Goal: Task Accomplishment & Management: Complete application form

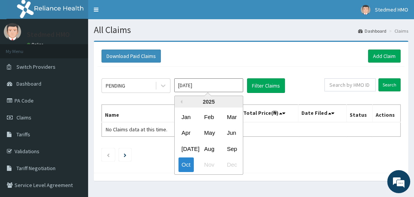
click at [197, 83] on input "[DATE]" at bounding box center [208, 85] width 69 height 14
click at [233, 146] on div "Sep" at bounding box center [231, 148] width 15 height 14
type input "[DATE]"
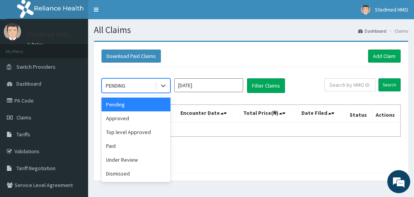
click at [128, 84] on div "PENDING" at bounding box center [128, 85] width 53 height 12
click at [132, 118] on div "Approved" at bounding box center [136, 118] width 69 height 14
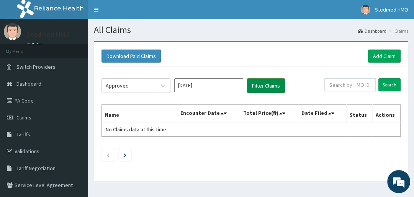
click at [262, 85] on button "Filter Claims" at bounding box center [266, 85] width 38 height 15
click at [266, 84] on button "Filter Claims" at bounding box center [266, 85] width 38 height 15
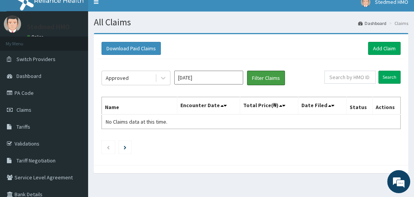
scroll to position [5, 0]
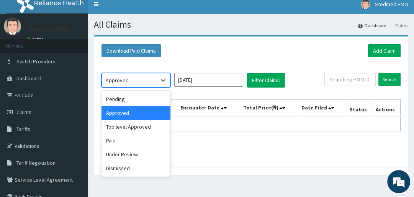
click at [140, 81] on div "Approved" at bounding box center [128, 80] width 53 height 12
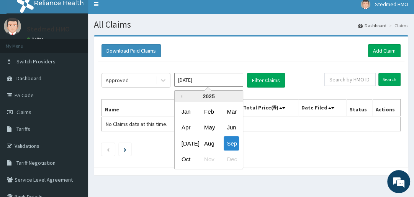
click at [194, 82] on input "Sep 2025" at bounding box center [208, 80] width 69 height 14
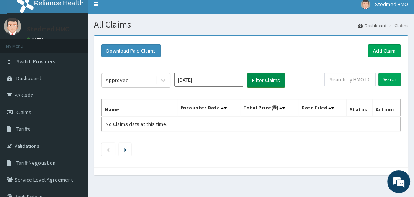
click at [261, 80] on button "Filter Claims" at bounding box center [266, 80] width 38 height 15
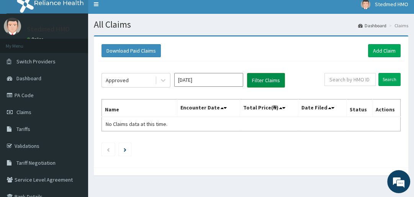
click at [261, 80] on button "Filter Claims" at bounding box center [266, 80] width 38 height 15
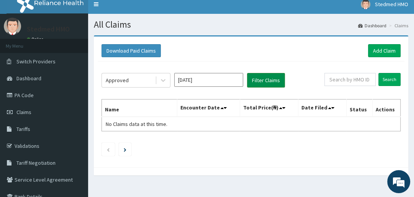
click at [261, 80] on button "Filter Claims" at bounding box center [266, 80] width 38 height 15
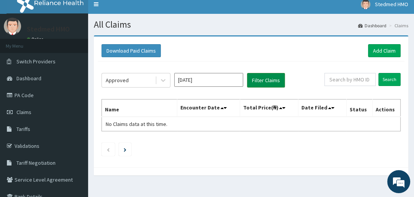
click at [262, 74] on button "Filter Claims" at bounding box center [266, 80] width 38 height 15
click at [272, 79] on button "Filter Claims" at bounding box center [266, 80] width 38 height 15
click at [136, 78] on div "Approved" at bounding box center [128, 80] width 53 height 12
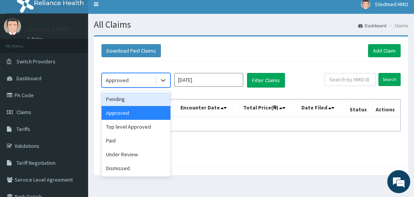
click at [142, 100] on div "Pending" at bounding box center [136, 99] width 69 height 14
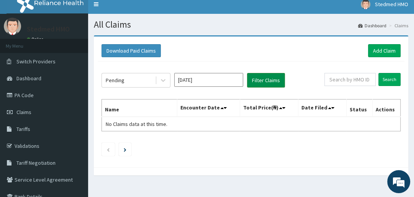
click at [268, 83] on button "Filter Claims" at bounding box center [266, 80] width 38 height 15
click at [263, 80] on button "Filter Claims" at bounding box center [266, 80] width 38 height 15
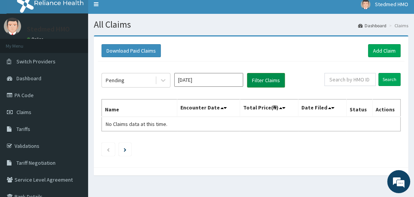
drag, startPoint x: 263, startPoint y: 78, endPoint x: 256, endPoint y: 74, distance: 7.6
click at [261, 77] on button "Filter Claims" at bounding box center [266, 80] width 38 height 15
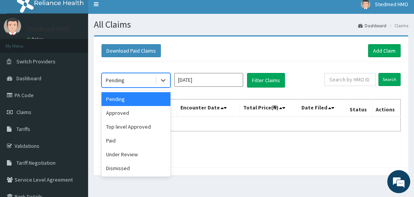
drag, startPoint x: 117, startPoint y: 80, endPoint x: 118, endPoint y: 104, distance: 24.2
click at [118, 87] on div "option Pending, selected. option Pending selected, 1 of 6. 6 results available.…" at bounding box center [136, 80] width 69 height 15
click at [126, 110] on div "Approved" at bounding box center [136, 113] width 69 height 14
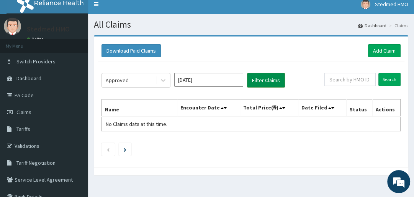
click at [261, 80] on button "Filter Claims" at bounding box center [266, 80] width 38 height 15
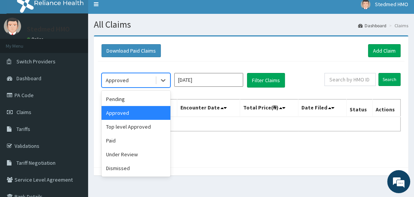
click at [148, 80] on div "Approved" at bounding box center [128, 80] width 53 height 12
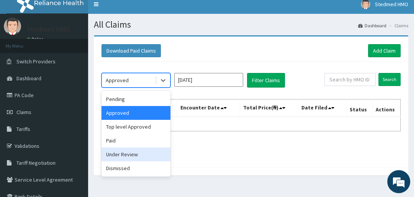
click at [140, 158] on div "Under Review" at bounding box center [136, 154] width 69 height 14
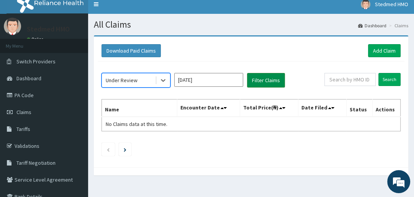
click at [255, 82] on button "Filter Claims" at bounding box center [266, 80] width 38 height 15
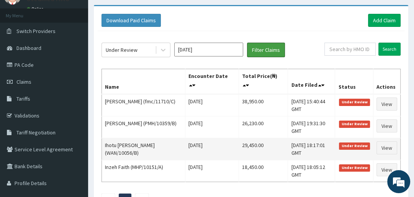
scroll to position [35, 0]
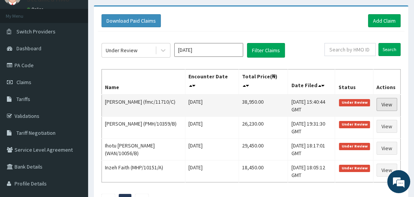
click at [386, 103] on link "View" at bounding box center [387, 104] width 21 height 13
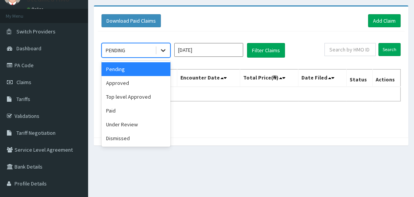
click at [163, 48] on icon at bounding box center [163, 50] width 8 height 8
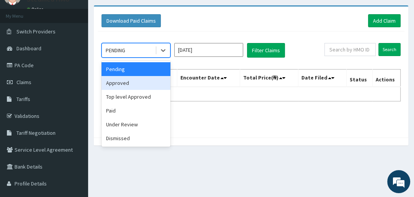
click at [146, 79] on div "Approved" at bounding box center [136, 83] width 69 height 14
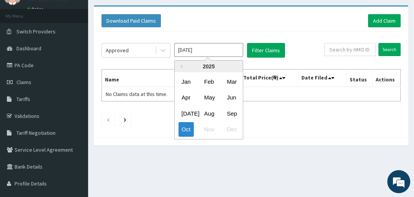
click at [229, 51] on input "Oct 2025" at bounding box center [208, 50] width 69 height 14
click at [230, 114] on div "Sep" at bounding box center [231, 113] width 15 height 14
type input "Sep 2025"
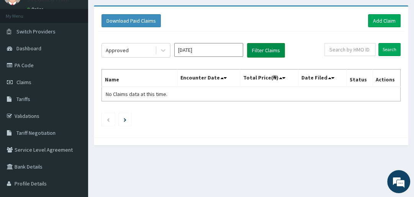
click at [261, 51] on button "Filter Claims" at bounding box center [266, 50] width 38 height 15
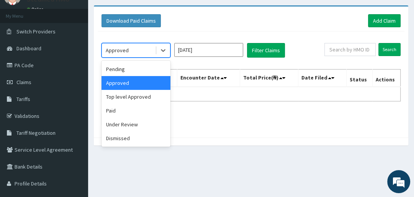
click at [136, 48] on div "Approved" at bounding box center [128, 50] width 53 height 12
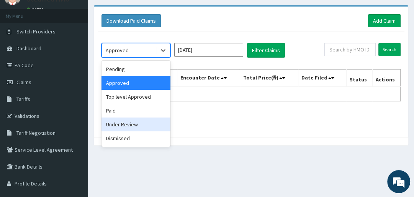
click at [137, 128] on div "Under Review" at bounding box center [136, 124] width 69 height 14
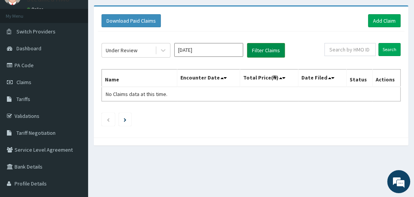
drag, startPoint x: 262, startPoint y: 52, endPoint x: 267, endPoint y: 54, distance: 5.3
click at [267, 54] on button "Filter Claims" at bounding box center [266, 50] width 38 height 15
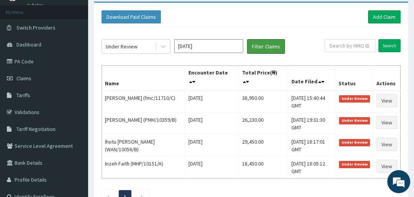
scroll to position [66, 0]
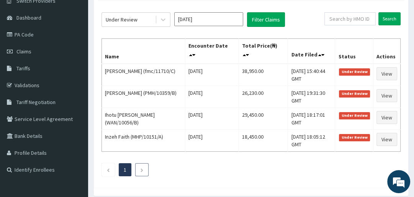
click at [140, 171] on icon "Next page" at bounding box center [141, 170] width 3 height 5
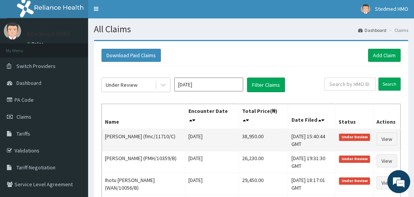
scroll to position [0, 0]
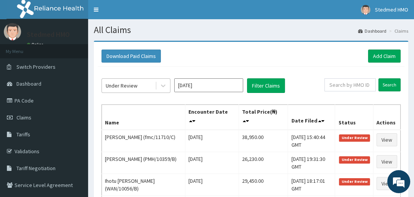
click at [129, 81] on div "Under Review" at bounding box center [128, 85] width 53 height 12
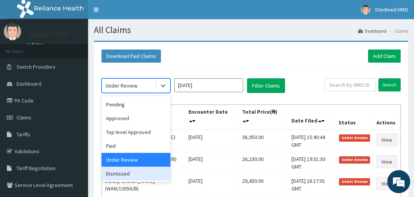
click at [136, 169] on div "Dismissed" at bounding box center [136, 173] width 69 height 14
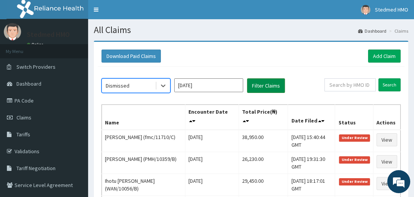
click at [276, 82] on button "Filter Claims" at bounding box center [266, 85] width 38 height 15
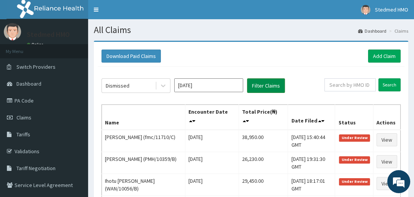
click at [276, 83] on button "Filter Claims" at bounding box center [266, 85] width 38 height 15
click at [278, 83] on button "Filter Claims" at bounding box center [266, 85] width 38 height 15
click at [277, 84] on button "Filter Claims" at bounding box center [266, 85] width 38 height 15
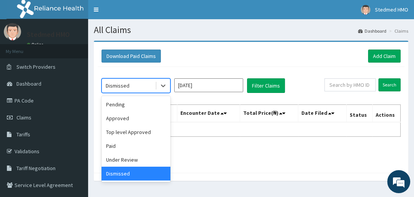
click at [140, 87] on div "Dismissed" at bounding box center [128, 85] width 53 height 12
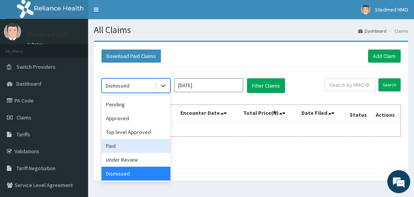
click at [134, 140] on div "Paid" at bounding box center [136, 146] width 69 height 14
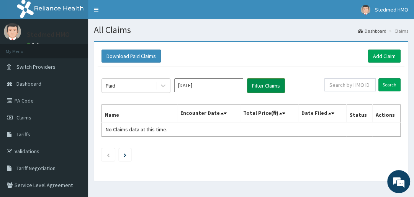
click at [268, 86] on button "Filter Claims" at bounding box center [266, 85] width 38 height 15
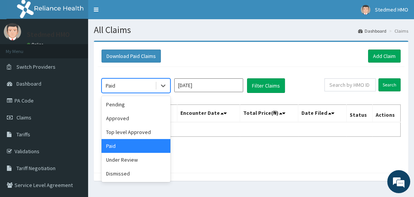
click at [131, 87] on div "Paid" at bounding box center [128, 85] width 53 height 12
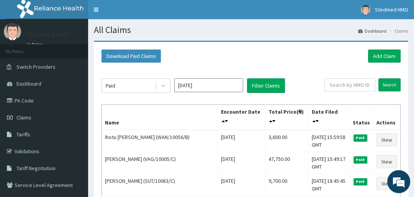
click at [197, 62] on div "Download Paid Claims Add Claim" at bounding box center [251, 56] width 307 height 21
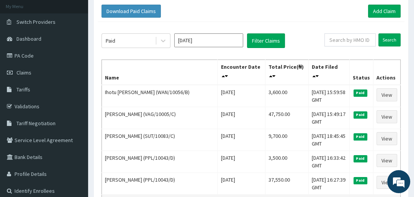
scroll to position [31, 0]
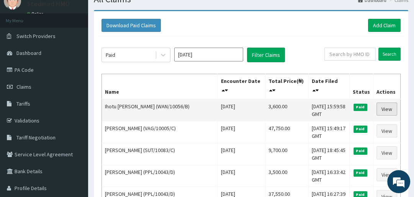
click at [386, 110] on link "View" at bounding box center [387, 108] width 21 height 13
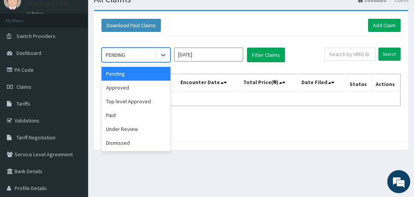
click at [146, 54] on div "PENDING" at bounding box center [128, 55] width 53 height 12
click at [144, 100] on div "Top level Approved" at bounding box center [136, 101] width 69 height 14
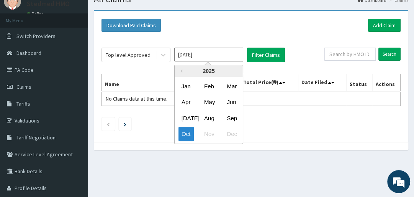
click at [194, 49] on input "Oct 2025" at bounding box center [208, 55] width 69 height 14
click at [234, 114] on div "Sep" at bounding box center [231, 118] width 15 height 14
type input "Sep 2025"
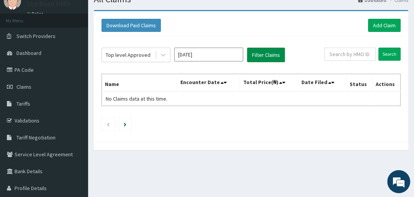
click at [258, 56] on button "Filter Claims" at bounding box center [266, 55] width 38 height 15
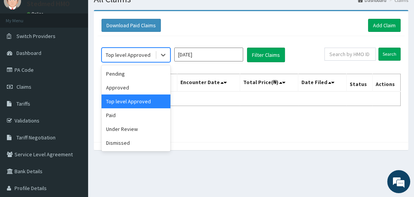
click at [139, 54] on div "Top level Approved" at bounding box center [128, 55] width 45 height 8
click at [136, 84] on div "Approved" at bounding box center [136, 88] width 69 height 14
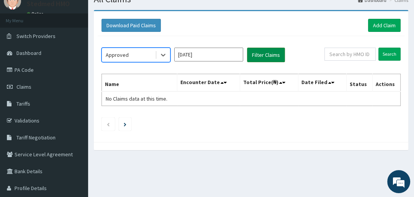
click at [271, 53] on button "Filter Claims" at bounding box center [266, 55] width 38 height 15
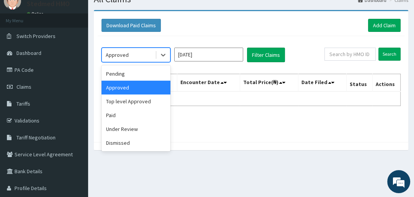
click at [115, 54] on div "Approved" at bounding box center [117, 55] width 23 height 8
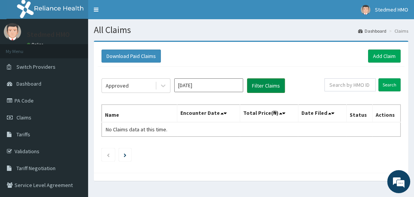
click at [264, 89] on button "Filter Claims" at bounding box center [266, 85] width 38 height 15
click at [138, 87] on div "Approved" at bounding box center [128, 85] width 53 height 12
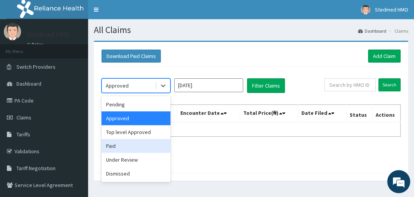
click at [136, 146] on div "Paid" at bounding box center [136, 146] width 69 height 14
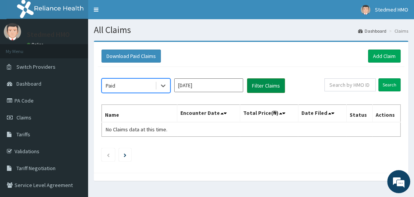
click at [255, 88] on button "Filter Claims" at bounding box center [266, 85] width 38 height 15
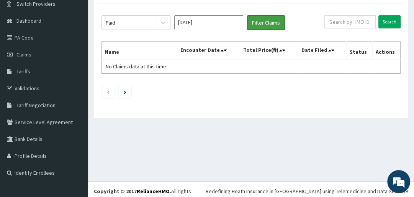
scroll to position [67, 0]
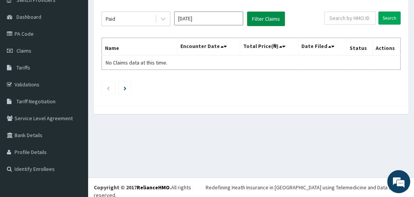
click at [262, 19] on button "Filter Claims" at bounding box center [266, 19] width 38 height 15
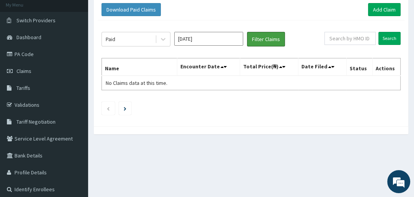
scroll to position [36, 0]
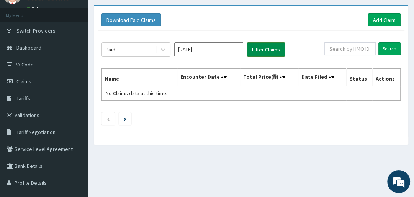
click at [261, 48] on button "Filter Claims" at bounding box center [266, 49] width 38 height 15
click at [263, 48] on button "Filter Claims" at bounding box center [266, 49] width 38 height 15
click at [268, 49] on button "Filter Claims" at bounding box center [266, 49] width 38 height 15
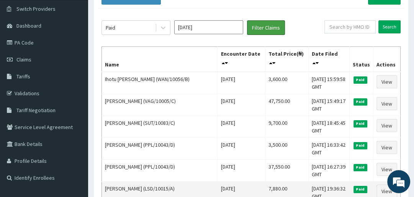
scroll to position [67, 0]
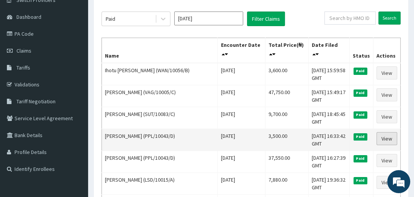
click at [386, 136] on link "View" at bounding box center [387, 138] width 21 height 13
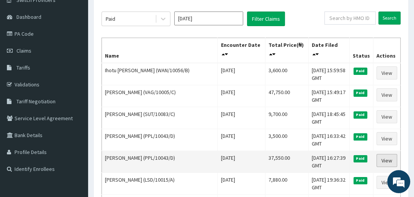
click at [389, 154] on link "View" at bounding box center [387, 160] width 21 height 13
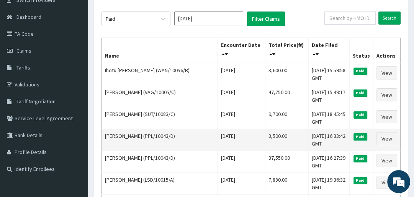
click at [271, 129] on td "3,500.00" at bounding box center [286, 140] width 43 height 22
click at [382, 132] on link "View" at bounding box center [387, 138] width 21 height 13
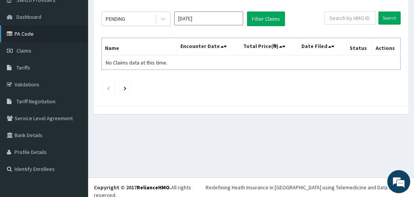
click at [36, 34] on link "PA Code" at bounding box center [44, 33] width 88 height 17
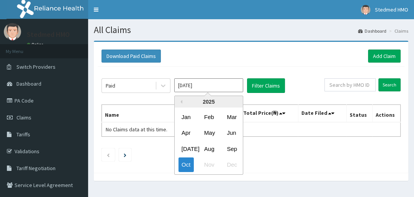
click at [225, 90] on input "Oct 2025" at bounding box center [208, 85] width 69 height 14
click at [234, 147] on div "Sep" at bounding box center [231, 148] width 15 height 14
type input "[DATE]"
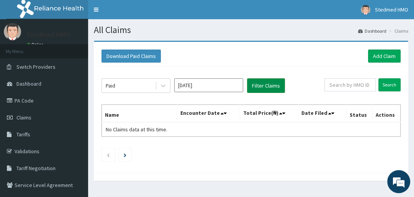
click at [262, 84] on button "Filter Claims" at bounding box center [266, 85] width 38 height 15
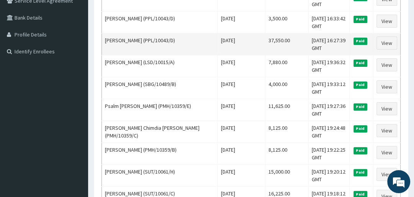
click at [360, 43] on span "Paid" at bounding box center [361, 41] width 14 height 7
click at [393, 43] on link "View" at bounding box center [387, 42] width 21 height 13
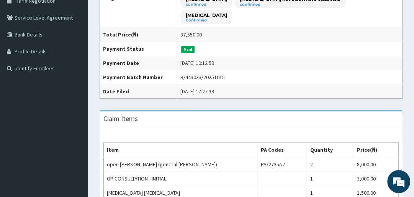
scroll to position [153, 0]
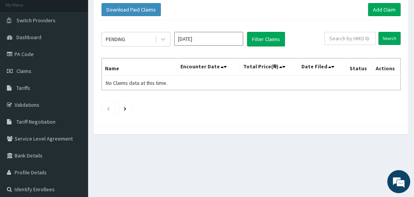
scroll to position [36, 0]
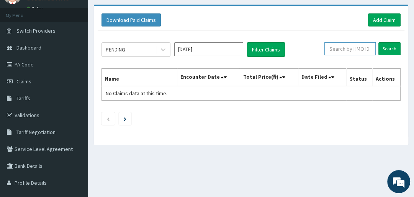
click at [351, 49] on input "text" at bounding box center [350, 48] width 51 height 13
type input "SLB/10949/B"
click at [388, 44] on input "Search" at bounding box center [390, 48] width 22 height 13
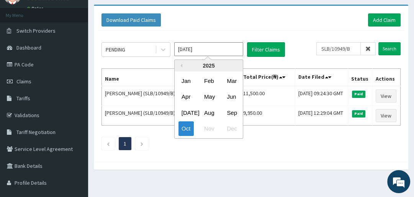
click at [209, 49] on input "[DATE]" at bounding box center [208, 49] width 69 height 14
click at [234, 113] on div "Sep" at bounding box center [231, 112] width 15 height 14
type input "[DATE]"
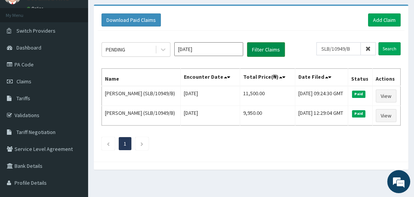
click at [267, 47] on button "Filter Claims" at bounding box center [266, 49] width 38 height 15
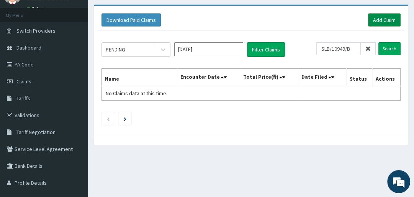
click at [377, 22] on link "Add Claim" at bounding box center [384, 19] width 33 height 13
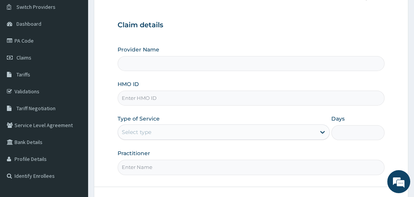
scroll to position [61, 0]
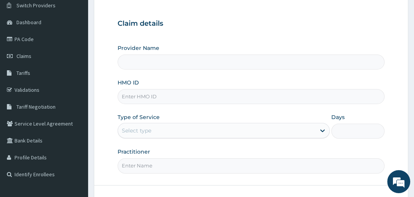
click at [158, 64] on input "Provider Name" at bounding box center [251, 61] width 267 height 15
type input "STEDMED SPECIALIST HOSPITAL"
click at [150, 97] on input "HMO ID" at bounding box center [251, 96] width 267 height 15
type input "SLB/10949/B"
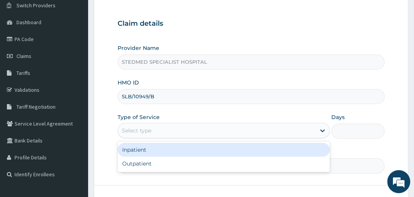
click at [176, 127] on div "Select type" at bounding box center [217, 130] width 198 height 12
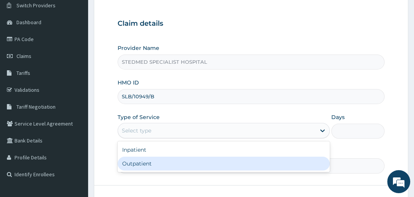
click at [177, 162] on div "Outpatient" at bounding box center [224, 163] width 212 height 14
type input "1"
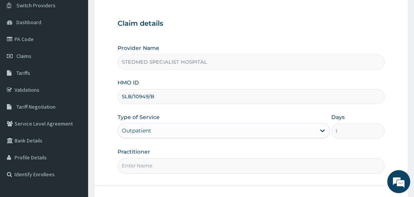
click at [154, 164] on input "Practitioner" at bounding box center [251, 165] width 267 height 15
type input "JULIANA"
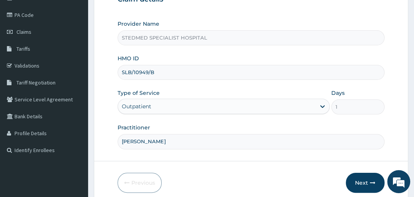
scroll to position [117, 0]
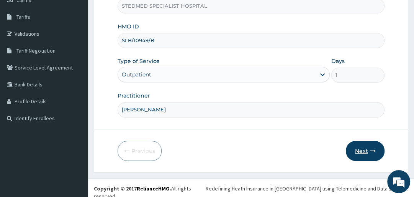
click at [357, 150] on button "Next" at bounding box center [365, 151] width 39 height 20
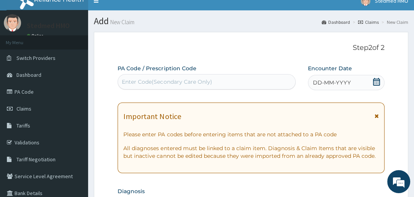
scroll to position [0, 0]
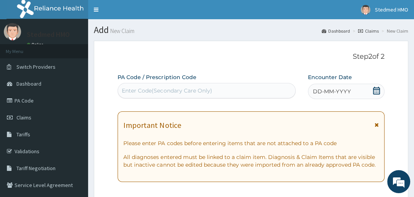
click at [340, 89] on span "DD-MM-YYYY" at bounding box center [332, 91] width 38 height 8
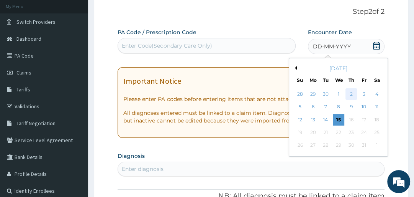
scroll to position [61, 0]
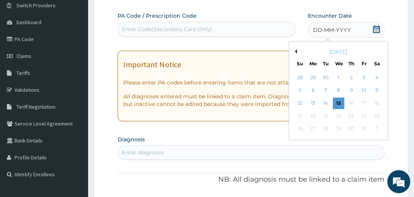
click at [296, 55] on div "[DATE]" at bounding box center [338, 52] width 92 height 8
click at [296, 53] on div "October 2025" at bounding box center [338, 52] width 92 height 8
click at [296, 51] on button "Previous Month" at bounding box center [295, 51] width 4 height 4
click at [348, 87] on div "11" at bounding box center [352, 91] width 12 height 12
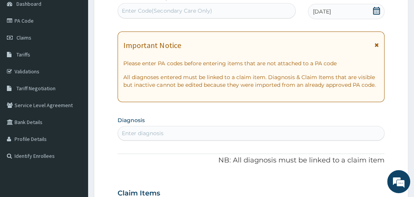
scroll to position [123, 0]
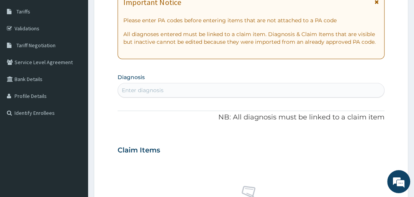
click at [169, 94] on div "Enter diagnosis" at bounding box center [251, 90] width 266 height 12
type input "URINARY TRACT INFECTON"
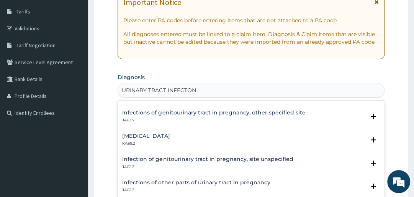
scroll to position [31, 0]
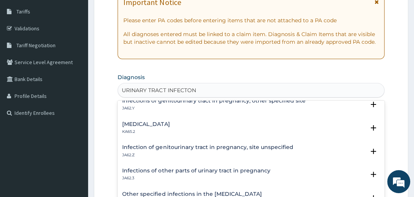
click at [196, 146] on h4 "Infection of genitourinary tract in pregnancy, site unspecified" at bounding box center [207, 147] width 171 height 6
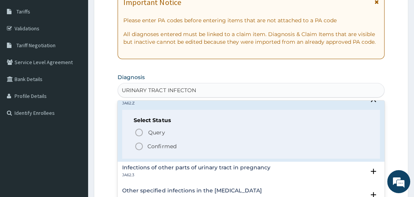
scroll to position [92, 0]
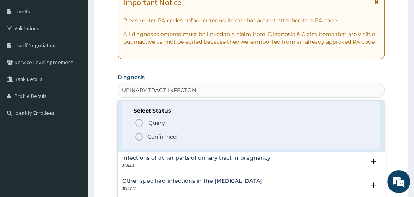
click at [137, 132] on icon "status option filled" at bounding box center [139, 136] width 9 height 9
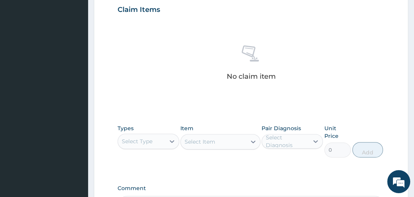
scroll to position [337, 0]
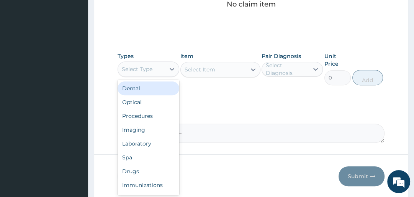
click at [150, 71] on div "Select Type" at bounding box center [137, 69] width 31 height 8
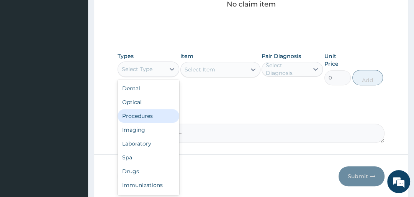
click at [148, 115] on div "Procedures" at bounding box center [148, 116] width 61 height 14
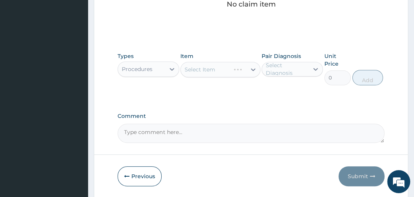
click at [216, 66] on div "Select Item" at bounding box center [221, 69] width 80 height 15
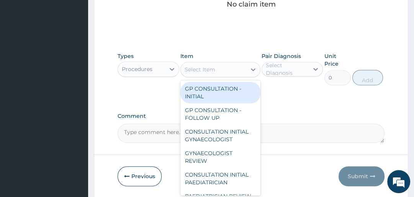
click at [220, 70] on div "Select Item" at bounding box center [214, 69] width 66 height 12
click at [219, 95] on div "GP CONSULTATION - INITIAL" at bounding box center [221, 92] width 80 height 21
type input "3000"
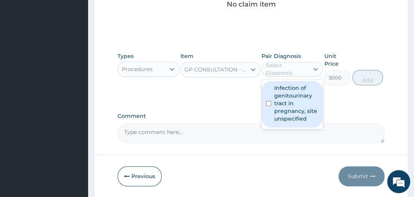
click at [283, 71] on div "Select Diagnosis" at bounding box center [287, 68] width 42 height 15
click at [283, 100] on label "Infection of genitourinary tract in pregnancy, site unspecified" at bounding box center [296, 103] width 44 height 38
checkbox input "true"
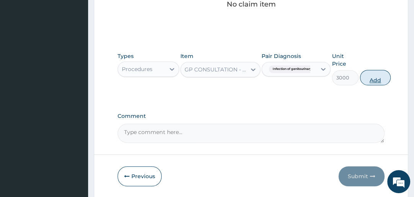
click at [373, 78] on button "Add" at bounding box center [375, 77] width 31 height 15
type input "0"
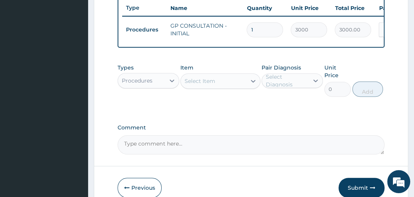
scroll to position [331, 0]
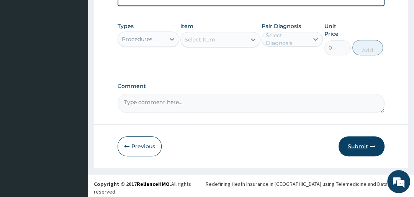
click at [351, 148] on button "Submit" at bounding box center [362, 146] width 46 height 20
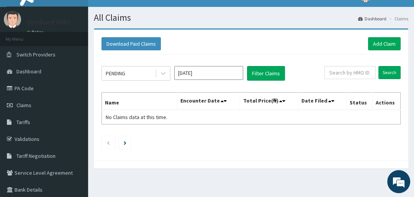
scroll to position [5, 0]
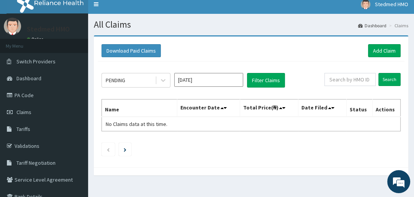
click at [212, 81] on input "[DATE]" at bounding box center [208, 80] width 69 height 14
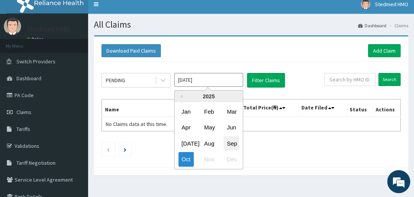
click at [231, 144] on div "Sep" at bounding box center [231, 143] width 15 height 14
type input "Sep 2025"
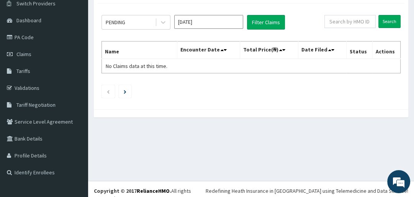
scroll to position [67, 0]
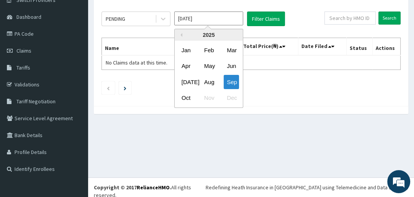
click at [204, 16] on input "Sep 2025" at bounding box center [208, 19] width 69 height 14
click at [204, 17] on input "Sep 2025" at bounding box center [208, 19] width 69 height 14
click at [208, 16] on input "Sep 2025" at bounding box center [208, 19] width 69 height 14
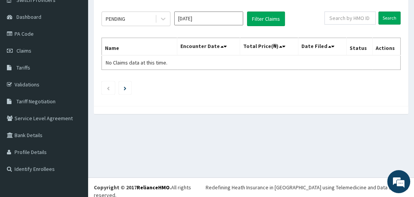
click at [108, 137] on div "All Claims Dashboard Claims Download Paid Claims Add Claim × Note you can only …" at bounding box center [251, 64] width 326 height 225
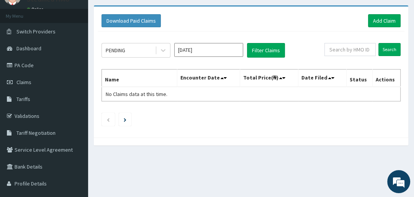
scroll to position [0, 0]
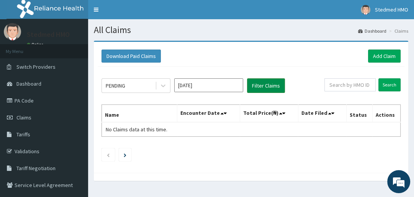
click at [268, 84] on button "Filter Claims" at bounding box center [266, 85] width 38 height 15
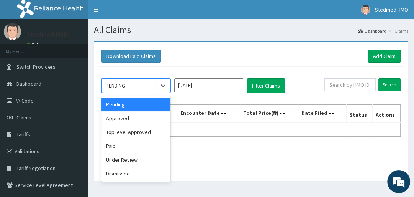
click at [127, 84] on div "PENDING" at bounding box center [128, 85] width 53 height 12
click at [131, 113] on div "Approved" at bounding box center [136, 118] width 69 height 14
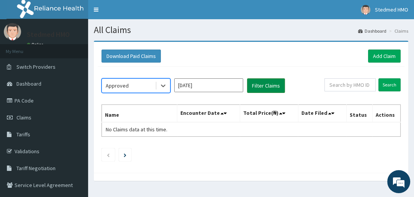
click at [258, 86] on button "Filter Claims" at bounding box center [266, 85] width 38 height 15
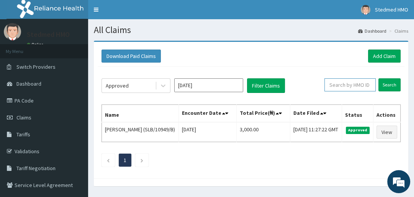
click at [352, 86] on input "text" at bounding box center [350, 84] width 51 height 13
type input "SEH/10056/B"
click at [395, 83] on input "Search" at bounding box center [390, 84] width 22 height 13
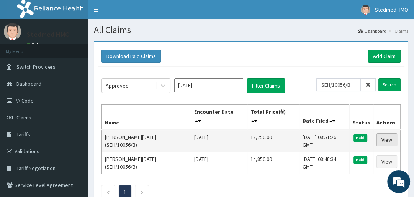
click at [384, 133] on link "View" at bounding box center [387, 139] width 21 height 13
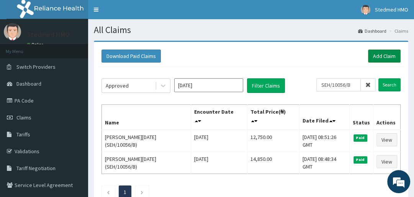
click at [378, 57] on link "Add Claim" at bounding box center [384, 55] width 33 height 13
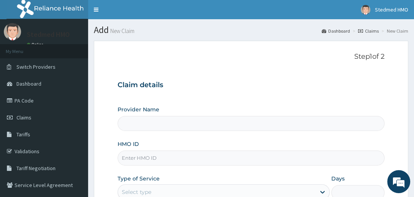
type input "STEDMED SPECIALIST HOSPITAL"
click at [172, 158] on input "HMO ID" at bounding box center [251, 157] width 267 height 15
click at [32, 120] on link "Claims" at bounding box center [44, 117] width 88 height 17
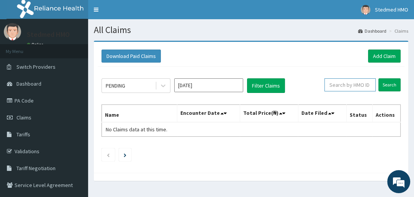
click at [370, 82] on input "text" at bounding box center [350, 84] width 51 height 13
type input "GBI/10327/D"
click at [391, 87] on input "Search" at bounding box center [390, 84] width 22 height 13
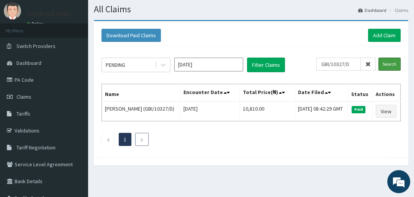
scroll to position [31, 0]
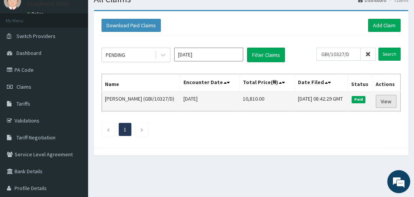
click at [391, 108] on link "View" at bounding box center [386, 101] width 21 height 13
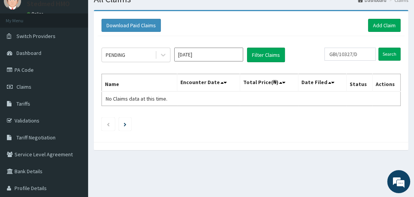
click at [200, 56] on input "Oct 2025" at bounding box center [208, 55] width 69 height 14
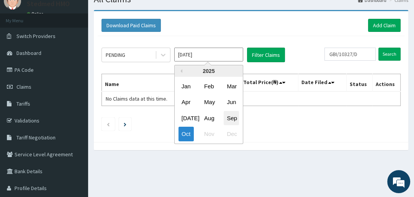
click at [234, 115] on div "Sep" at bounding box center [231, 118] width 15 height 14
type input "Sep 2025"
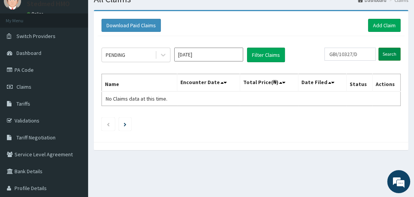
click at [390, 51] on input "Search" at bounding box center [390, 54] width 22 height 13
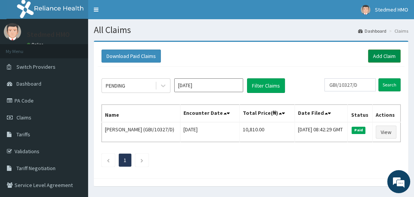
click at [379, 55] on link "Add Claim" at bounding box center [384, 55] width 33 height 13
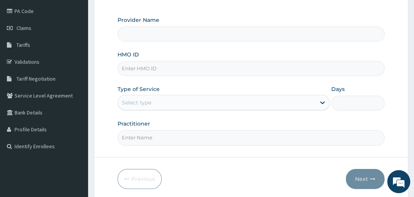
scroll to position [92, 0]
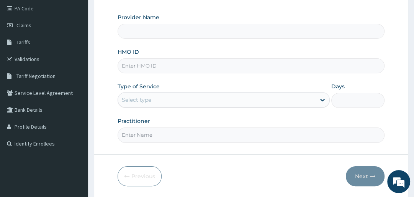
click at [145, 30] on input "Provider Name" at bounding box center [251, 31] width 267 height 15
click at [133, 33] on input "Provider Name" at bounding box center [251, 31] width 267 height 15
type input "STEDMED SPECIALIST HOSPITAL"
click at [141, 68] on input "HMO ID" at bounding box center [251, 65] width 267 height 15
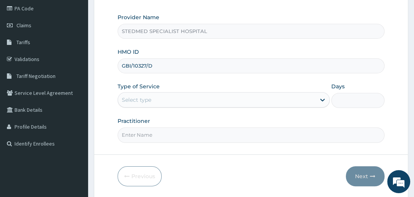
type input "GBI/10327/D"
click at [145, 100] on div "Select type" at bounding box center [137, 100] width 30 height 8
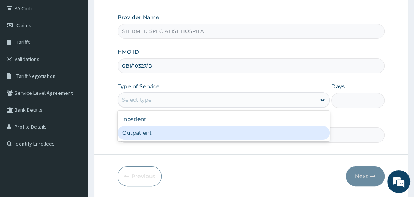
click at [152, 131] on div "Outpatient" at bounding box center [224, 133] width 212 height 14
type input "1"
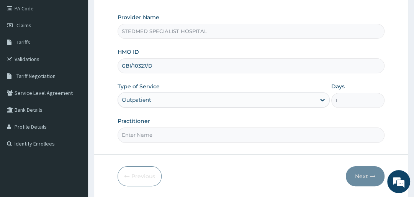
click at [169, 133] on input "Practitioner" at bounding box center [251, 134] width 267 height 15
type input "[PERSON_NAME]"
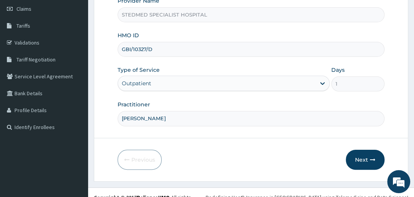
scroll to position [117, 0]
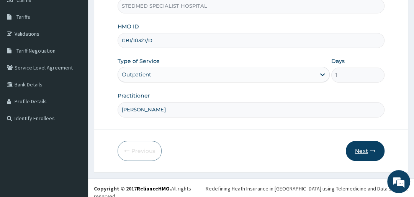
click at [367, 147] on button "Next" at bounding box center [365, 151] width 39 height 20
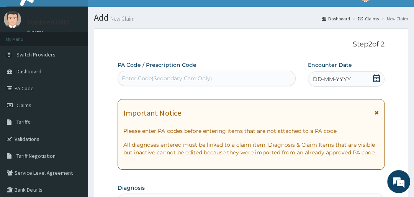
scroll to position [0, 0]
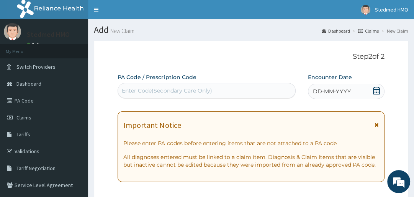
click at [377, 89] on icon at bounding box center [377, 91] width 8 height 8
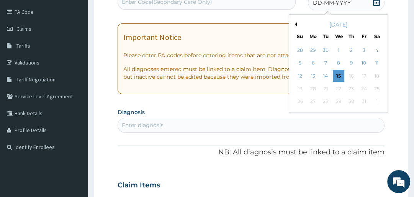
scroll to position [92, 0]
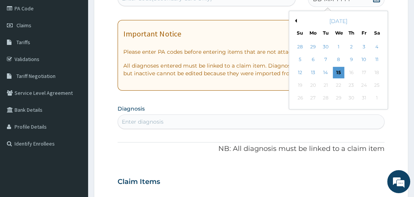
click at [295, 21] on button "Previous Month" at bounding box center [295, 21] width 4 height 4
click at [361, 58] on div "12" at bounding box center [365, 60] width 12 height 12
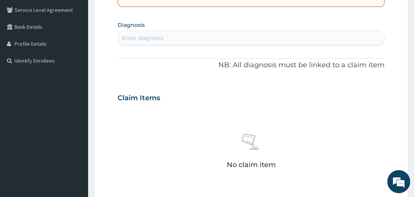
scroll to position [184, 0]
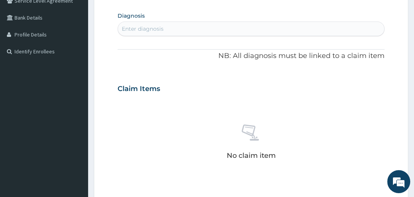
click at [161, 29] on div "Enter diagnosis" at bounding box center [143, 29] width 42 height 8
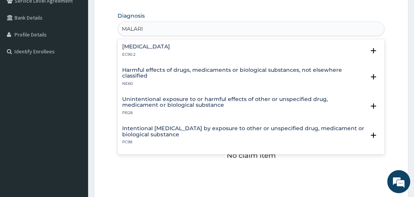
type input "[MEDICAL_DATA]"
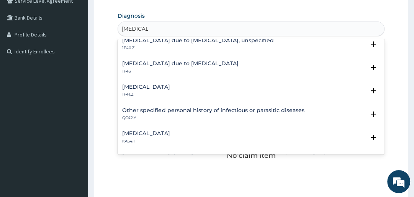
scroll to position [92, 0]
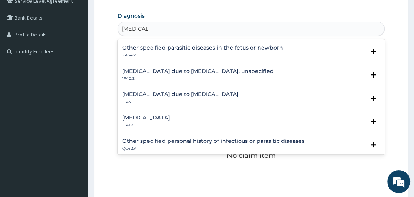
click at [190, 71] on h4 "[MEDICAL_DATA] due to [MEDICAL_DATA], unspecified" at bounding box center [197, 71] width 151 height 6
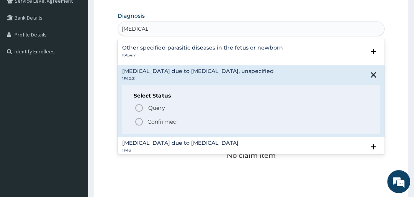
click at [138, 119] on icon "status option filled" at bounding box center [139, 121] width 9 height 9
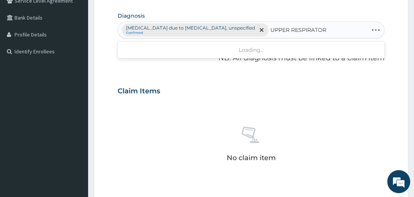
type input "UPPER RESPIRATORY"
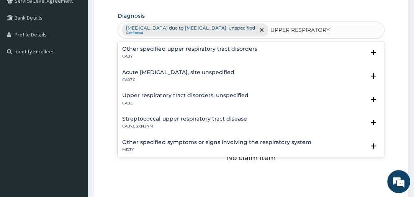
click at [215, 74] on h4 "Acute upper respiratory infection, site unspecified" at bounding box center [178, 72] width 112 height 6
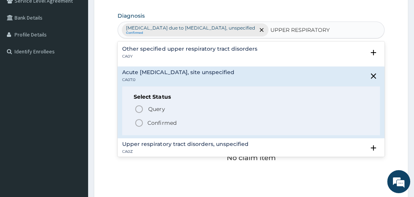
click at [141, 121] on icon "status option filled" at bounding box center [139, 122] width 9 height 9
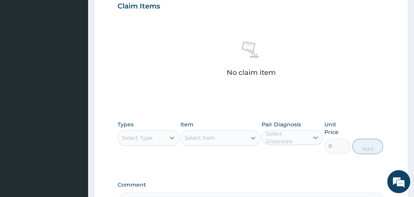
scroll to position [307, 0]
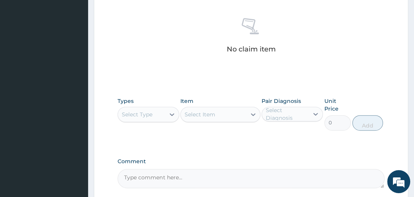
click at [150, 115] on div "Select Type" at bounding box center [137, 114] width 31 height 8
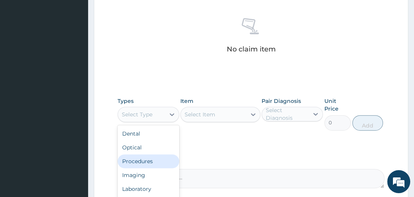
click at [148, 161] on div "Procedures" at bounding box center [148, 161] width 61 height 14
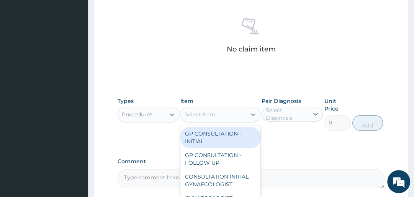
click at [224, 114] on div "Select Item" at bounding box center [214, 114] width 66 height 12
click at [226, 141] on div "GP CONSULTATION - INITIAL" at bounding box center [221, 137] width 80 height 21
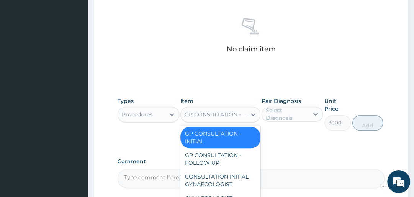
click at [236, 117] on div "GP CONSULTATION - INITIAL" at bounding box center [216, 114] width 62 height 8
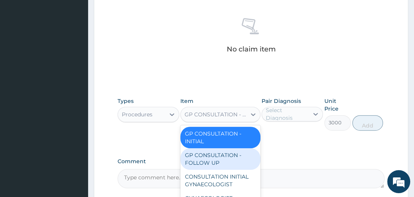
click at [228, 159] on div "GP CONSULTATION - FOLLOW UP" at bounding box center [221, 158] width 80 height 21
type input "2000"
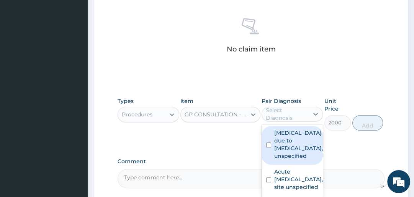
click at [280, 115] on div "Select Diagnosis" at bounding box center [287, 113] width 42 height 15
click at [269, 144] on input "checkbox" at bounding box center [268, 144] width 5 height 5
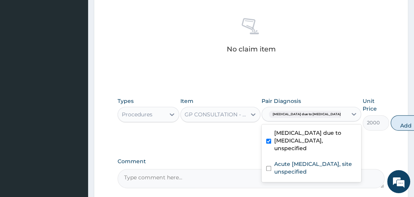
click at [272, 143] on div "Malaria due to Plasmodium falciparum, unspecified" at bounding box center [312, 141] width 100 height 31
checkbox input "false"
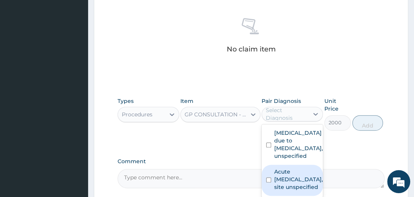
click at [272, 181] on div "Acute upper respiratory infection, site unspecified" at bounding box center [292, 179] width 61 height 31
checkbox input "true"
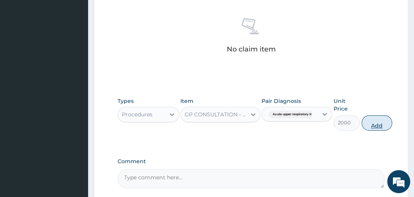
click at [384, 123] on button "Add" at bounding box center [377, 122] width 31 height 15
type input "0"
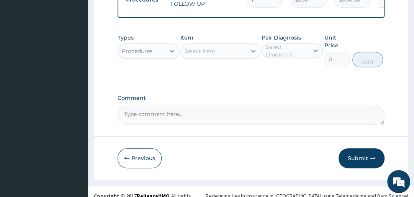
scroll to position [345, 0]
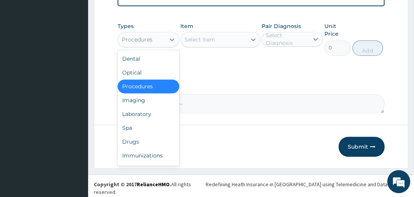
click at [132, 42] on div "Procedures" at bounding box center [137, 40] width 31 height 8
click at [141, 146] on div "Drugs" at bounding box center [148, 142] width 61 height 14
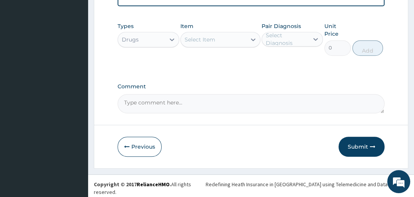
click at [199, 43] on div "Select Item" at bounding box center [200, 40] width 31 height 8
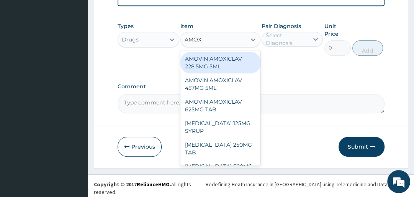
type input "AMOXY"
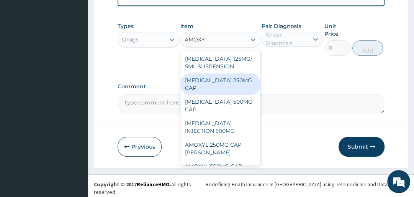
click at [202, 83] on div "AMOXYCILLIN 250MG CAP" at bounding box center [221, 83] width 80 height 21
type input "100"
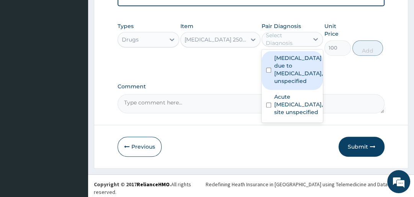
click at [284, 41] on div "Select Diagnosis" at bounding box center [287, 38] width 42 height 15
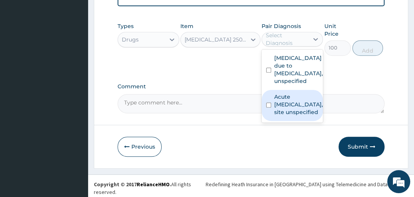
click at [276, 100] on label "Acute upper respiratory infection, site unspecified" at bounding box center [298, 104] width 49 height 23
checkbox input "true"
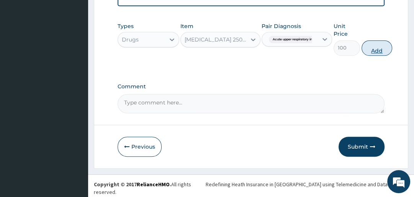
click at [377, 51] on button "Add" at bounding box center [377, 47] width 31 height 15
type input "0"
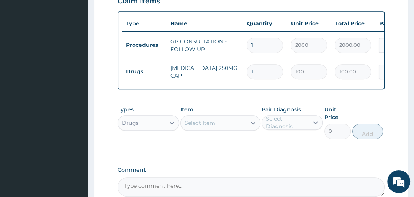
scroll to position [284, 0]
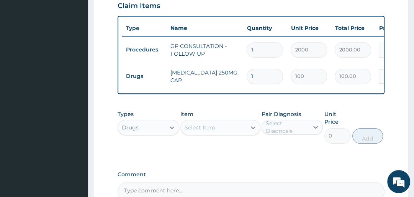
type input "15"
type input "1500.00"
type input "15"
click at [145, 127] on div "Drugs" at bounding box center [141, 127] width 47 height 12
click at [209, 131] on div "Select Item" at bounding box center [200, 127] width 31 height 8
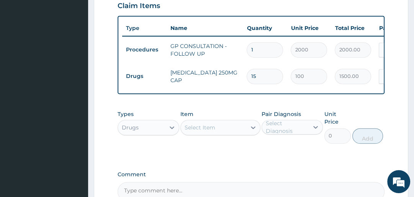
click at [209, 131] on div "Select Item" at bounding box center [200, 127] width 31 height 8
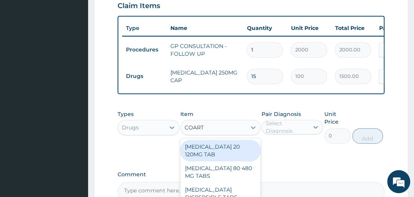
type input "COARTE"
click at [218, 152] on div "COARTEM 20 120MG TAB" at bounding box center [221, 150] width 80 height 21
type input "3000"
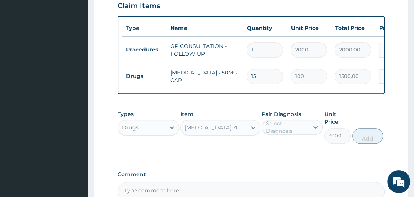
click at [274, 127] on div "Select Diagnosis" at bounding box center [287, 126] width 42 height 15
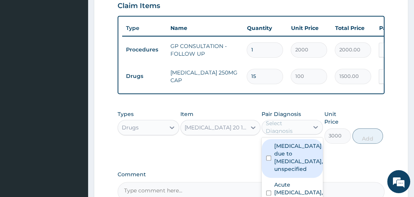
click at [286, 165] on label "Malaria due to Plasmodium falciparum, unspecified" at bounding box center [298, 157] width 49 height 31
checkbox input "true"
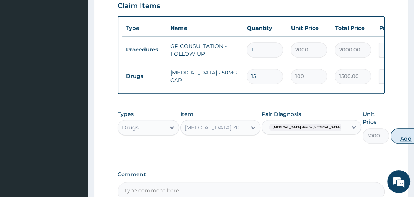
click at [391, 140] on button "Add" at bounding box center [406, 135] width 31 height 15
type input "0"
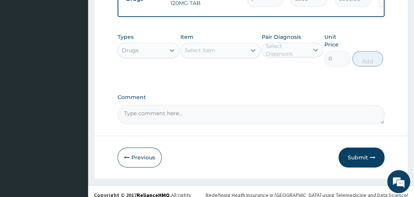
scroll to position [398, 0]
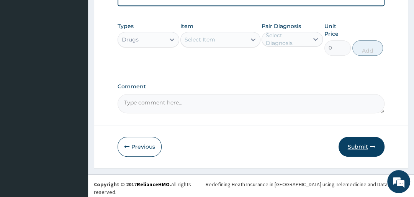
click at [348, 148] on button "Submit" at bounding box center [362, 146] width 46 height 20
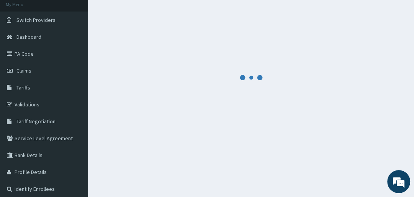
scroll to position [36, 0]
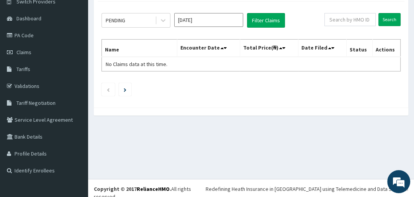
scroll to position [67, 0]
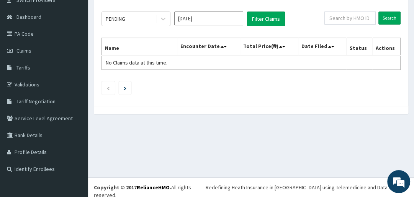
click at [197, 19] on input "[DATE]" at bounding box center [208, 19] width 69 height 14
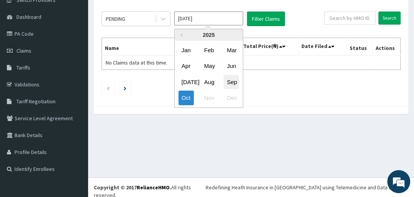
click at [231, 84] on div "Sep" at bounding box center [231, 82] width 15 height 14
type input "[DATE]"
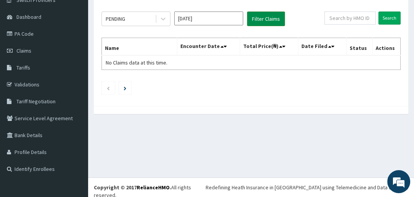
drag, startPoint x: 261, startPoint y: 20, endPoint x: 262, endPoint y: 24, distance: 4.5
click at [262, 24] on button "Filter Claims" at bounding box center [266, 19] width 38 height 15
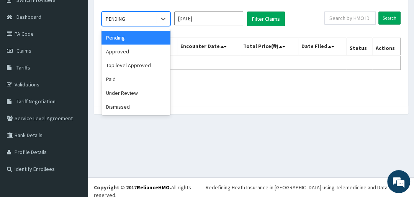
click at [143, 17] on div "PENDING" at bounding box center [128, 19] width 53 height 12
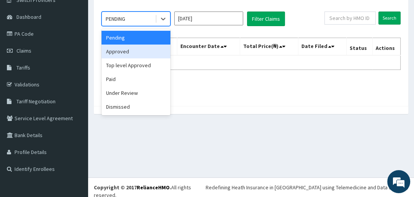
click at [140, 53] on div "Approved" at bounding box center [136, 51] width 69 height 14
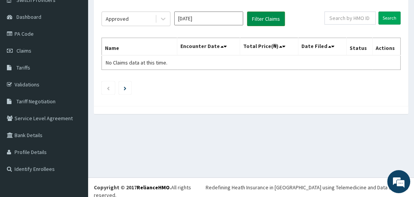
click at [262, 15] on button "Filter Claims" at bounding box center [266, 19] width 38 height 15
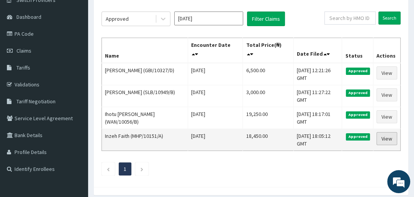
click at [391, 136] on link "View" at bounding box center [387, 138] width 21 height 13
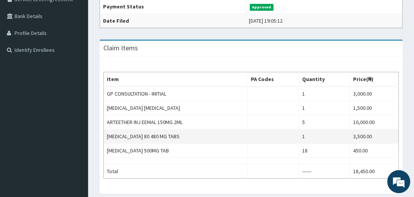
scroll to position [215, 0]
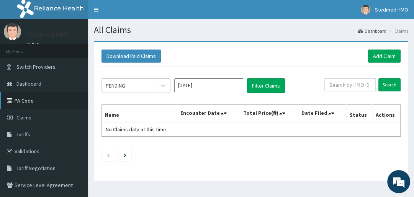
click at [45, 102] on link "PA Code" at bounding box center [44, 100] width 88 height 17
click at [356, 84] on input "text" at bounding box center [350, 84] width 51 height 13
type input "SUT/10203/D"
click at [389, 85] on input "Search" at bounding box center [390, 84] width 22 height 13
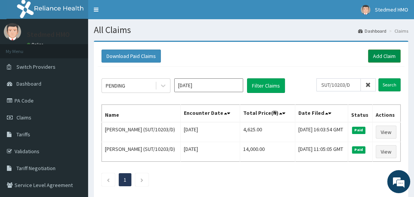
click at [386, 54] on link "Add Claim" at bounding box center [384, 55] width 33 height 13
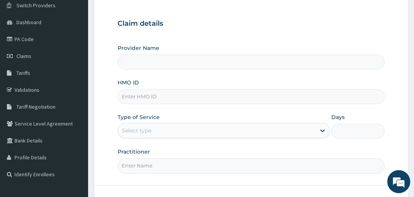
click at [143, 63] on input "Provider Name" at bounding box center [251, 61] width 267 height 15
click at [145, 96] on input "HMO ID" at bounding box center [251, 96] width 267 height 15
click at [143, 65] on input "Provider Name" at bounding box center [251, 61] width 267 height 15
type input "STEDMED SPECIALIST HOSPITAL"
click at [149, 97] on input "HMO ID" at bounding box center [251, 96] width 267 height 15
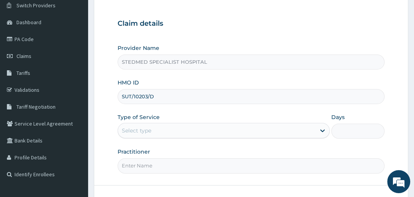
type input "SUT/10203/D"
click at [141, 130] on div "Select type" at bounding box center [137, 131] width 30 height 8
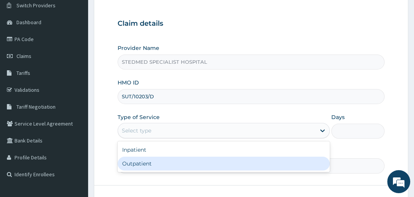
click at [140, 161] on div "Outpatient" at bounding box center [224, 163] width 212 height 14
type input "1"
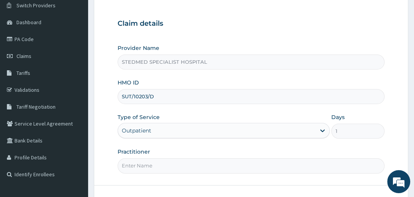
click at [182, 166] on input "Practitioner" at bounding box center [251, 165] width 267 height 15
type input "YAKUBU"
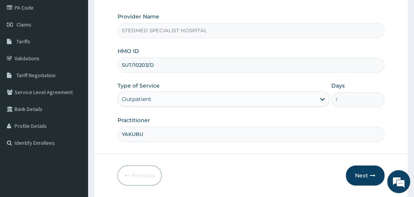
scroll to position [117, 0]
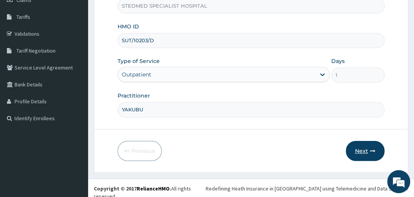
click at [349, 149] on button "Next" at bounding box center [365, 151] width 39 height 20
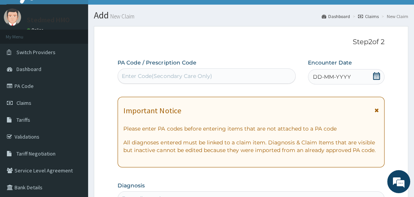
scroll to position [0, 0]
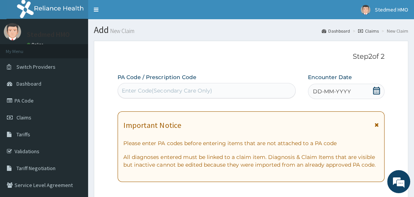
drag, startPoint x: 347, startPoint y: 87, endPoint x: 352, endPoint y: 90, distance: 6.7
click at [346, 87] on div "DD-MM-YYYY" at bounding box center [346, 91] width 76 height 15
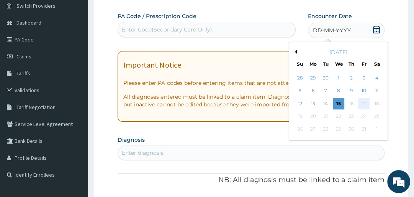
scroll to position [61, 0]
click at [296, 51] on button "Previous Month" at bounding box center [295, 51] width 4 height 4
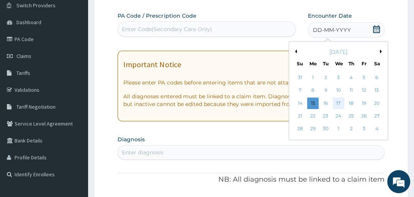
click at [338, 100] on div "17" at bounding box center [339, 103] width 12 height 12
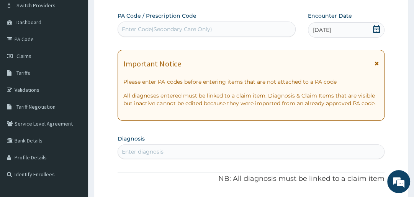
click at [175, 150] on div "Enter diagnosis" at bounding box center [251, 151] width 266 height 12
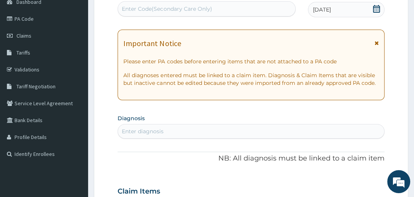
scroll to position [92, 0]
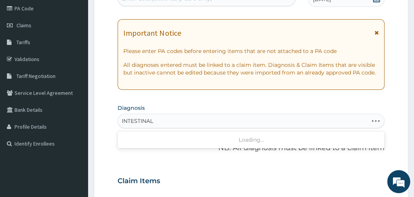
type input "INTESTINAL"
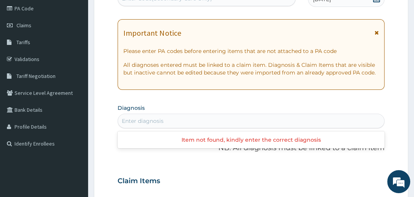
scroll to position [0, 0]
drag, startPoint x: 155, startPoint y: 120, endPoint x: 130, endPoint y: 122, distance: 25.4
click at [130, 122] on div "Enter diagnosis" at bounding box center [251, 121] width 266 height 12
type input "OBSTRUCTION"
drag, startPoint x: 163, startPoint y: 120, endPoint x: 115, endPoint y: 120, distance: 48.3
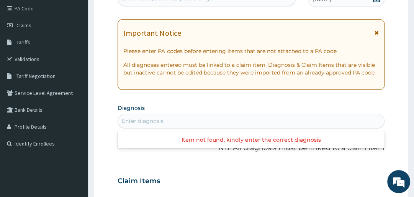
click at [115, 120] on form "Step 2 of 2 PA Code / Prescription Code Enter Code(Secondary Care Only) Encount…" at bounding box center [251, 195] width 315 height 492
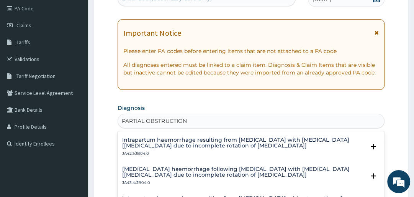
scroll to position [98, 0]
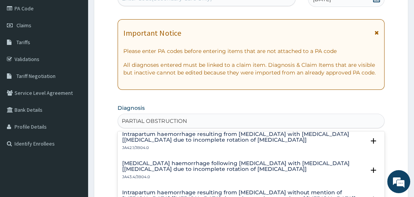
drag, startPoint x: 187, startPoint y: 118, endPoint x: 118, endPoint y: 113, distance: 69.6
click at [118, 113] on div "option Intrapartum haemorrhage resulting from obstructed labour with uterine ru…" at bounding box center [251, 120] width 267 height 15
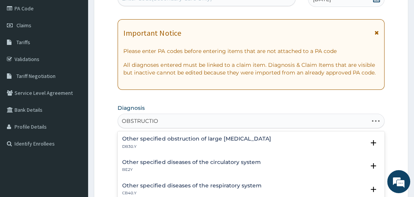
type input "OBSTRUCTION"
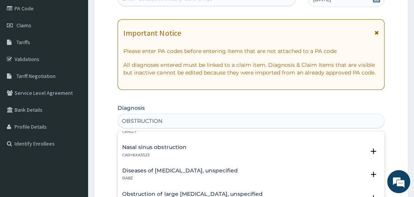
scroll to position [92, 0]
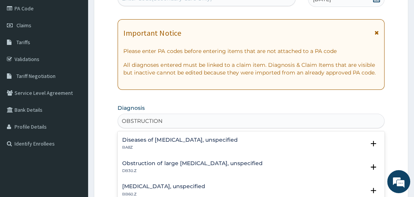
click at [181, 164] on h4 "Obstruction of large intestine, unspecified" at bounding box center [192, 163] width 140 height 6
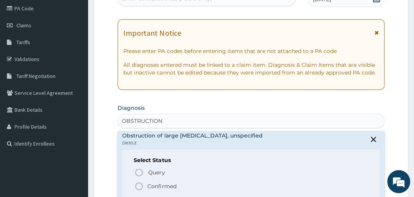
scroll to position [153, 0]
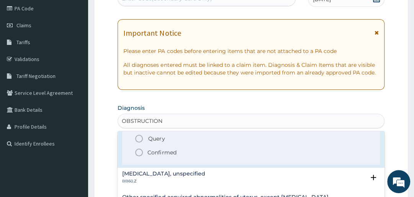
click at [138, 152] on icon "status option filled" at bounding box center [139, 152] width 9 height 9
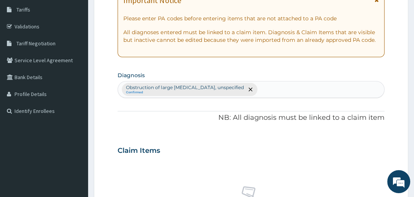
scroll to position [123, 0]
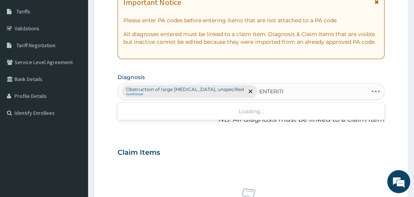
type input "ENTERITIS"
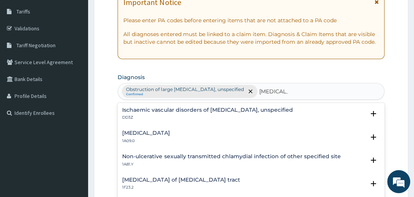
scroll to position [92, 0]
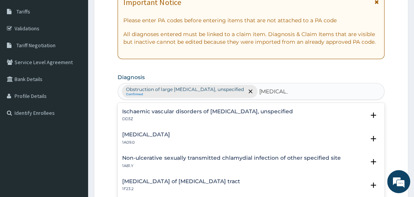
click at [150, 136] on h4 "Salmonella enteritis" at bounding box center [146, 134] width 48 height 6
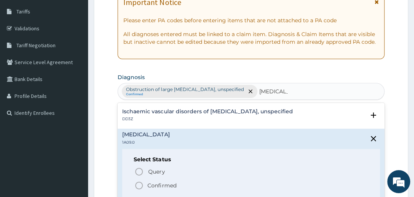
click at [138, 183] on icon "status option filled" at bounding box center [139, 185] width 9 height 9
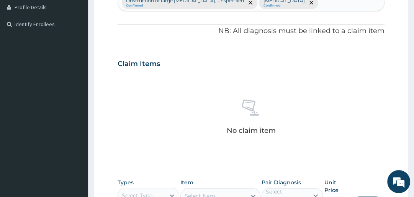
scroll to position [276, 0]
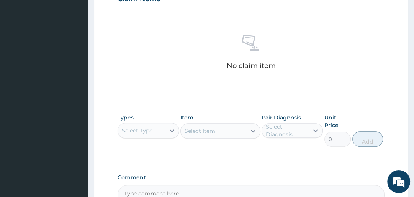
click at [138, 130] on div "Select Type" at bounding box center [137, 131] width 31 height 8
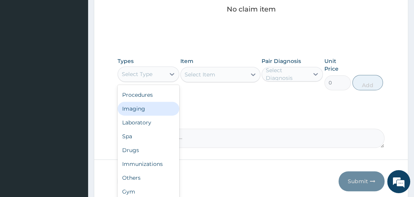
scroll to position [337, 0]
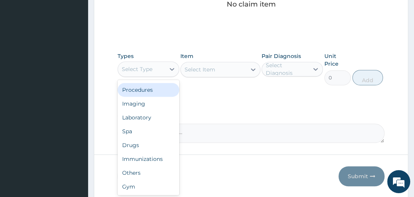
click at [145, 90] on div "Procedures" at bounding box center [148, 90] width 61 height 14
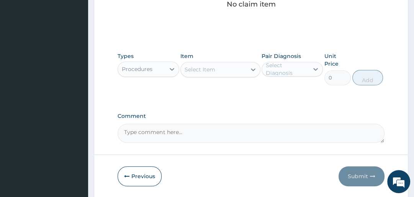
click at [225, 67] on div "Select Item" at bounding box center [214, 69] width 66 height 12
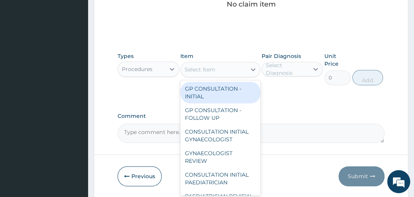
click at [220, 90] on div "GP CONSULTATION - INITIAL" at bounding box center [221, 92] width 80 height 21
type input "3000"
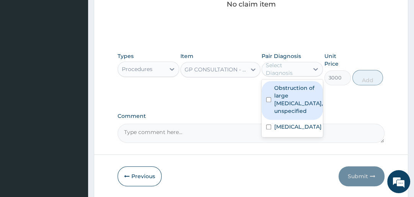
click at [281, 67] on div "Select Diagnosis" at bounding box center [287, 68] width 42 height 15
click at [283, 97] on label "Obstruction of large intestine, unspecified" at bounding box center [298, 99] width 49 height 31
checkbox input "true"
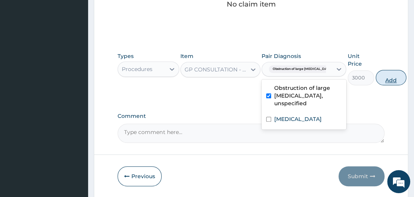
click at [376, 77] on button "Add" at bounding box center [391, 77] width 31 height 15
type input "0"
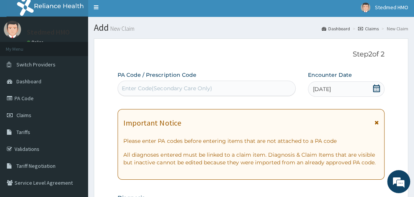
scroll to position [0, 0]
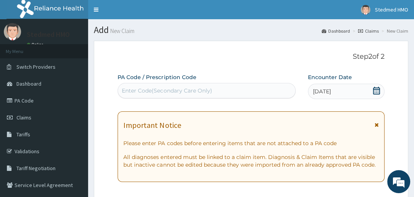
click at [158, 87] on div "Enter Code(Secondary Care Only)" at bounding box center [167, 91] width 90 height 8
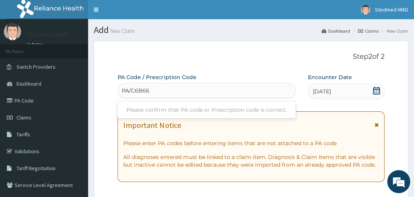
type input "PA/C6B66A"
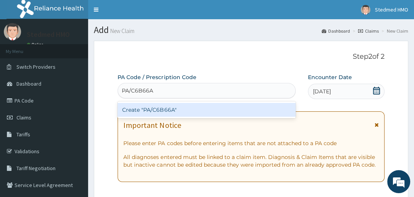
click at [174, 109] on div "Create "PA/C6B66A"" at bounding box center [207, 110] width 178 height 14
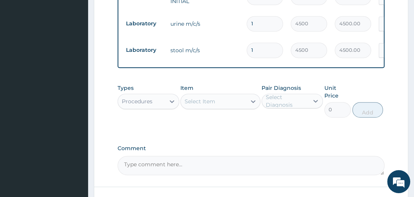
scroll to position [348, 0]
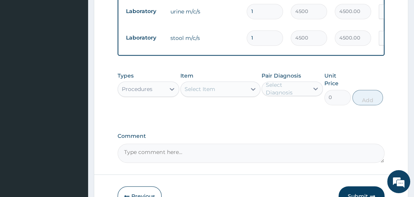
click at [144, 93] on div "Procedures" at bounding box center [137, 89] width 31 height 8
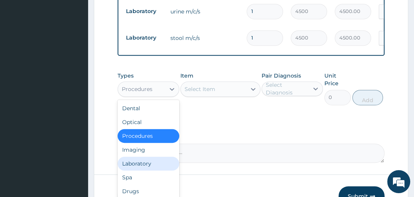
click at [143, 166] on div "Laboratory" at bounding box center [148, 163] width 61 height 14
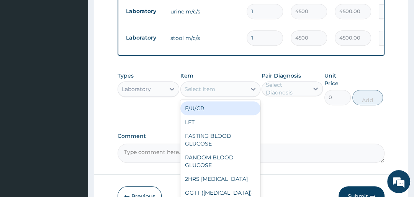
click at [227, 90] on div "Select Item" at bounding box center [214, 89] width 66 height 12
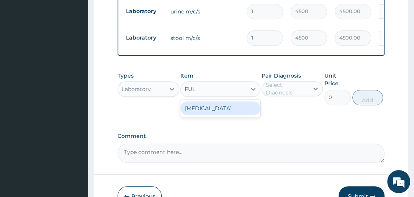
type input "FULL"
click at [200, 113] on div "FULL BLOOD COUNT" at bounding box center [221, 108] width 80 height 14
type input "4500"
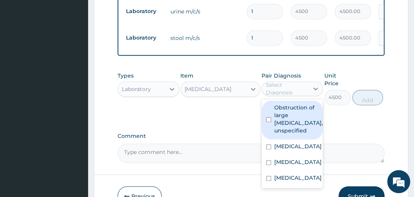
click at [309, 93] on div "Select Diagnosis" at bounding box center [285, 88] width 47 height 12
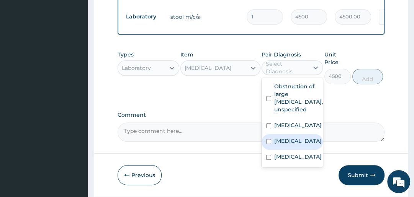
scroll to position [379, 0]
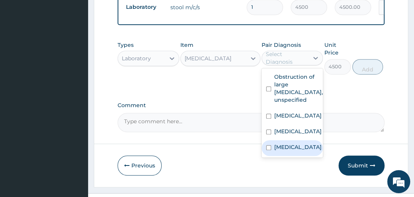
click at [271, 150] on input "checkbox" at bounding box center [268, 147] width 5 height 5
checkbox input "true"
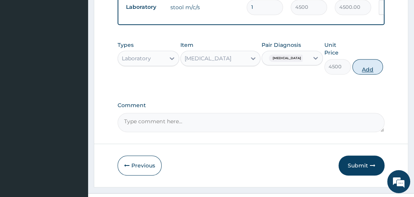
click at [370, 70] on button "Add" at bounding box center [368, 66] width 31 height 15
type input "0"
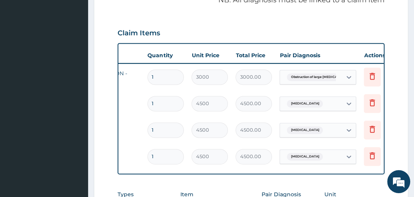
scroll to position [0, 118]
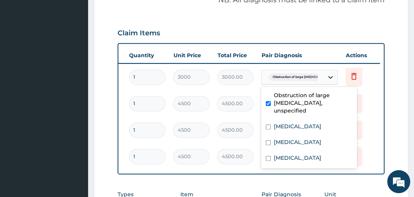
click at [331, 75] on icon at bounding box center [331, 77] width 8 height 8
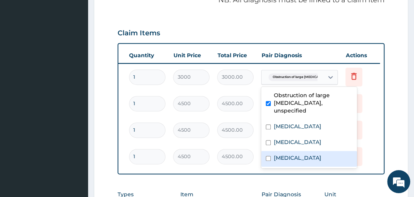
click at [268, 156] on input "checkbox" at bounding box center [268, 158] width 5 height 5
checkbox input "true"
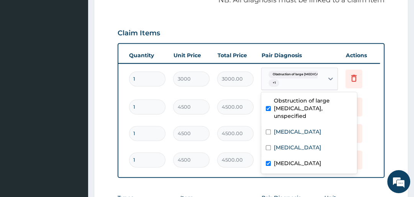
click at [268, 106] on input "checkbox" at bounding box center [268, 108] width 5 height 5
checkbox input "false"
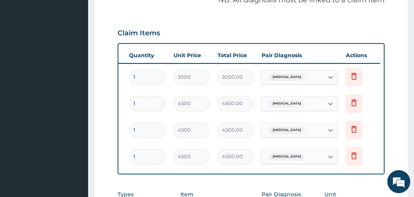
click at [301, 50] on th "Pair Diagnosis" at bounding box center [300, 55] width 84 height 15
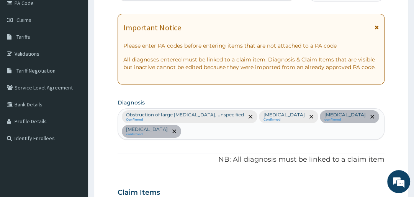
scroll to position [103, 0]
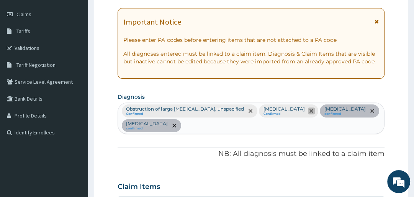
click at [310, 109] on icon "remove selection option" at bounding box center [312, 111] width 4 height 4
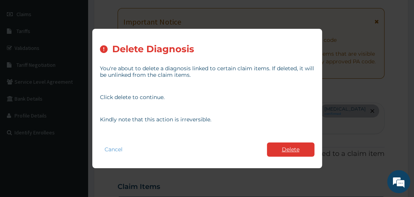
click at [289, 146] on button "Delete" at bounding box center [291, 149] width 48 height 14
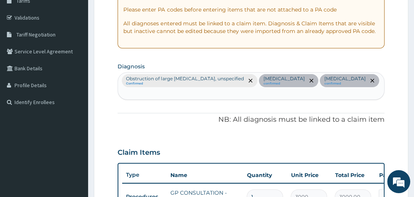
scroll to position [134, 0]
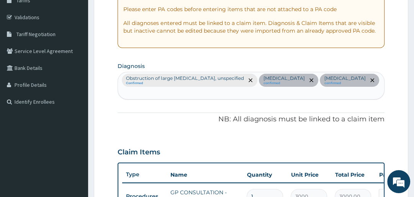
click at [374, 79] on div "Obstruction of large intestine, unspecified Confirmed Acute pyelonephritis conf…" at bounding box center [251, 85] width 266 height 27
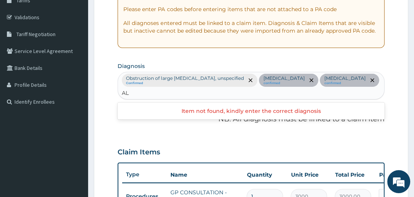
type input "A"
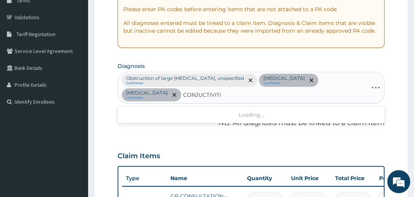
type input "CONJUCTIVITIS"
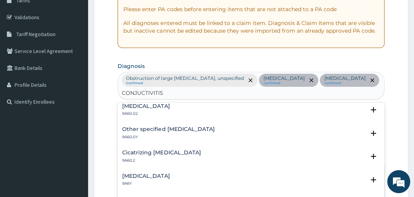
scroll to position [307, 0]
click at [141, 104] on h4 "Allergic conjunctivitis" at bounding box center [146, 106] width 48 height 6
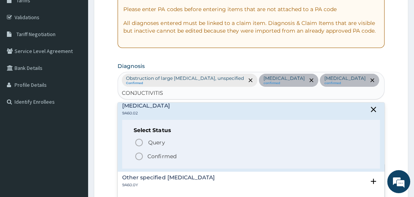
click at [138, 154] on icon "status option filled" at bounding box center [139, 155] width 9 height 9
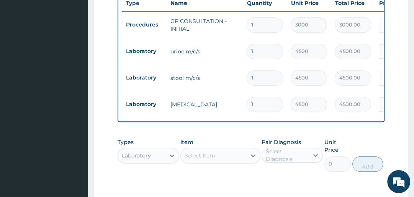
scroll to position [318, 0]
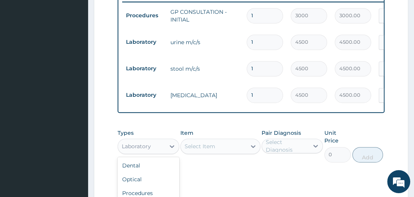
click at [146, 148] on div "Laboratory" at bounding box center [136, 146] width 29 height 8
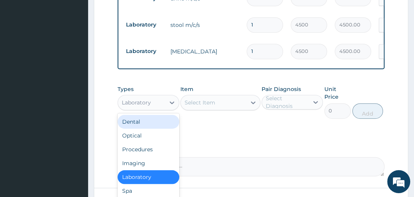
scroll to position [379, 0]
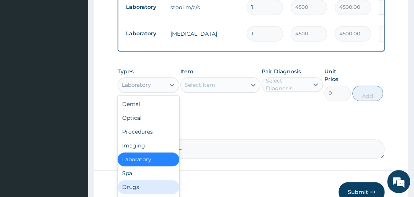
click at [133, 186] on div "Drugs" at bounding box center [148, 187] width 61 height 14
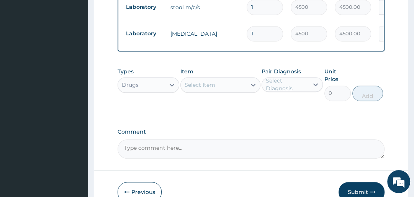
click at [232, 86] on div "Select Item" at bounding box center [214, 85] width 66 height 12
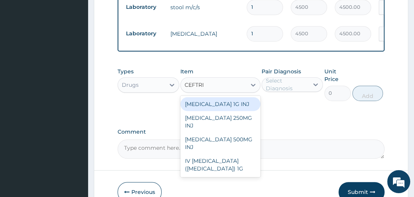
type input "CEFTRIA"
click at [224, 107] on div "CEFTRIAXONE 1G INJ" at bounding box center [221, 104] width 80 height 14
type input "2350"
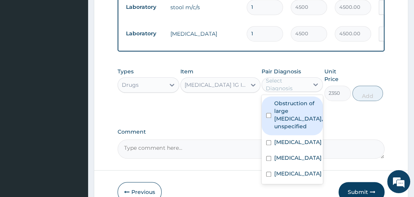
click at [291, 91] on div "Select Diagnosis" at bounding box center [287, 84] width 42 height 15
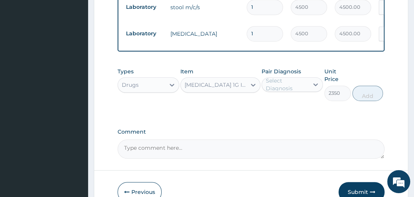
click at [296, 86] on div "Select Diagnosis" at bounding box center [287, 84] width 42 height 15
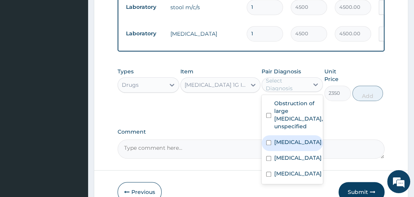
click at [268, 138] on div "Acute pyelonephritis" at bounding box center [292, 143] width 61 height 16
checkbox input "true"
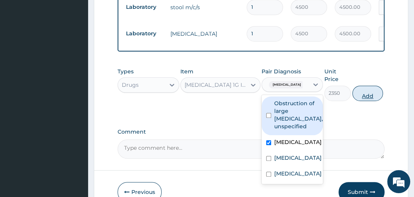
click at [365, 97] on button "Add" at bounding box center [368, 92] width 31 height 15
type input "0"
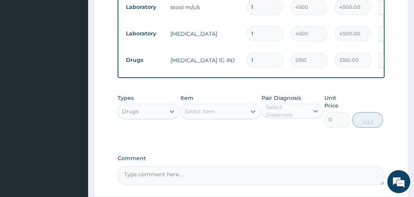
click at [200, 112] on div "Select Item" at bounding box center [200, 111] width 31 height 8
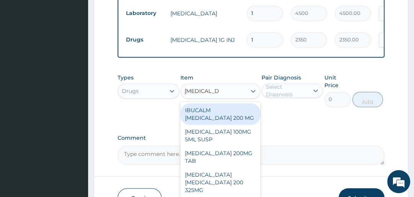
scroll to position [410, 0]
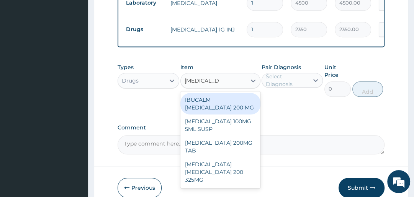
click at [185, 82] on input "IBUPROFEN" at bounding box center [202, 81] width 34 height 8
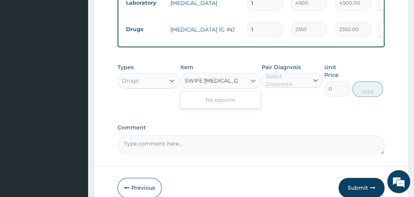
type input "SWIFEN IBUPROFEN"
drag, startPoint x: 243, startPoint y: 81, endPoint x: 230, endPoint y: 83, distance: 13.6
click at [230, 83] on div "Select Item" at bounding box center [214, 80] width 66 height 12
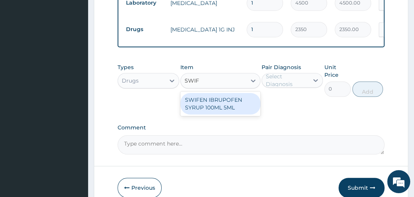
type input "SWIFE"
click at [218, 110] on div "SWIFEN IBRUPOFEN SYRUP 100ML 5ML" at bounding box center [221, 103] width 80 height 21
type input "1200"
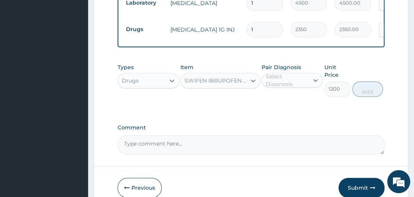
click at [296, 84] on div "Select Diagnosis" at bounding box center [287, 79] width 42 height 15
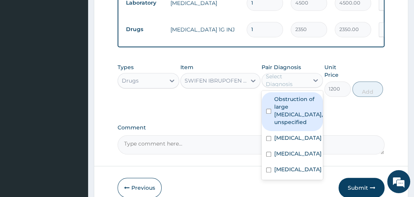
click at [283, 87] on div "Select Diagnosis" at bounding box center [287, 79] width 42 height 15
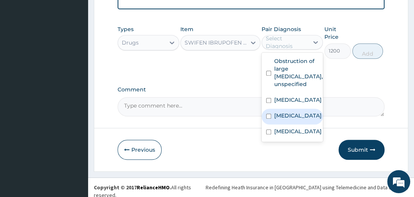
scroll to position [451, 0]
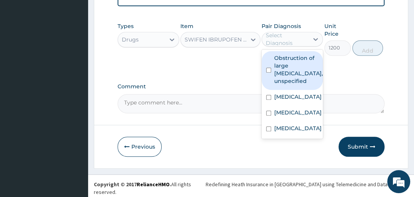
click at [278, 67] on label "Obstruction of large intestine, unspecified" at bounding box center [298, 69] width 49 height 31
checkbox input "true"
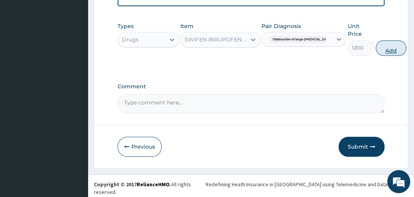
click at [376, 53] on button "Add" at bounding box center [391, 47] width 31 height 15
type input "0"
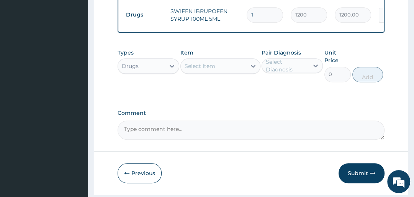
click at [237, 69] on div "Select Item" at bounding box center [214, 66] width 66 height 12
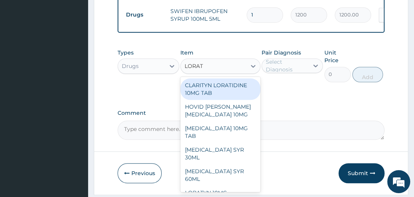
type input "LORATA"
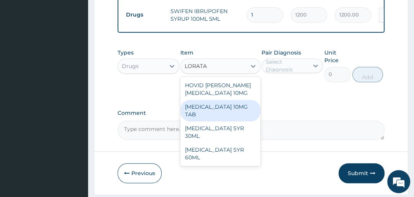
click at [220, 110] on div "[MEDICAL_DATA] 10MG TAB" at bounding box center [221, 110] width 80 height 21
type input "100"
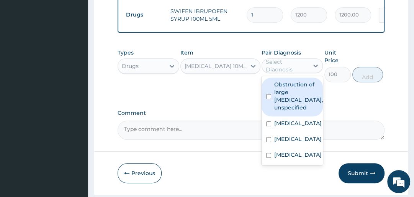
click at [294, 71] on div "Select Diagnosis" at bounding box center [287, 65] width 42 height 15
click at [276, 68] on div "Select Diagnosis" at bounding box center [287, 65] width 42 height 15
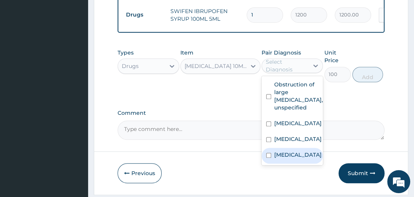
click at [269, 158] on input "checkbox" at bounding box center [268, 155] width 5 height 5
checkbox input "true"
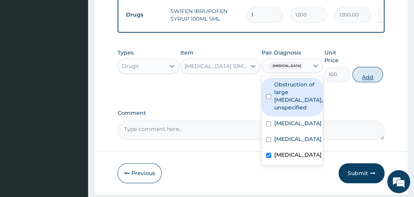
click at [370, 77] on button "Add" at bounding box center [368, 74] width 31 height 15
type input "0"
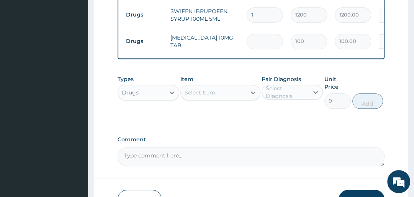
type input "0.00"
type input "5"
type input "500.00"
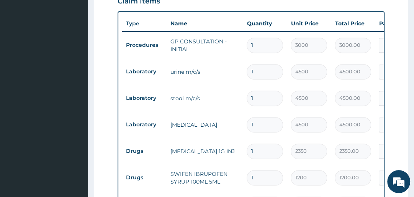
scroll to position [297, 0]
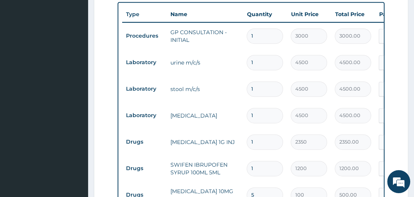
type input "5"
drag, startPoint x: 259, startPoint y: 140, endPoint x: 251, endPoint y: 142, distance: 8.4
click at [251, 142] on input "1" at bounding box center [265, 141] width 36 height 15
type input "3"
type input "7050.00"
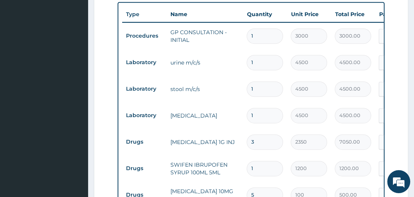
type input "3"
click at [315, 132] on td "2350" at bounding box center [309, 141] width 44 height 23
click at [327, 125] on td "4500" at bounding box center [309, 115] width 44 height 23
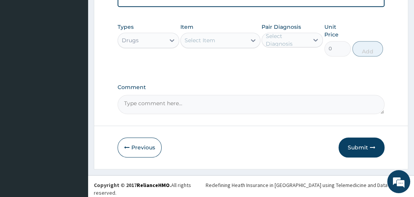
scroll to position [503, 0]
drag, startPoint x: 360, startPoint y: 148, endPoint x: 349, endPoint y: 142, distance: 12.4
click at [359, 147] on button "Submit" at bounding box center [362, 147] width 46 height 20
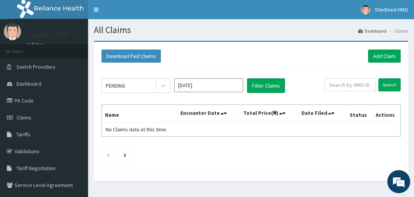
click at [189, 87] on input "[DATE]" at bounding box center [208, 85] width 69 height 14
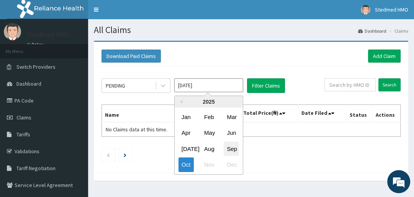
click at [234, 148] on div "Sep" at bounding box center [231, 148] width 15 height 14
type input "[DATE]"
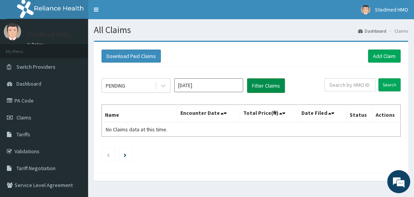
click at [258, 81] on button "Filter Claims" at bounding box center [266, 85] width 38 height 15
click at [261, 86] on button "Filter Claims" at bounding box center [266, 85] width 38 height 15
click at [263, 83] on button "Filter Claims" at bounding box center [266, 85] width 38 height 15
click at [276, 84] on button "Filter Claims" at bounding box center [266, 85] width 38 height 15
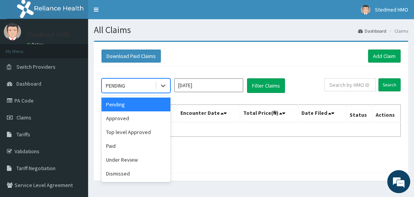
click at [143, 87] on div "PENDING" at bounding box center [128, 85] width 53 height 12
click at [136, 115] on div "Approved" at bounding box center [136, 118] width 69 height 14
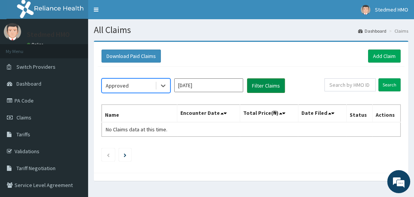
click at [259, 84] on button "Filter Claims" at bounding box center [266, 85] width 38 height 15
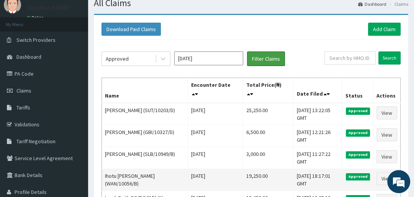
scroll to position [26, 0]
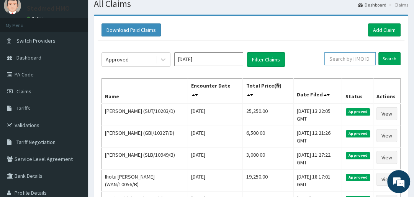
click at [351, 59] on input "text" at bounding box center [350, 58] width 51 height 13
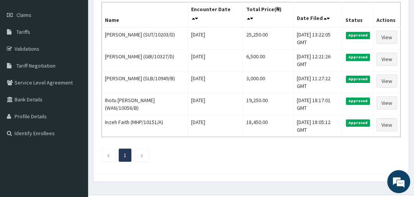
scroll to position [118, 0]
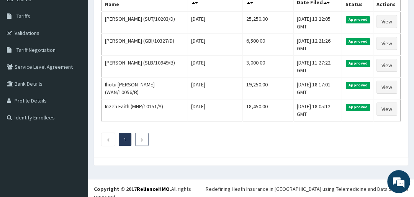
click at [138, 138] on li at bounding box center [141, 139] width 13 height 13
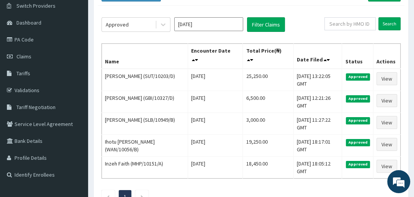
scroll to position [61, 0]
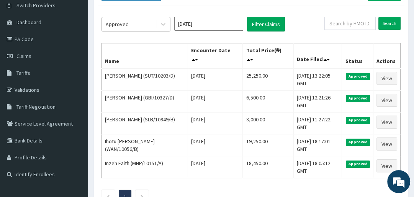
click at [132, 25] on div "Approved" at bounding box center [128, 24] width 53 height 12
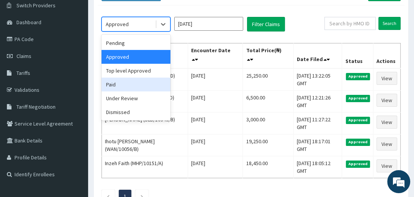
click at [131, 85] on div "Paid" at bounding box center [136, 84] width 69 height 14
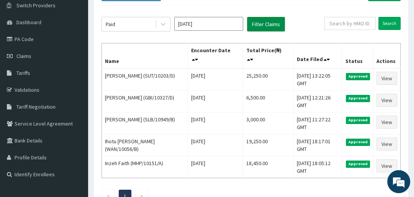
click at [265, 27] on button "Filter Claims" at bounding box center [266, 24] width 38 height 15
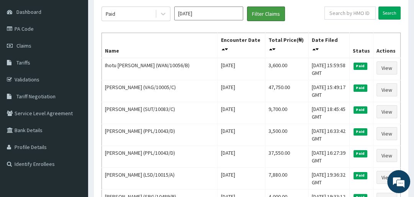
scroll to position [0, 0]
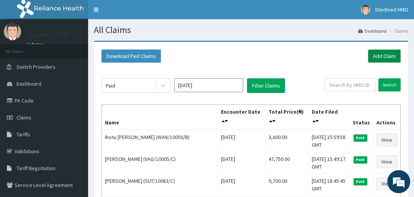
click at [391, 55] on link "Add Claim" at bounding box center [384, 55] width 33 height 13
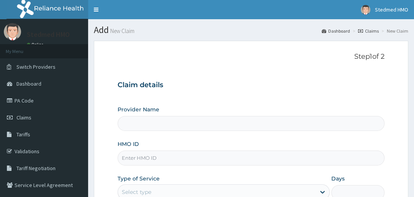
click at [205, 126] on input "Provider Name" at bounding box center [251, 123] width 267 height 15
type input "STEDMED SPECIALIST HOSPITAL"
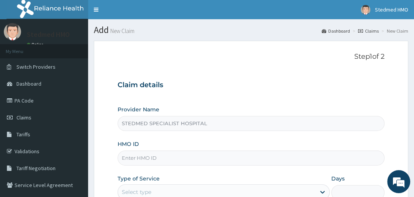
click at [202, 124] on input "STEDMED SPECIALIST HOSPITAL" at bounding box center [251, 123] width 267 height 15
click at [199, 153] on input "HMO ID" at bounding box center [251, 157] width 267 height 15
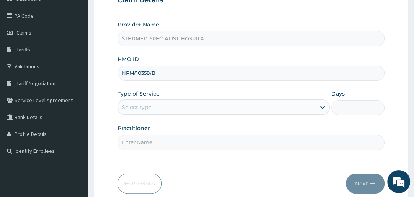
scroll to position [92, 0]
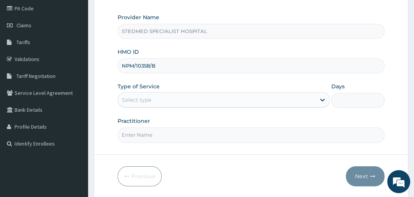
type input "NPM/10358/B"
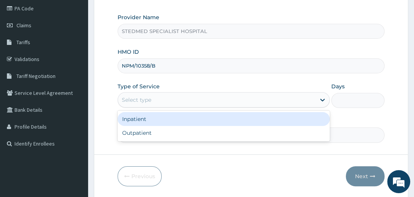
click at [181, 99] on div "Select type" at bounding box center [217, 100] width 198 height 12
click at [160, 118] on div "Inpatient" at bounding box center [224, 119] width 212 height 14
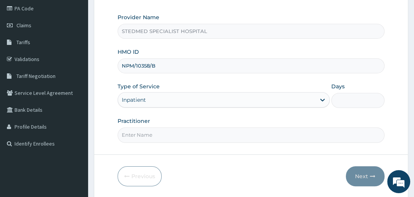
click at [168, 136] on input "Practitioner" at bounding box center [251, 134] width 267 height 15
type input "YAKUBU"
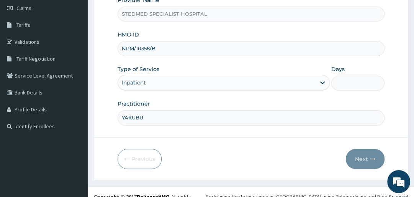
scroll to position [117, 0]
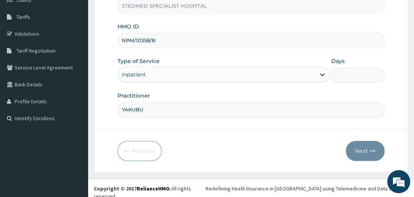
click at [354, 72] on input "Days" at bounding box center [358, 74] width 53 height 15
type input "2"
click at [360, 143] on button "Next" at bounding box center [365, 151] width 39 height 20
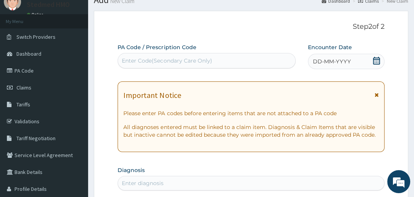
scroll to position [25, 0]
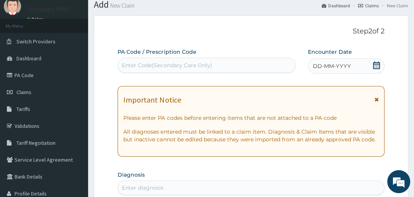
click at [185, 64] on div "Enter Code(Secondary Care Only)" at bounding box center [167, 65] width 90 height 8
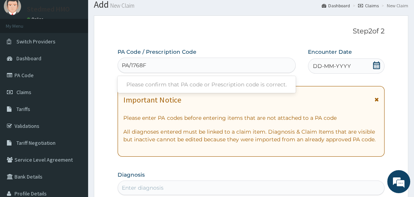
type input "PA/1768F7"
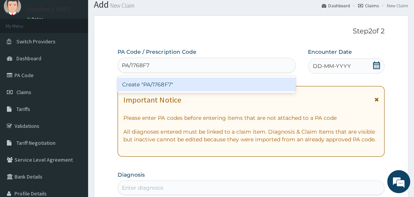
click at [164, 85] on div "Create "PA/1768F7"" at bounding box center [207, 84] width 178 height 14
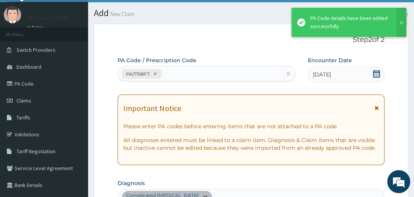
scroll to position [1, 0]
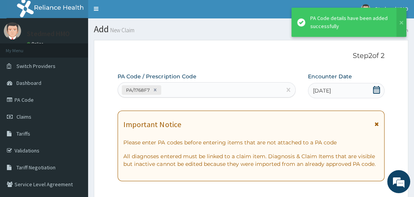
click at [331, 92] on span "18-09-2025" at bounding box center [322, 91] width 18 height 8
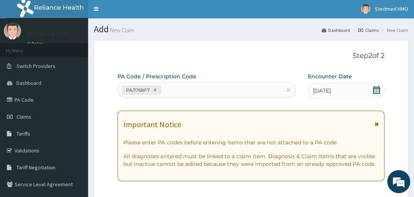
click at [378, 89] on icon at bounding box center [377, 90] width 8 height 8
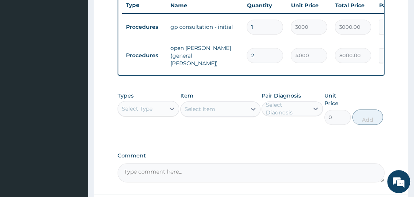
scroll to position [307, 0]
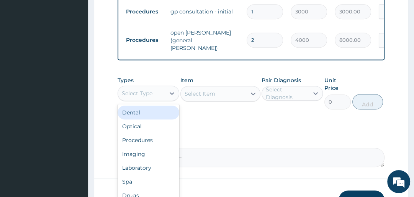
click at [147, 96] on div "Select Type" at bounding box center [137, 93] width 31 height 8
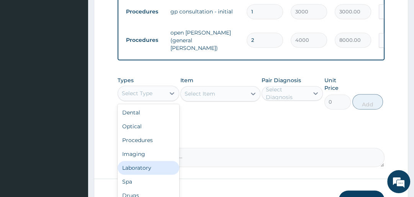
click at [139, 167] on div "Laboratory" at bounding box center [148, 168] width 61 height 14
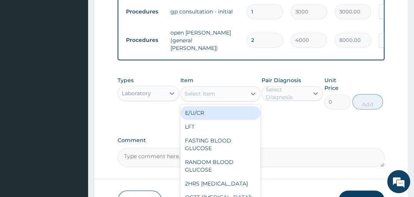
click at [212, 92] on div "Select Item" at bounding box center [200, 94] width 31 height 8
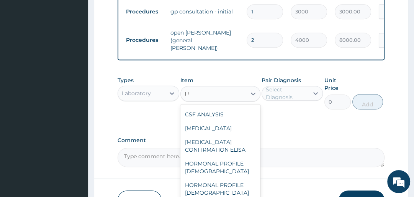
scroll to position [0, 0]
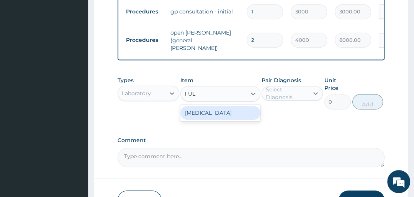
type input "FULL"
click at [216, 116] on div "[MEDICAL_DATA]" at bounding box center [221, 113] width 80 height 14
type input "4500"
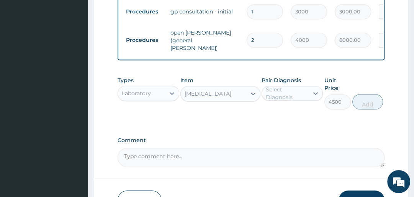
click at [284, 92] on div "Select Diagnosis" at bounding box center [287, 92] width 42 height 15
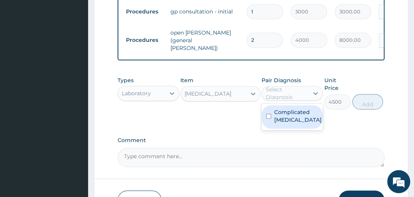
click at [286, 116] on label "Complicated malaria" at bounding box center [298, 115] width 48 height 15
checkbox input "true"
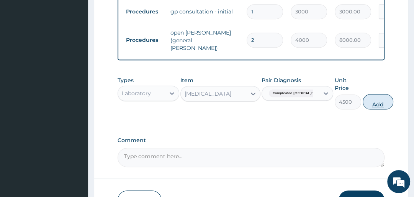
click at [369, 100] on button "Add" at bounding box center [378, 101] width 31 height 15
type input "0"
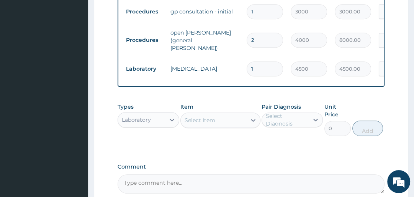
click at [217, 117] on div "Select Item" at bounding box center [214, 120] width 66 height 12
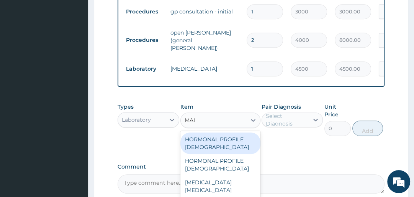
type input "MALA"
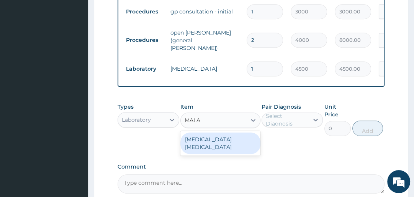
click at [213, 141] on div "MALARIA PARASITE" at bounding box center [221, 142] width 80 height 21
type input "1500"
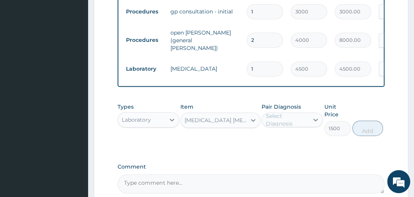
click at [289, 117] on div "Select Diagnosis" at bounding box center [287, 119] width 42 height 15
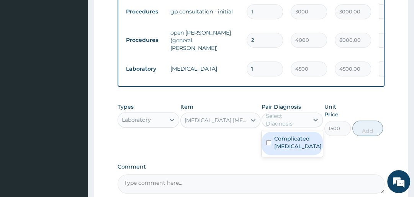
click at [287, 140] on label "Complicated malaria" at bounding box center [298, 142] width 48 height 15
checkbox input "true"
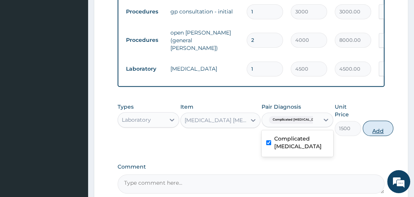
click at [364, 129] on button "Add" at bounding box center [378, 127] width 31 height 15
type input "0"
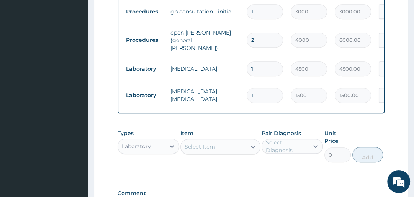
click at [152, 144] on div "Laboratory" at bounding box center [141, 146] width 47 height 12
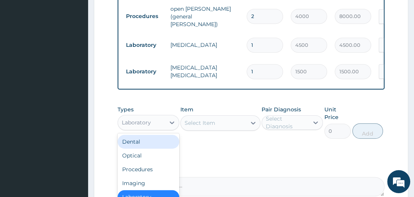
scroll to position [369, 0]
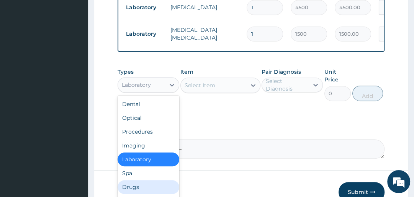
click at [154, 181] on div "Drugs" at bounding box center [148, 187] width 61 height 14
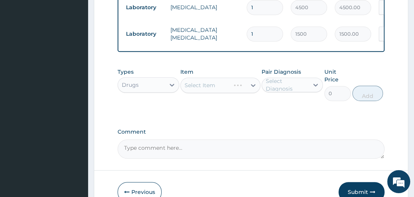
click at [224, 83] on div "Select Item" at bounding box center [221, 84] width 80 height 15
click at [228, 85] on div "Select Item" at bounding box center [214, 85] width 66 height 12
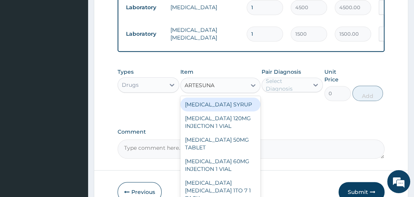
type input "ARTESUNAT"
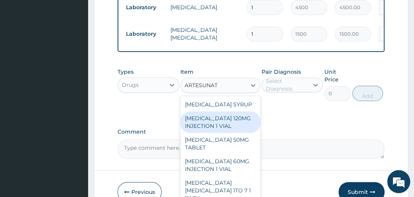
click at [222, 122] on div "ARTESUNATE 120MG INJECTION 1 VIAL" at bounding box center [221, 121] width 80 height 21
type input "3000"
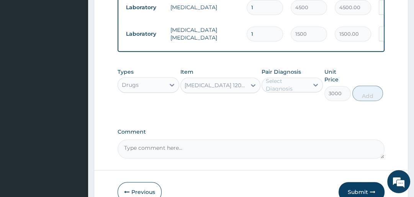
click at [281, 85] on div "Select Diagnosis" at bounding box center [287, 84] width 42 height 15
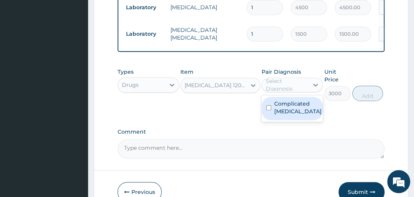
click at [284, 109] on label "Complicated malaria" at bounding box center [298, 107] width 48 height 15
checkbox input "true"
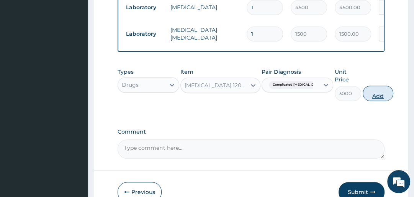
click at [363, 91] on button "Add" at bounding box center [378, 92] width 31 height 15
type input "0"
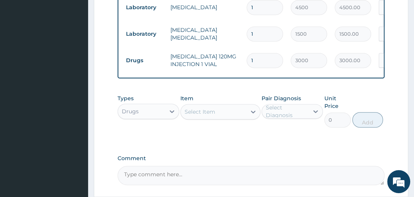
type input "0.00"
type input "3"
type input "9000.00"
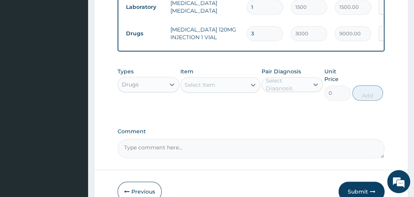
scroll to position [430, 0]
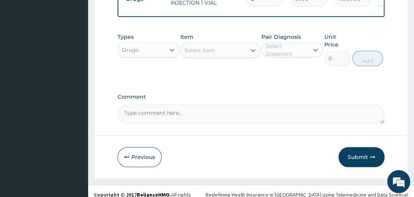
type input "3"
click at [205, 47] on div "Select Item" at bounding box center [200, 50] width 31 height 8
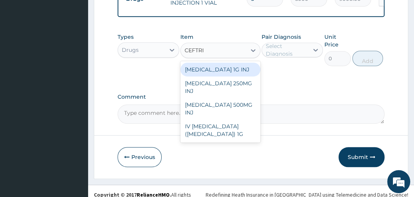
type input "CEFTRIA"
click at [215, 67] on div "CEFTRIAXONE 1G INJ" at bounding box center [221, 69] width 80 height 14
type input "2350"
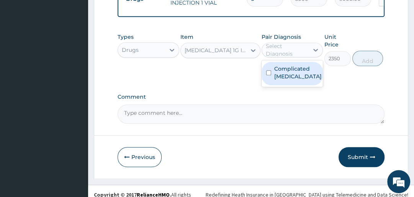
drag, startPoint x: 290, startPoint y: 48, endPoint x: 290, endPoint y: 55, distance: 6.9
click at [290, 48] on div "Select Diagnosis" at bounding box center [287, 49] width 42 height 15
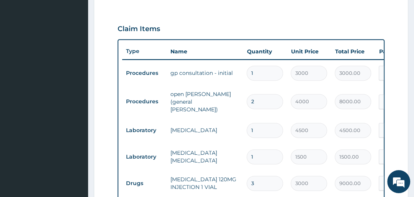
scroll to position [154, 0]
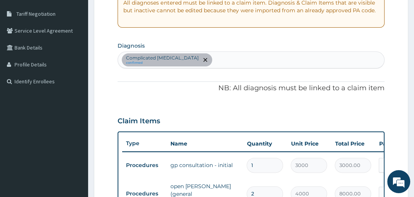
click at [209, 62] on div "Complicated malaria confirmed" at bounding box center [251, 60] width 266 height 16
type input "U"
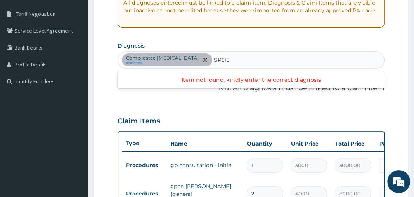
type input "SEPSIS"
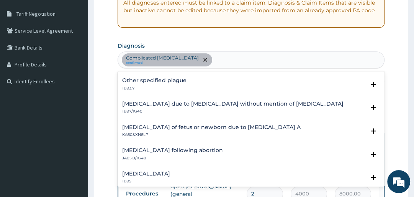
scroll to position [0, 0]
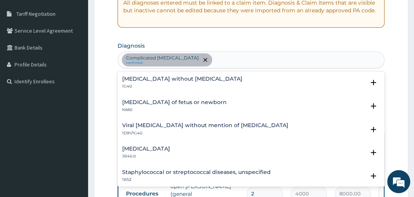
click at [222, 58] on div "Complicated malaria confirmed SEPSIS" at bounding box center [251, 60] width 266 height 16
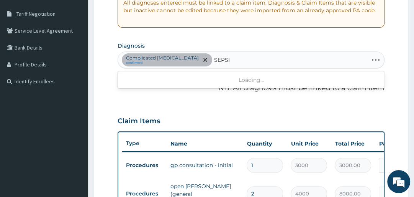
type input "SEPSIS"
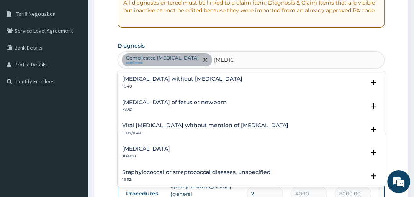
click at [173, 77] on h4 "Sepsis without septic shock" at bounding box center [182, 79] width 120 height 6
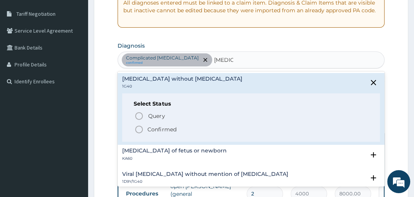
click at [137, 129] on icon "status option filled" at bounding box center [139, 129] width 9 height 9
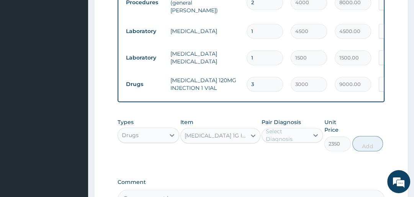
scroll to position [369, 0]
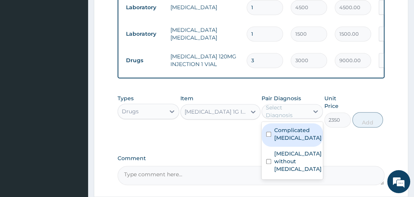
click at [281, 110] on div "Select Diagnosis" at bounding box center [287, 111] width 42 height 15
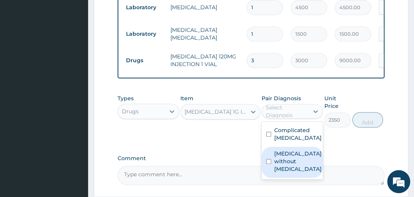
click at [283, 158] on label "Sepsis without septic shock" at bounding box center [298, 161] width 48 height 23
checkbox input "true"
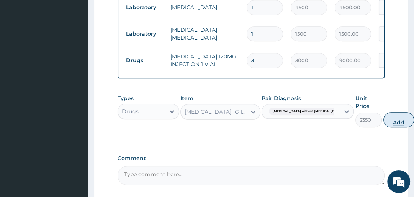
click at [384, 118] on button "Add" at bounding box center [399, 119] width 31 height 15
type input "0"
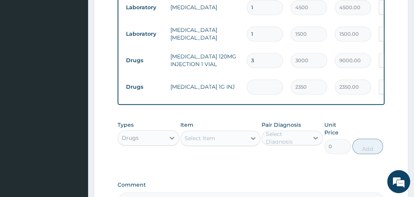
type input "0.00"
type input "3"
type input "7050.00"
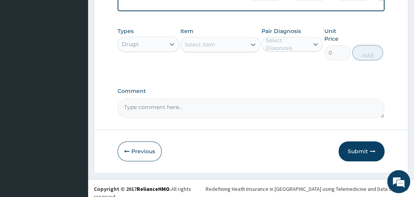
scroll to position [463, 0]
type input "3"
click at [357, 148] on button "Submit" at bounding box center [362, 151] width 46 height 20
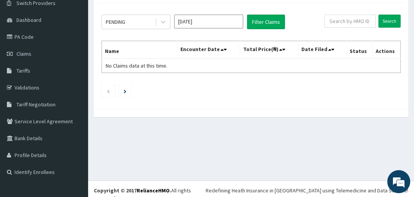
scroll to position [67, 0]
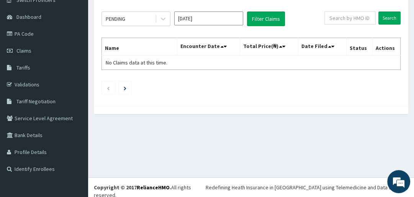
click at [192, 21] on input "[DATE]" at bounding box center [208, 19] width 69 height 14
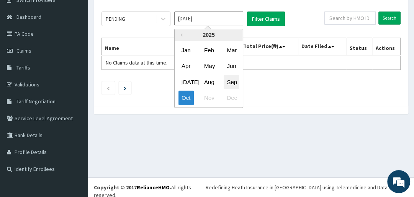
click at [231, 83] on div "Sep" at bounding box center [231, 82] width 15 height 14
type input "[DATE]"
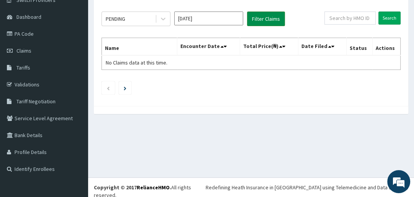
click at [256, 18] on button "Filter Claims" at bounding box center [266, 19] width 38 height 15
click at [130, 18] on div "PENDING" at bounding box center [128, 19] width 53 height 12
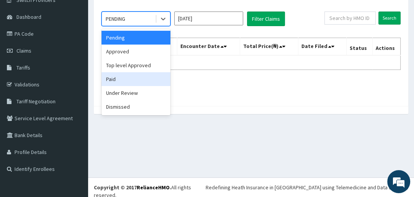
click at [140, 81] on div "Paid" at bounding box center [136, 79] width 69 height 14
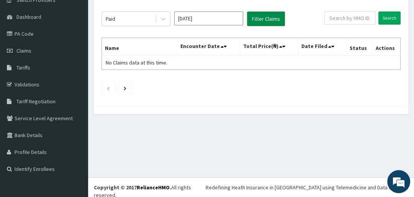
click at [256, 20] on button "Filter Claims" at bounding box center [266, 19] width 38 height 15
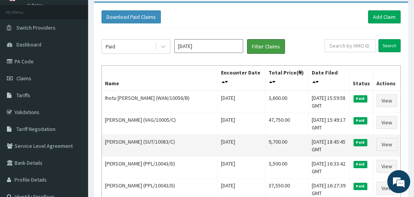
scroll to position [36, 0]
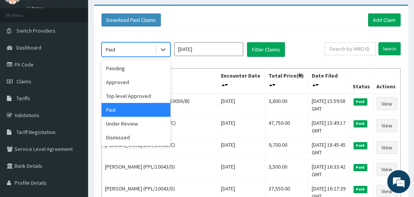
click at [136, 48] on div "Paid" at bounding box center [128, 49] width 53 height 12
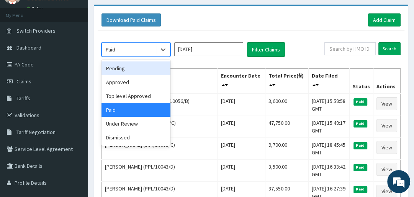
click at [131, 69] on div "Pending" at bounding box center [136, 68] width 69 height 14
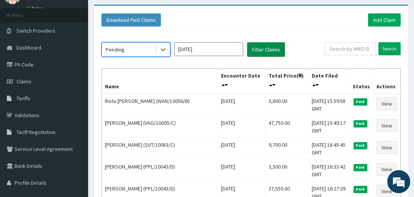
click at [262, 47] on button "Filter Claims" at bounding box center [266, 49] width 38 height 15
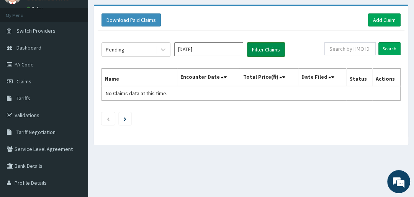
click at [262, 51] on button "Filter Claims" at bounding box center [266, 49] width 38 height 15
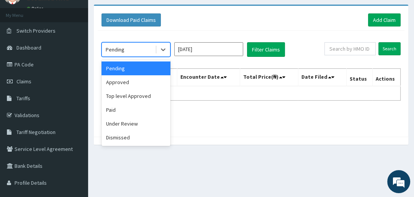
click at [122, 50] on div "Pending" at bounding box center [115, 50] width 19 height 8
click at [124, 69] on div "Pending" at bounding box center [136, 68] width 69 height 14
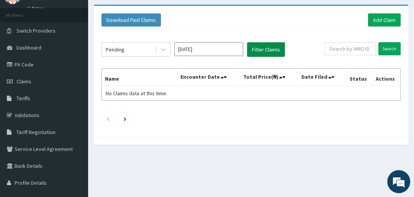
click at [272, 58] on div "Pending [DATE] Filter Claims Search Name Encounter Date Total Price(₦) Date Fil…" at bounding box center [251, 82] width 307 height 102
click at [271, 50] on button "Filter Claims" at bounding box center [266, 49] width 38 height 15
click at [272, 50] on button "Filter Claims" at bounding box center [266, 49] width 38 height 15
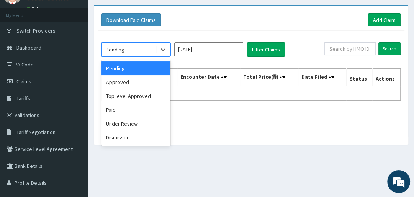
click at [115, 46] on div "Pending" at bounding box center [115, 50] width 19 height 8
click at [133, 83] on div "Approved" at bounding box center [136, 82] width 69 height 14
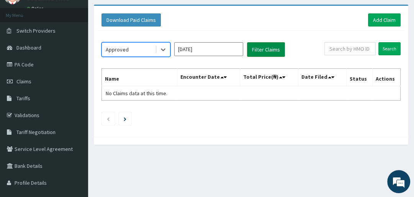
click at [270, 51] on button "Filter Claims" at bounding box center [266, 49] width 38 height 15
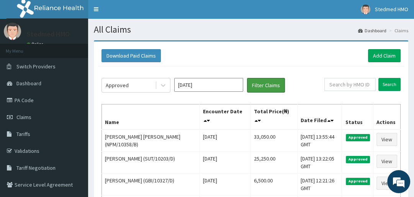
scroll to position [0, 0]
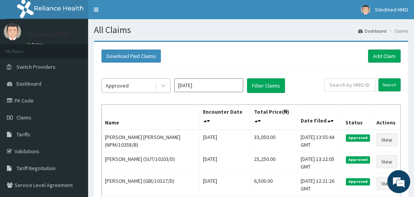
click at [135, 86] on div "Approved" at bounding box center [128, 85] width 53 height 12
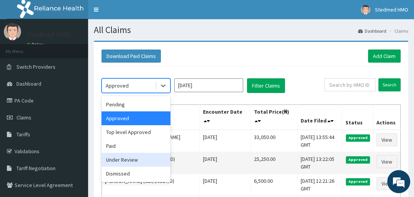
click at [127, 162] on div "Under Review" at bounding box center [136, 160] width 69 height 14
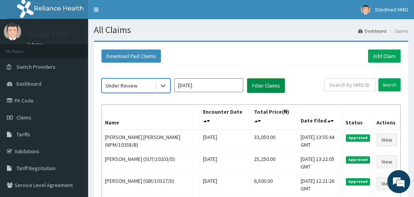
click at [271, 86] on button "Filter Claims" at bounding box center [266, 85] width 38 height 15
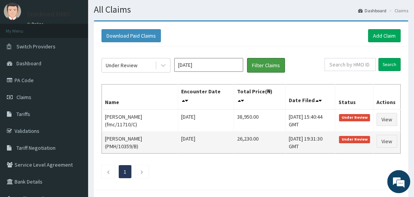
scroll to position [31, 0]
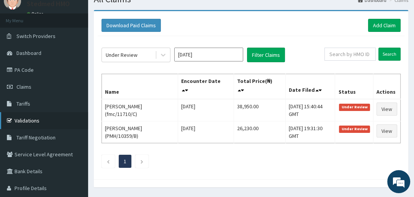
click at [41, 118] on link "Validations" at bounding box center [44, 120] width 88 height 17
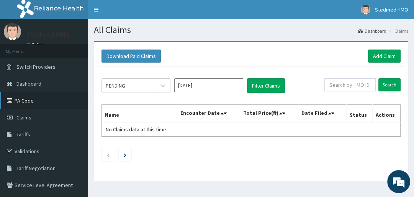
click at [32, 101] on link "PA Code" at bounding box center [44, 100] width 88 height 17
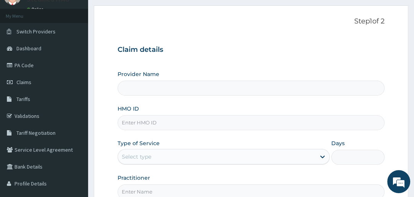
scroll to position [61, 0]
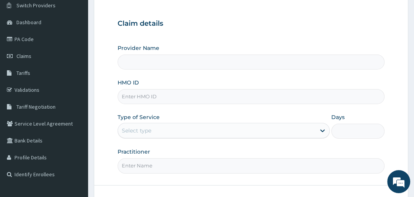
type input "STEDMED SPECIALIST HOSPITAL"
click at [181, 98] on input "HMO ID" at bounding box center [251, 96] width 267 height 15
type input "MTM/10198/A"
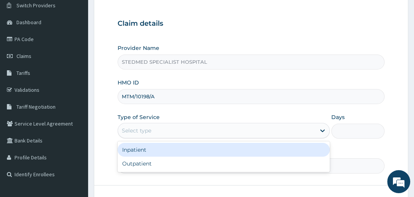
click at [174, 130] on div "Select type" at bounding box center [217, 130] width 198 height 12
click at [164, 150] on div "Inpatient" at bounding box center [224, 150] width 212 height 14
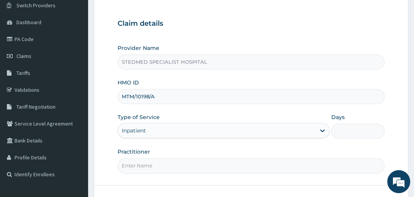
click at [349, 127] on input "Days" at bounding box center [358, 130] width 53 height 15
type input "2"
click at [170, 173] on form "Step 1 of 2 Claim details Provider Name STEDMED SPECIALIST HOSPITAL HMO ID MTM/…" at bounding box center [251, 103] width 315 height 249
click at [169, 167] on input "Practitioner" at bounding box center [251, 165] width 267 height 15
type input "YAKUBU"
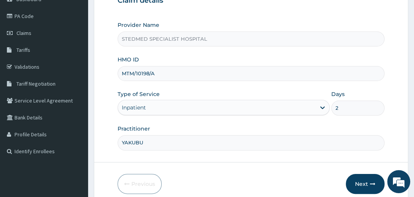
scroll to position [117, 0]
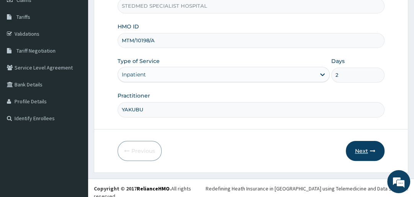
click at [357, 148] on button "Next" at bounding box center [365, 151] width 39 height 20
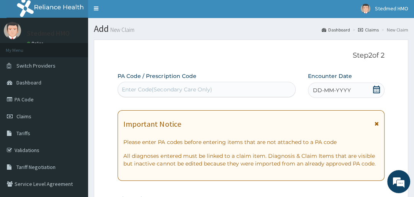
scroll to position [0, 0]
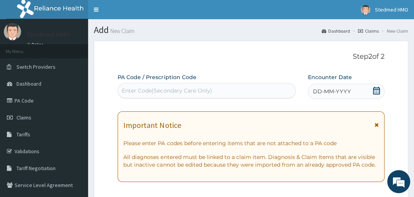
click at [228, 88] on div "Enter Code(Secondary Care Only)" at bounding box center [206, 90] width 177 height 12
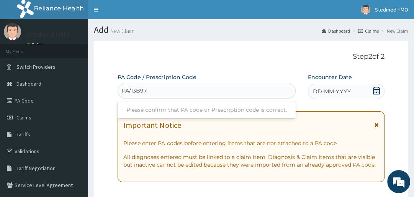
type input "PA/13B975"
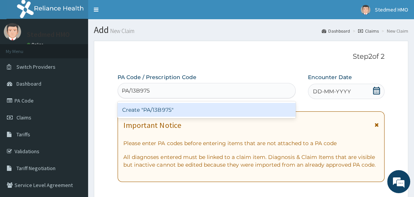
click at [191, 112] on div "Create "PA/13B975"" at bounding box center [207, 110] width 178 height 14
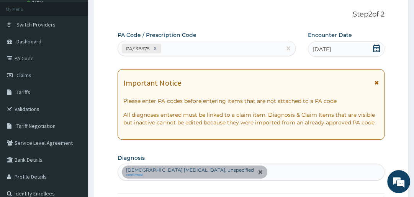
scroll to position [5, 0]
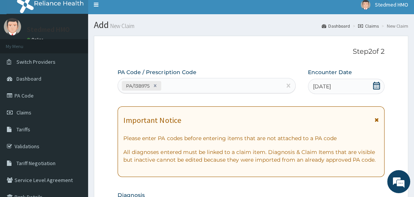
click at [184, 80] on div "PA/13B975" at bounding box center [200, 85] width 164 height 13
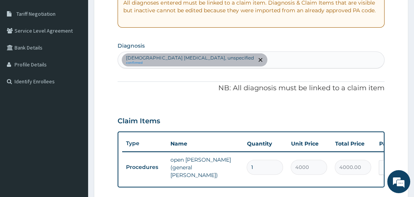
scroll to position [189, 0]
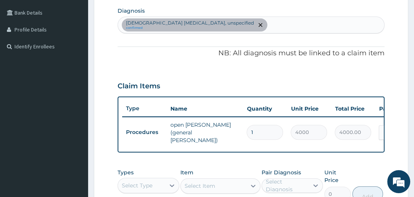
click at [266, 127] on input "1" at bounding box center [265, 132] width 36 height 15
type input "0.00"
type input "2"
type input "8000.00"
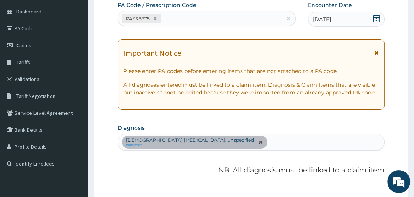
scroll to position [36, 0]
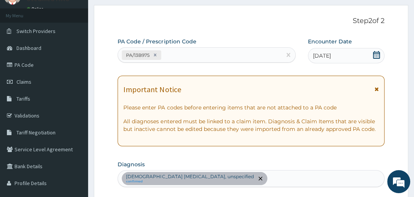
type input "2"
click at [181, 54] on div "PA/13B975" at bounding box center [200, 55] width 164 height 13
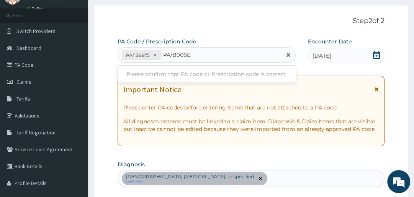
type input "PA/B906EC"
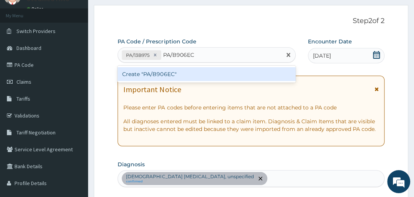
click at [153, 77] on div "Create "PA/B906EC"" at bounding box center [207, 74] width 178 height 14
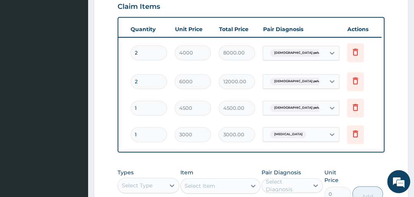
scroll to position [0, 118]
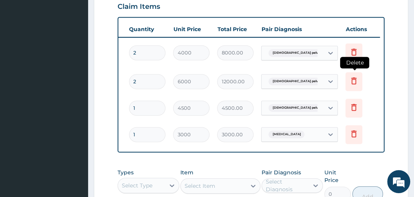
click at [350, 76] on icon at bounding box center [354, 80] width 9 height 9
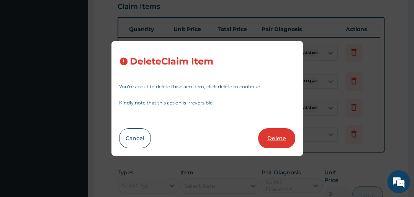
click at [270, 136] on button "Delete" at bounding box center [276, 138] width 37 height 20
type input "1"
type input "4500"
type input "4500.00"
type input "3000"
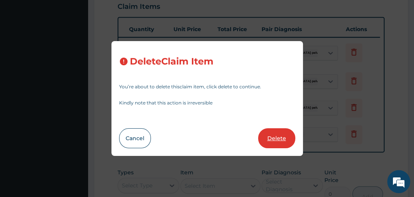
type input "3000.00"
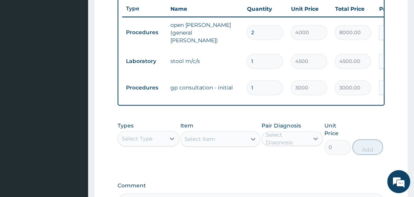
scroll to position [299, 0]
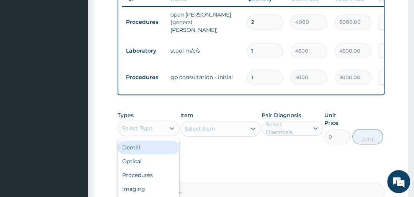
click at [144, 126] on div "Select Type" at bounding box center [137, 128] width 31 height 8
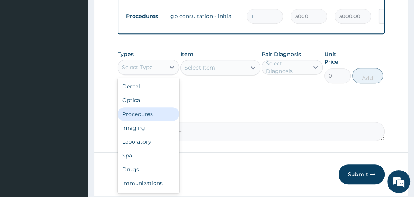
scroll to position [360, 0]
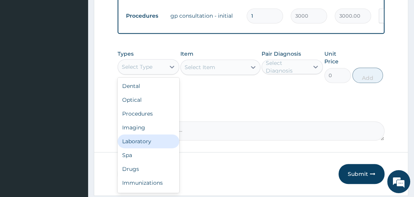
click at [146, 140] on div "Laboratory" at bounding box center [148, 141] width 61 height 14
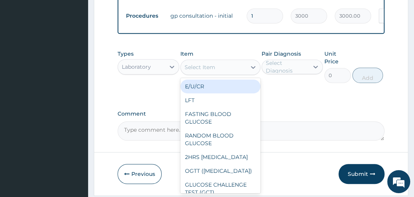
click at [233, 66] on div "Select Item" at bounding box center [214, 67] width 66 height 12
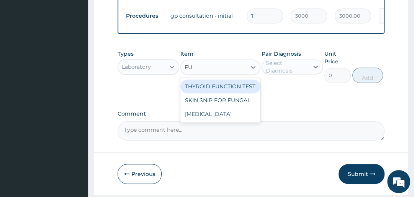
scroll to position [0, 0]
type input "FULL"
click at [210, 85] on div "FULL BLOOD COUNT" at bounding box center [221, 86] width 80 height 14
type input "4500"
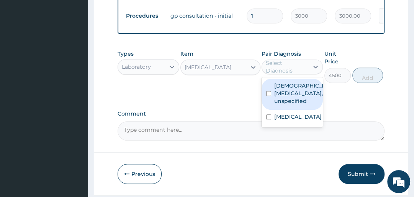
click at [296, 67] on div "Select Diagnosis" at bounding box center [287, 66] width 42 height 15
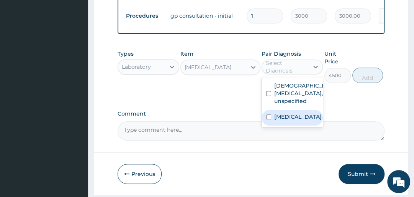
click at [282, 120] on label "Typhoid fever, unspecified" at bounding box center [298, 117] width 48 height 8
checkbox input "true"
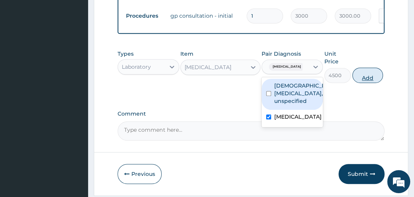
click at [369, 74] on button "Add" at bounding box center [368, 74] width 31 height 15
type input "0"
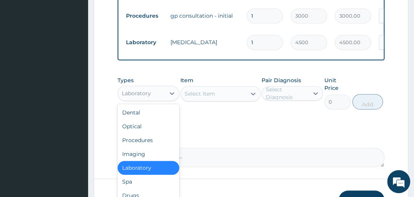
click at [157, 92] on div "Laboratory" at bounding box center [141, 93] width 47 height 12
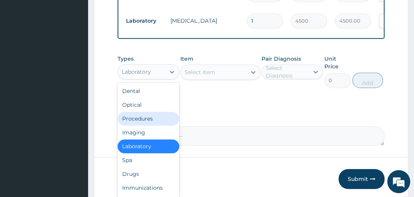
scroll to position [391, 0]
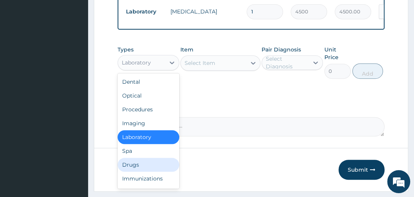
click at [145, 166] on div "Drugs" at bounding box center [148, 165] width 61 height 14
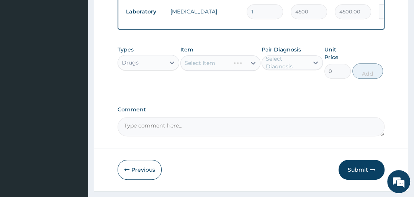
click at [210, 63] on div "Select Item" at bounding box center [221, 62] width 80 height 15
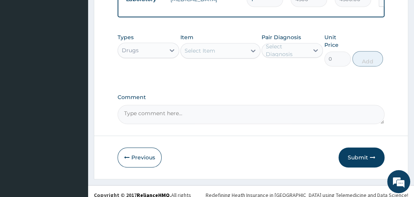
scroll to position [410, 0]
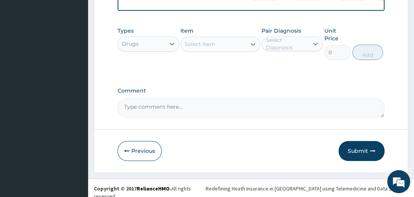
click at [233, 44] on div "Select Item" at bounding box center [214, 44] width 66 height 12
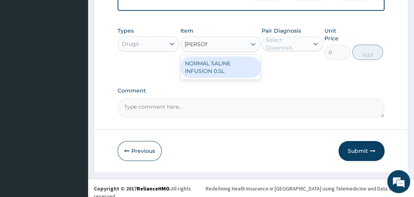
type input "NORMAL"
click at [225, 63] on div "NORMAL SALINE INFUSION 0.5L" at bounding box center [221, 66] width 80 height 21
type input "2000"
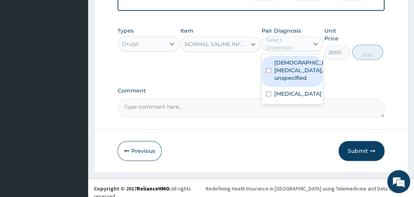
click at [276, 44] on div "Select Diagnosis" at bounding box center [287, 43] width 42 height 15
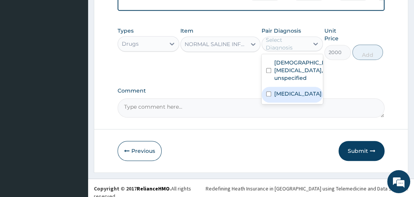
click at [274, 102] on div "Typhoid fever, unspecified" at bounding box center [292, 95] width 61 height 16
checkbox input "true"
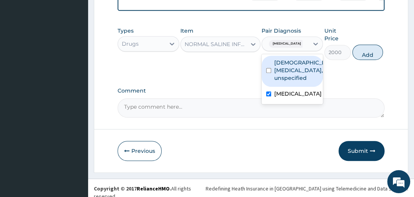
click at [369, 50] on button "Add" at bounding box center [368, 51] width 31 height 15
type input "0"
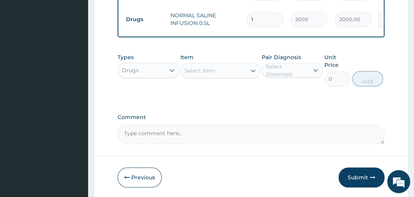
type input "0.00"
type input "2"
type input "4000.00"
type input "2"
click at [212, 64] on div "Select Item" at bounding box center [214, 70] width 66 height 12
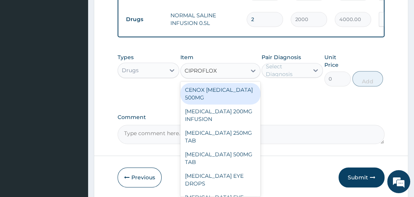
type input "CIPROFLOXA"
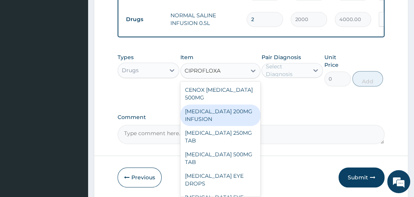
click at [212, 111] on div "CIPROFLOXACIN 200MG INFUSION" at bounding box center [221, 114] width 80 height 21
type input "2000"
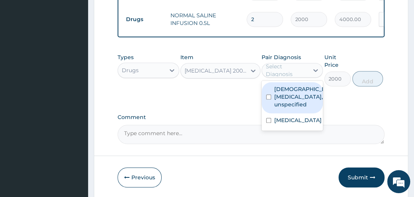
click at [299, 67] on div "Select Diagnosis" at bounding box center [287, 69] width 42 height 15
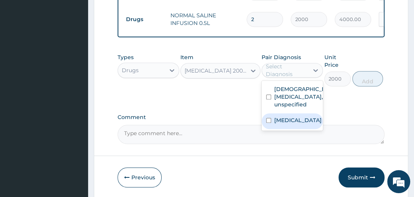
click at [276, 124] on label "Typhoid fever, unspecified" at bounding box center [298, 120] width 48 height 8
checkbox input "true"
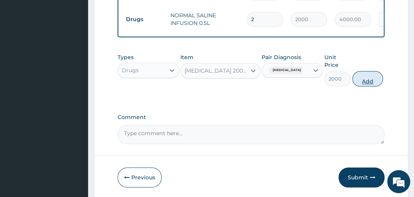
click at [366, 79] on button "Add" at bounding box center [368, 78] width 31 height 15
type input "0"
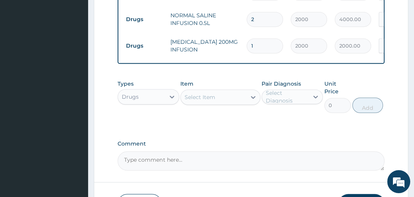
type input "0.00"
type input "2"
type input "4000.00"
type input "2"
click at [224, 99] on div "Select Item" at bounding box center [214, 97] width 66 height 12
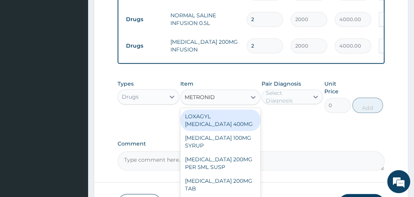
type input "METRONIDA"
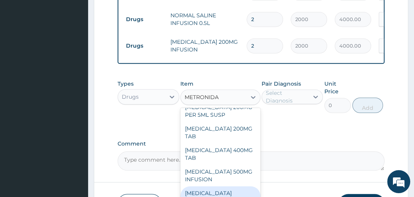
scroll to position [90, 0]
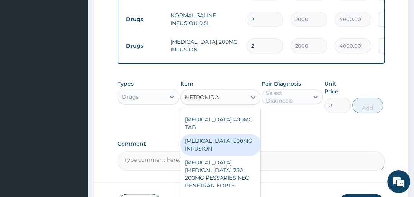
click at [204, 141] on div "METRONIDAZOLE 500MG INFUSION" at bounding box center [221, 144] width 80 height 21
type input "2000"
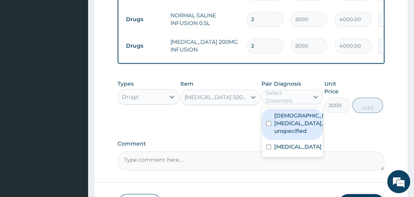
click at [277, 92] on div "Select Diagnosis" at bounding box center [287, 96] width 42 height 15
click at [272, 128] on div "Female pelvic inflammatory diseases, unspecified" at bounding box center [292, 123] width 61 height 31
checkbox input "true"
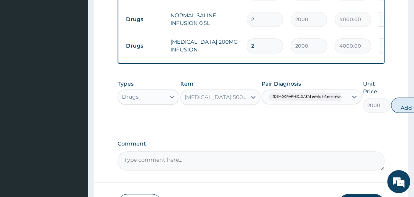
click at [391, 105] on button "Add" at bounding box center [406, 104] width 31 height 15
type input "0"
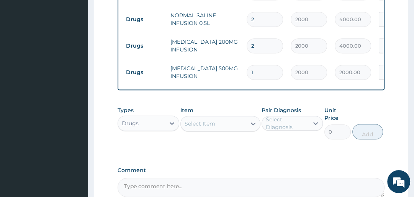
type input "0.00"
type input "2"
type input "4000.00"
type input "2"
click at [219, 127] on div "Select Item" at bounding box center [214, 123] width 66 height 12
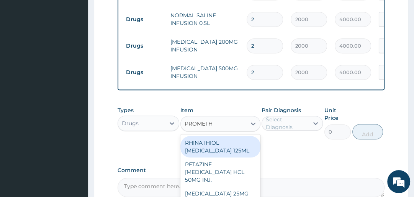
type input "PROMETHA"
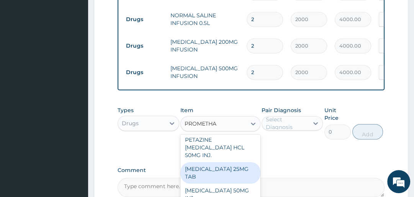
scroll to position [32, 0]
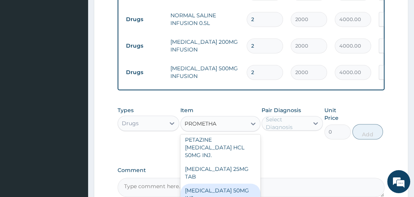
click at [235, 184] on div "PROMETHAZINE 50MG INJ" at bounding box center [221, 193] width 80 height 21
type input "750"
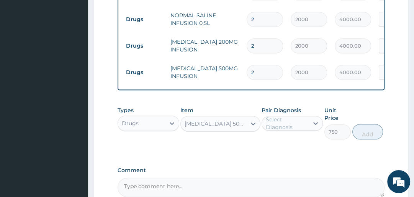
scroll to position [440, 0]
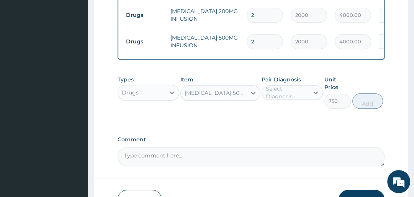
click at [196, 157] on textarea "Comment" at bounding box center [251, 156] width 267 height 19
type textarea "P"
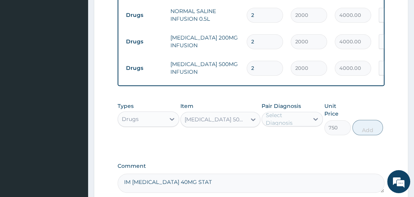
scroll to position [410, 0]
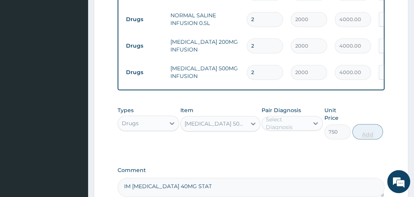
type textarea "IM PROMETHAZINE 40MG STAT"
click at [291, 120] on div "Select Diagnosis" at bounding box center [287, 122] width 42 height 15
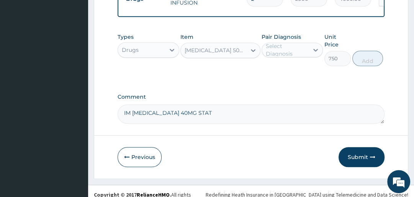
scroll to position [489, 0]
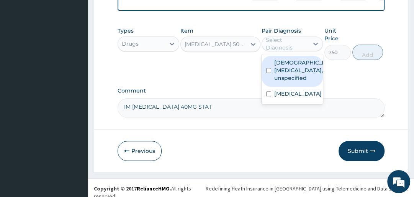
drag, startPoint x: 304, startPoint y: 40, endPoint x: 301, endPoint y: 49, distance: 10.0
click at [304, 40] on div "Select Diagnosis" at bounding box center [287, 43] width 42 height 15
click at [284, 78] on label "Female pelvic inflammatory diseases, unspecified" at bounding box center [300, 70] width 52 height 23
checkbox input "true"
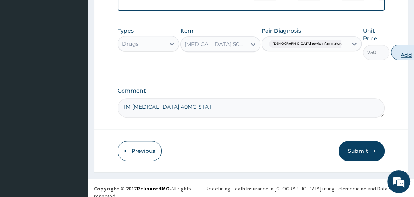
click at [391, 49] on button "Add" at bounding box center [406, 51] width 31 height 15
type input "0"
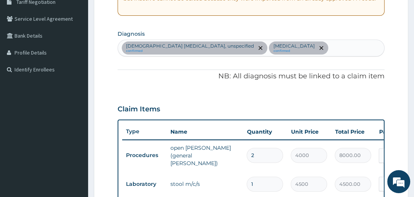
scroll to position [152, 0]
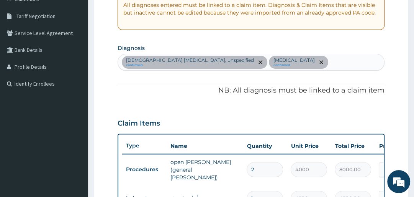
click at [351, 64] on div "Female pelvic inflammatory diseases, unspecified confirmed Typhoid fever, unspe…" at bounding box center [251, 62] width 266 height 16
type input "MALARIA"
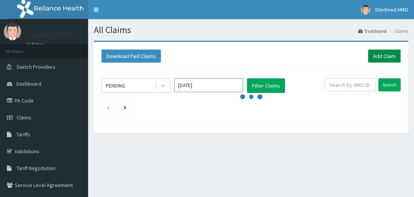
click at [386, 54] on link "Add Claim" at bounding box center [384, 55] width 33 height 13
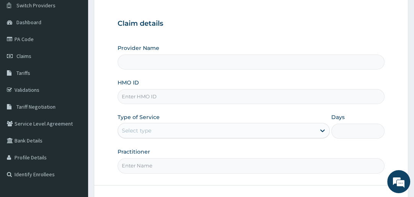
click at [185, 63] on input "Provider Name" at bounding box center [251, 61] width 267 height 15
click at [175, 96] on input "HMO ID" at bounding box center [251, 96] width 267 height 15
click at [158, 61] on input "Provider Name" at bounding box center [251, 61] width 267 height 15
click at [159, 60] on input "Provider Name" at bounding box center [251, 61] width 267 height 15
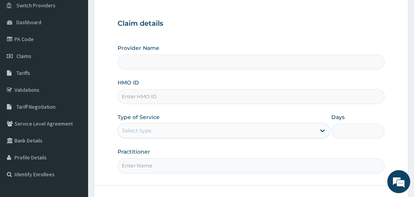
click at [160, 61] on input "Provider Name" at bounding box center [251, 61] width 267 height 15
click at [161, 60] on input "Provider Name" at bounding box center [251, 61] width 267 height 15
click at [160, 95] on input "HMO ID" at bounding box center [251, 96] width 267 height 15
type input "MTM/10198/A"
click at [166, 62] on input "Provider Name" at bounding box center [251, 61] width 267 height 15
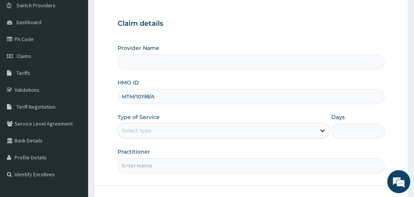
click at [165, 62] on input "Provider Name" at bounding box center [251, 61] width 267 height 15
click at [163, 63] on input "Provider Name" at bounding box center [251, 61] width 267 height 15
click at [164, 63] on input "Provider Name" at bounding box center [251, 61] width 267 height 15
click at [166, 62] on input "Provider Name" at bounding box center [251, 61] width 267 height 15
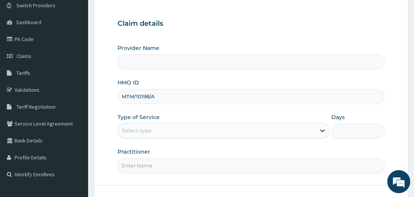
click at [166, 62] on input "Provider Name" at bounding box center [251, 61] width 267 height 15
click at [156, 61] on input "Provider Name" at bounding box center [251, 61] width 267 height 15
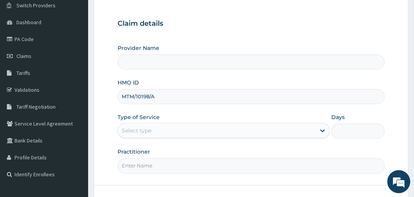
click at [158, 64] on input "Provider Name" at bounding box center [251, 61] width 267 height 15
click at [154, 66] on input "Provider Name" at bounding box center [251, 61] width 267 height 15
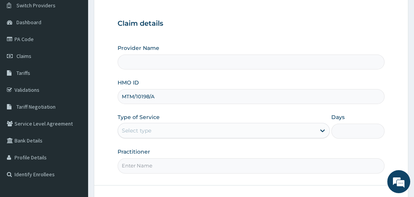
click at [154, 66] on input "Provider Name" at bounding box center [251, 61] width 267 height 15
drag, startPoint x: 154, startPoint y: 66, endPoint x: 152, endPoint y: 105, distance: 39.6
click at [152, 104] on div "Provider Name HMO ID MTM/10198/A Type of Service Select type Days Practitioner" at bounding box center [251, 108] width 267 height 129
click at [147, 60] on input "Provider Name" at bounding box center [251, 61] width 267 height 15
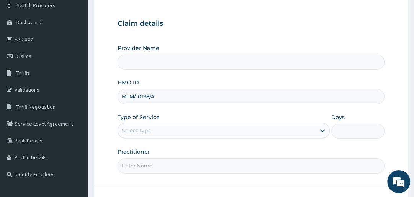
click at [171, 65] on input "Provider Name" at bounding box center [251, 61] width 267 height 15
click at [158, 64] on input "Provider Name" at bounding box center [251, 61] width 267 height 15
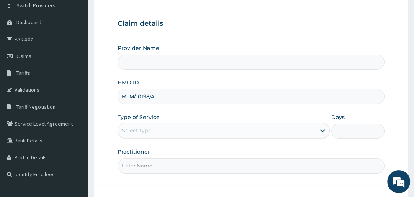
click at [158, 64] on input "Provider Name" at bounding box center [251, 61] width 267 height 15
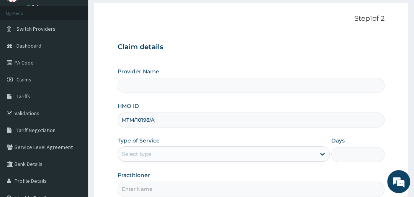
scroll to position [25, 0]
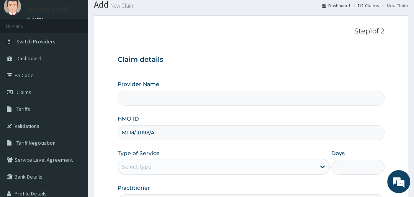
click at [156, 94] on input "Provider Name" at bounding box center [251, 97] width 267 height 15
click at [157, 95] on input "Provider Name" at bounding box center [251, 97] width 267 height 15
click at [158, 98] on input "Provider Name" at bounding box center [251, 97] width 267 height 15
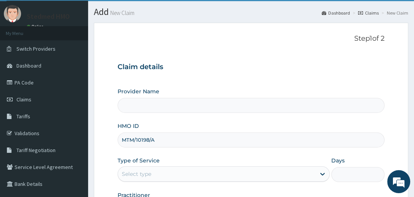
scroll to position [61, 0]
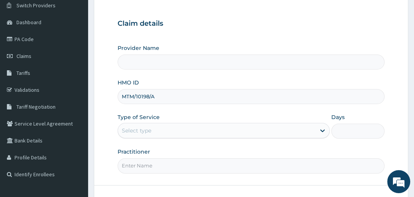
click at [153, 62] on input "Provider Name" at bounding box center [251, 61] width 267 height 15
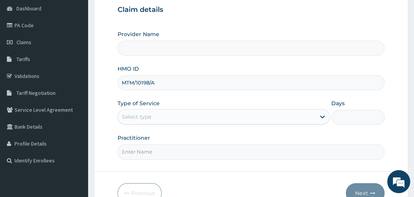
scroll to position [92, 0]
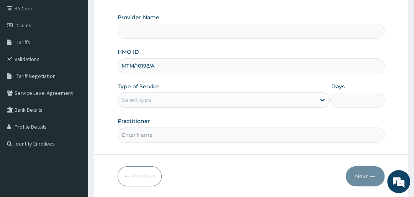
click at [173, 98] on div "Select type" at bounding box center [217, 100] width 198 height 12
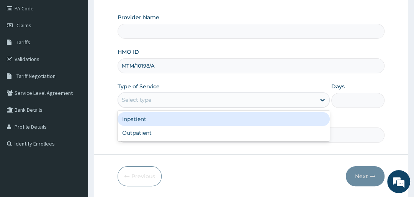
click at [164, 117] on div "Inpatient" at bounding box center [224, 119] width 212 height 14
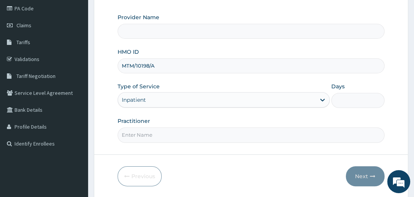
click at [344, 98] on input "Days" at bounding box center [358, 100] width 53 height 15
type input "2"
click at [160, 137] on input "Practitioner" at bounding box center [251, 134] width 267 height 15
type input "YAKUBU"
click at [152, 34] on input "Provider Name" at bounding box center [251, 31] width 267 height 15
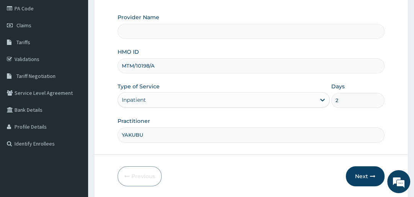
click at [152, 34] on input "Provider Name" at bounding box center [251, 31] width 267 height 15
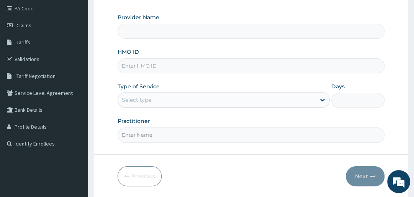
click at [161, 29] on input "Provider Name" at bounding box center [251, 31] width 267 height 15
click at [166, 33] on input "Provider Name" at bounding box center [251, 31] width 267 height 15
type input "STEDMED SPECIALIST HOSPITAL"
click at [160, 66] on input "HMO ID" at bounding box center [251, 65] width 267 height 15
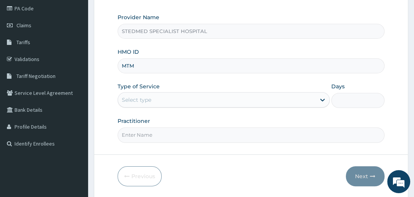
type input "MTM/10198/A"
click at [146, 100] on div "Select type" at bounding box center [137, 100] width 30 height 8
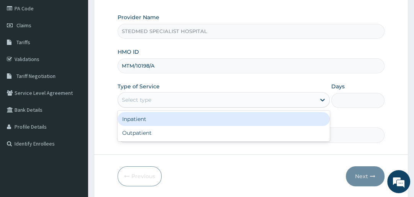
click at [150, 119] on div "Inpatient" at bounding box center [224, 119] width 212 height 14
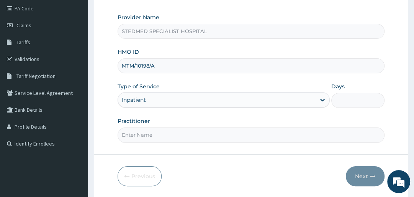
click at [350, 100] on input "Days" at bounding box center [358, 100] width 53 height 15
type input "2"
click at [172, 136] on input "Practitioner" at bounding box center [251, 134] width 267 height 15
type input "YAKUBU"
click at [361, 175] on button "Next" at bounding box center [365, 176] width 39 height 20
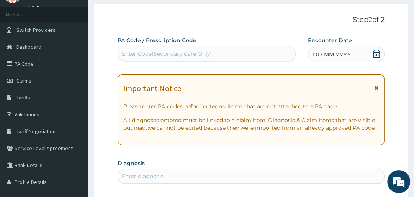
scroll to position [31, 0]
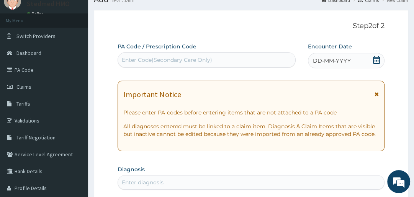
click at [339, 60] on span "DD-MM-YYYY" at bounding box center [332, 61] width 38 height 8
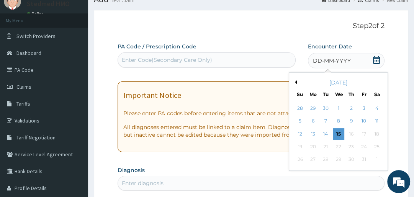
click at [295, 82] on button "Previous Month" at bounding box center [295, 82] width 4 height 4
click at [363, 131] on div "19" at bounding box center [365, 134] width 12 height 12
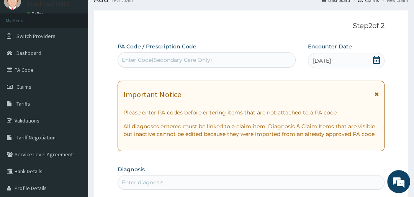
click at [159, 59] on div "Enter Code(Secondary Care Only)" at bounding box center [167, 60] width 90 height 8
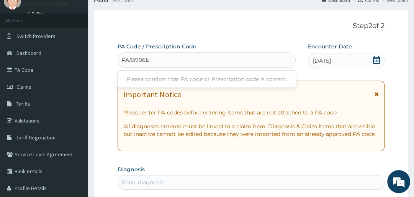
type input "PA/B906EC"
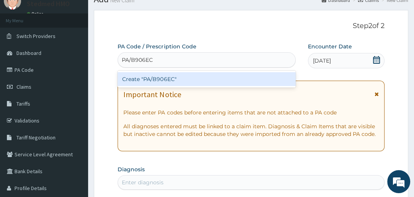
click at [208, 77] on div "Create "PA/B906EC"" at bounding box center [207, 79] width 178 height 14
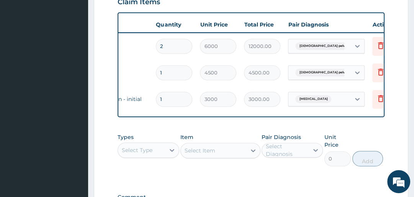
scroll to position [273, 0]
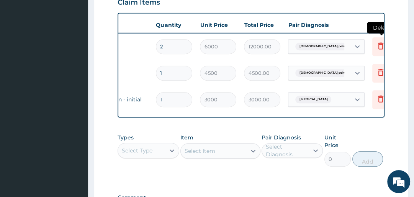
click at [376, 45] on icon at bounding box center [380, 45] width 9 height 9
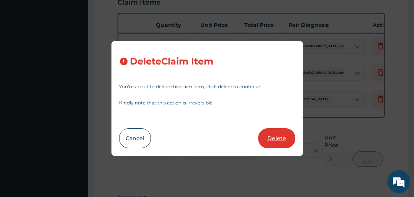
click at [279, 138] on button "Delete" at bounding box center [276, 138] width 37 height 20
type input "1"
type input "4500"
type input "4500.00"
type input "3000"
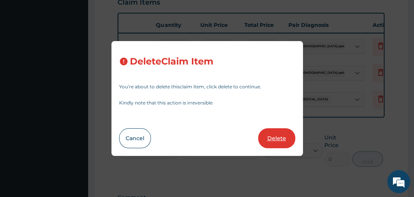
type input "3000.00"
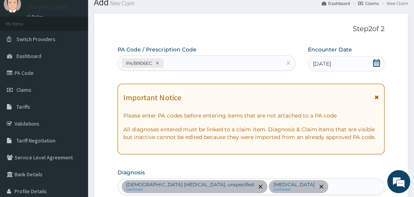
scroll to position [27, 0]
click at [187, 57] on div "PA/B906EC" at bounding box center [200, 63] width 164 height 13
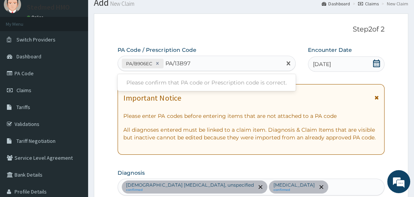
type input "PA/13B975"
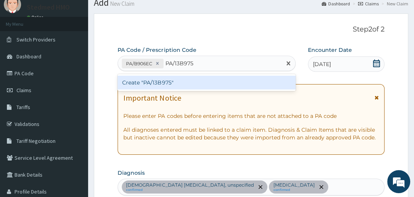
click at [173, 80] on div "Create "PA/13B975"" at bounding box center [207, 83] width 178 height 14
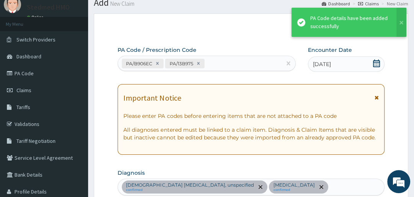
scroll to position [273, 0]
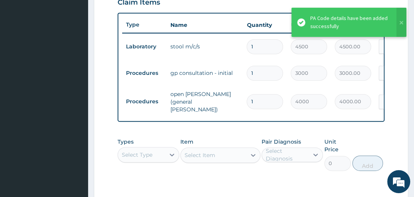
type input "0.00"
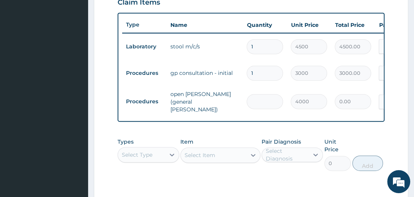
type input "2"
type input "8000.00"
type input "2"
click at [149, 151] on div "Select Type" at bounding box center [137, 155] width 31 height 8
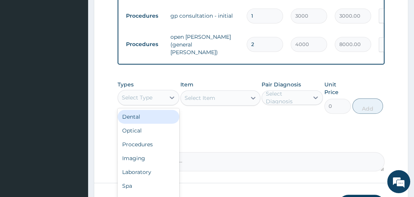
scroll to position [334, 0]
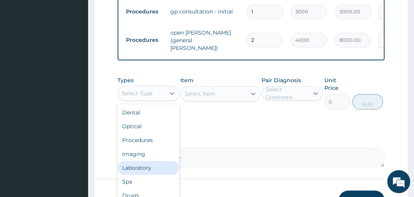
drag, startPoint x: 157, startPoint y: 169, endPoint x: 167, endPoint y: 158, distance: 15.5
click at [157, 169] on div "Laboratory" at bounding box center [148, 168] width 61 height 14
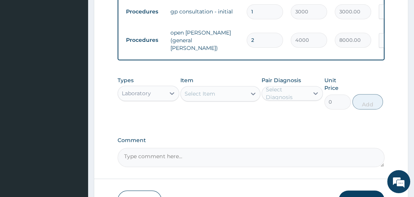
click at [211, 95] on div "Select Item" at bounding box center [200, 94] width 31 height 8
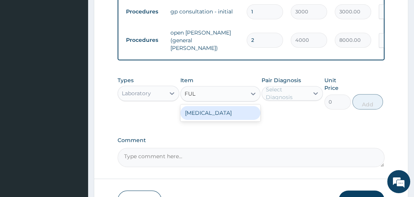
type input "FULL"
click at [211, 112] on div "FULL BLOOD COUNT" at bounding box center [221, 113] width 80 height 14
type input "4500"
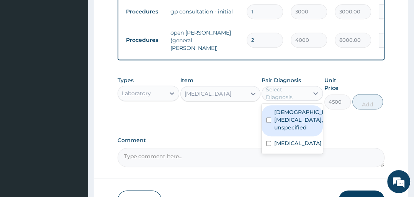
click at [294, 89] on div "Select Diagnosis" at bounding box center [287, 92] width 42 height 15
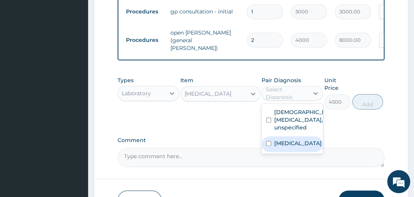
click at [281, 147] on label "Typhoid fever, unspecified" at bounding box center [298, 143] width 48 height 8
checkbox input "true"
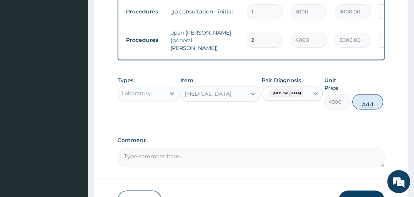
click at [366, 100] on button "Add" at bounding box center [368, 101] width 31 height 15
type input "0"
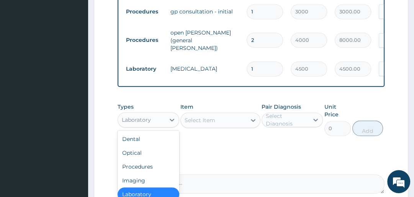
click at [145, 116] on div "Laboratory" at bounding box center [136, 120] width 29 height 8
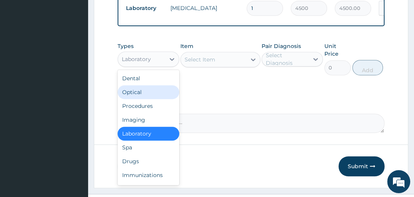
scroll to position [395, 0]
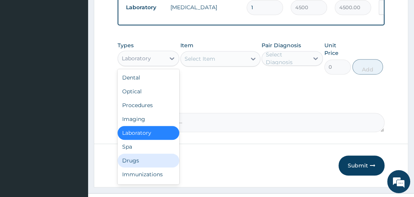
click at [140, 160] on div "Drugs" at bounding box center [148, 160] width 61 height 14
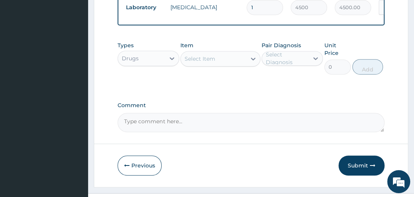
click at [233, 60] on div "Select Item" at bounding box center [214, 59] width 66 height 12
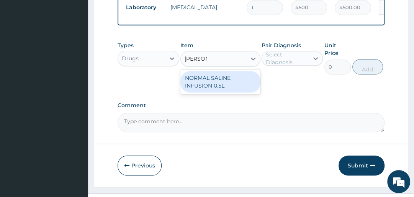
type input "NORMAL"
click at [242, 82] on div "NORMAL SALINE INFUSION 0.5L" at bounding box center [221, 81] width 80 height 21
type input "2000"
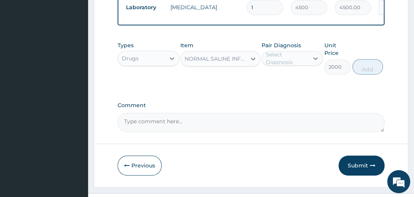
click at [300, 60] on div "Select Diagnosis" at bounding box center [287, 58] width 42 height 15
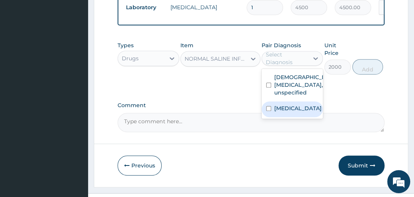
click at [286, 112] on label "Typhoid fever, unspecified" at bounding box center [298, 108] width 48 height 8
checkbox input "true"
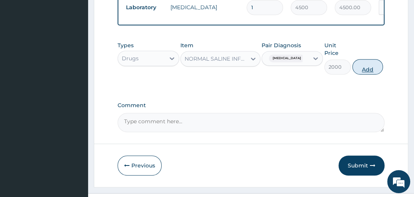
click at [365, 64] on button "Add" at bounding box center [368, 66] width 31 height 15
type input "0"
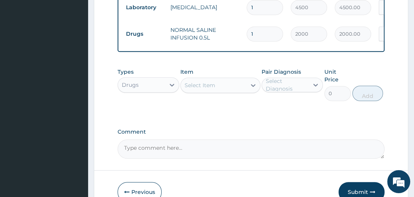
type input "0.00"
type input "2"
type input "4000.00"
type input "2"
click at [202, 86] on div "Select Item" at bounding box center [200, 85] width 31 height 8
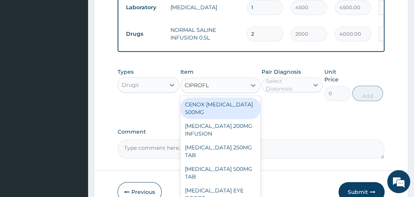
type input "CIPROFLO"
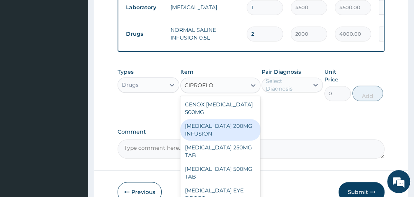
click at [228, 128] on div "CIPROFLOXACIN 200MG INFUSION" at bounding box center [221, 129] width 80 height 21
type input "2000"
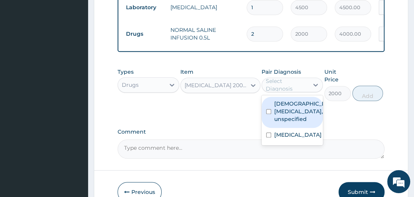
click at [281, 86] on div "Select Diagnosis" at bounding box center [287, 84] width 42 height 15
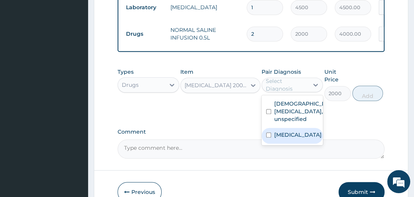
click at [293, 138] on label "Typhoid fever, unspecified" at bounding box center [298, 135] width 48 height 8
checkbox input "true"
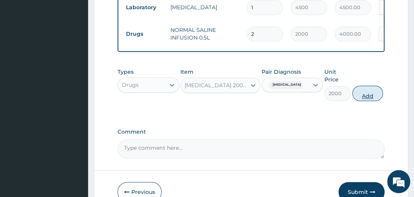
click at [370, 87] on button "Add" at bounding box center [368, 92] width 31 height 15
type input "0"
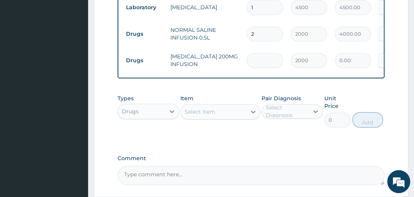
type input "0.00"
type input "2"
type input "4000.00"
type input "2"
click at [227, 109] on div "Select Item" at bounding box center [214, 111] width 66 height 12
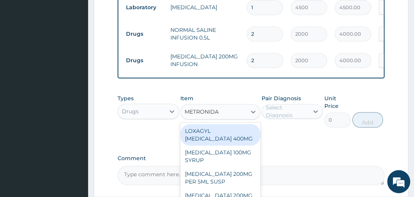
type input "METRONIDAZ"
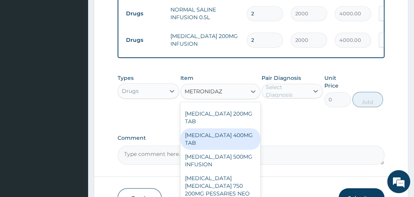
scroll to position [426, 0]
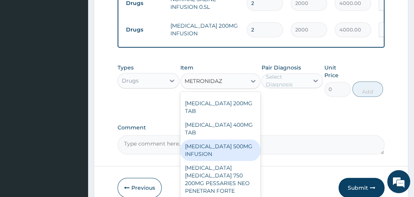
click at [216, 158] on div "METRONIDAZOLE 500MG INFUSION" at bounding box center [221, 149] width 80 height 21
type input "2000"
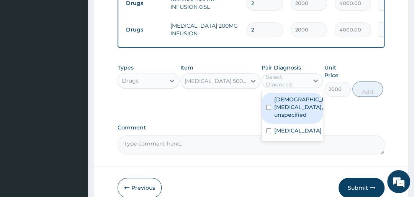
click at [286, 79] on div "Select Diagnosis" at bounding box center [287, 80] width 42 height 15
click at [282, 110] on label "Female pelvic inflammatory diseases, unspecified" at bounding box center [300, 106] width 52 height 23
checkbox input "true"
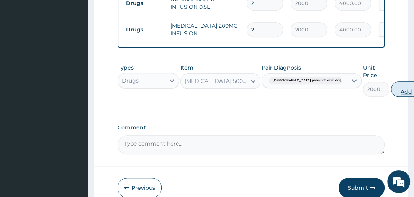
click at [391, 89] on button "Add" at bounding box center [406, 88] width 31 height 15
type input "0"
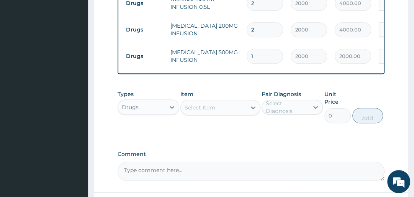
type input "0.00"
type input "2"
type input "4000.00"
type input "2"
click at [202, 104] on div "Select Item" at bounding box center [200, 108] width 31 height 8
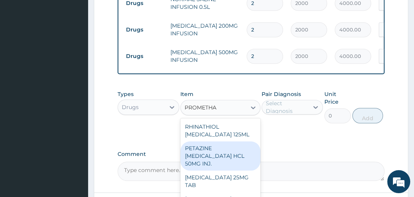
type input "PROMETHAZ"
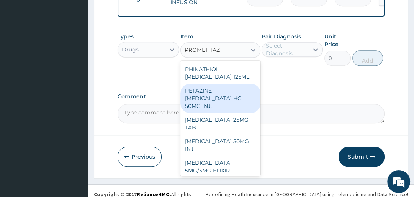
scroll to position [487, 0]
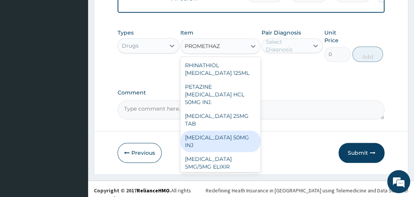
click at [221, 140] on div "PROMETHAZINE 50MG INJ" at bounding box center [221, 140] width 80 height 21
type input "750"
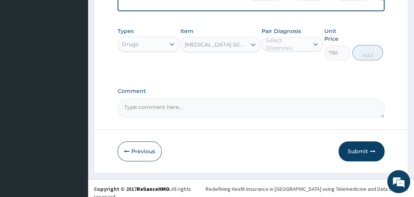
scroll to position [489, 0]
click at [163, 104] on textarea "Comment" at bounding box center [251, 107] width 267 height 19
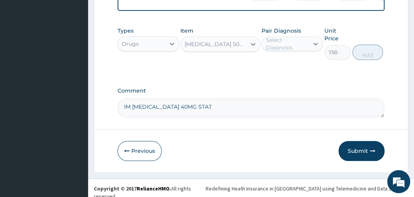
type textarea "IM PROMETHAZINE 40MG STAT"
click at [306, 46] on div "Select Diagnosis" at bounding box center [287, 43] width 42 height 15
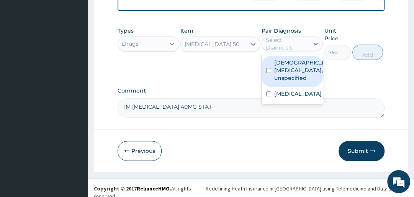
click at [283, 70] on label "Female pelvic inflammatory diseases, unspecified" at bounding box center [300, 70] width 52 height 23
checkbox input "true"
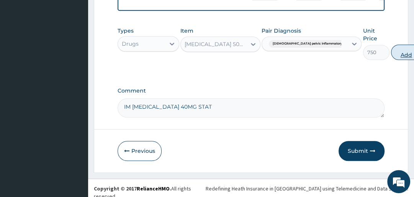
click at [391, 51] on button "Add" at bounding box center [406, 51] width 31 height 15
type input "0"
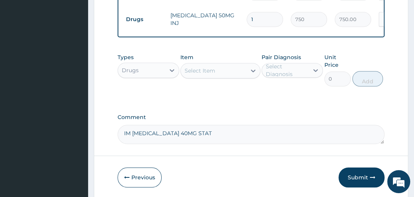
click at [195, 67] on div "Select Item" at bounding box center [200, 71] width 31 height 8
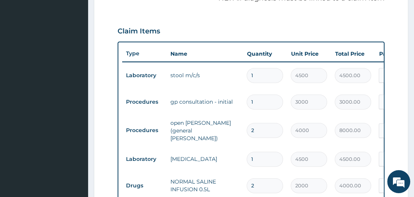
scroll to position [182, 0]
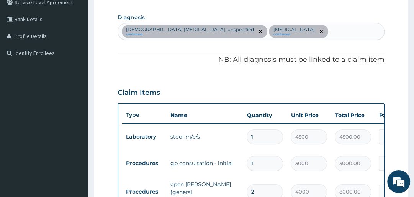
click at [347, 31] on div "Female pelvic inflammatory diseases, unspecified confirmed Typhoid fever, unspe…" at bounding box center [251, 31] width 266 height 16
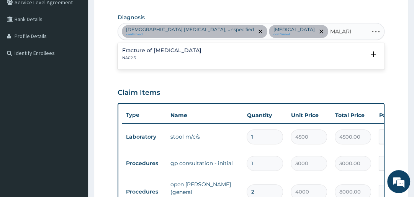
type input "MALARIA"
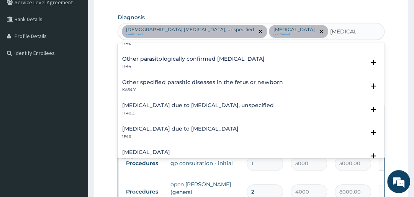
scroll to position [92, 0]
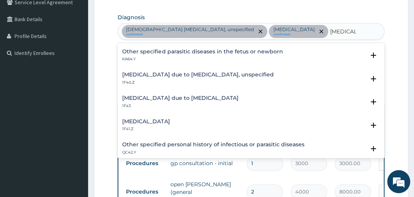
click at [206, 72] on h4 "Malaria due to Plasmodium falciparum, unspecified" at bounding box center [197, 75] width 151 height 6
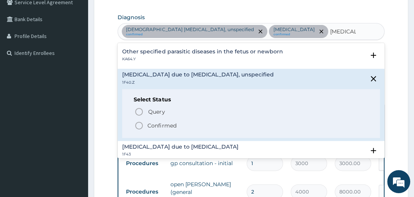
click at [272, 61] on p "KA64.Y" at bounding box center [202, 58] width 161 height 5
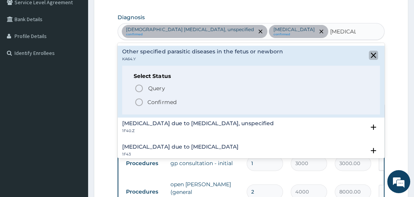
click at [371, 57] on icon "close select status" at bounding box center [373, 55] width 5 height 5
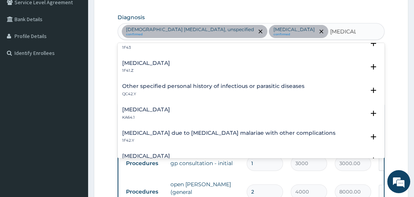
scroll to position [184, 0]
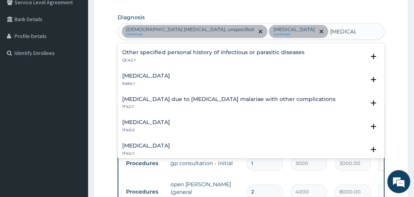
click at [170, 145] on h4 "Other severe and complicated Plasmodium falciparum malaria" at bounding box center [146, 146] width 48 height 6
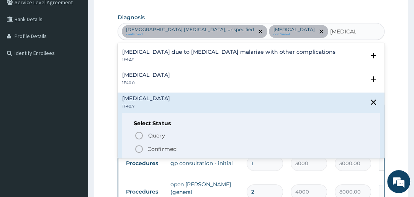
scroll to position [245, 0]
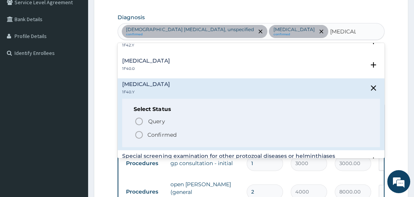
click at [137, 130] on icon "status option filled" at bounding box center [139, 134] width 9 height 9
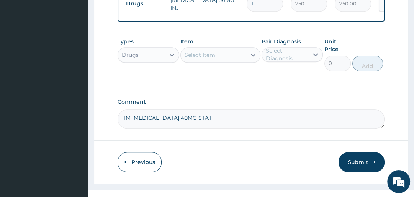
scroll to position [520, 0]
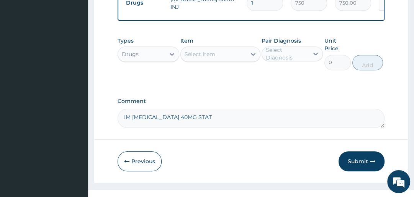
click at [212, 51] on div "Select Item" at bounding box center [214, 54] width 66 height 12
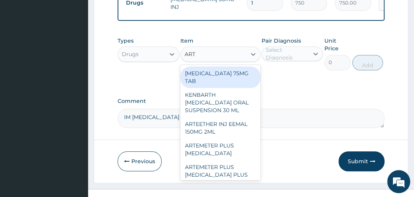
type input "ARTE"
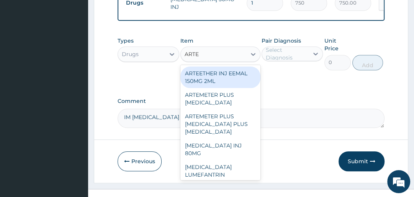
click at [233, 83] on div "ARTEETHER INJ EEMAL 150MG 2ML" at bounding box center [221, 76] width 80 height 21
type input "2000"
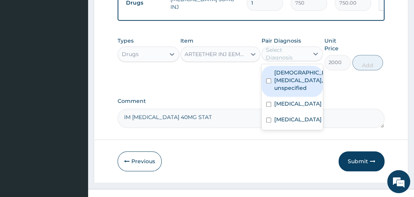
click at [290, 49] on div "Select Diagnosis" at bounding box center [287, 53] width 42 height 15
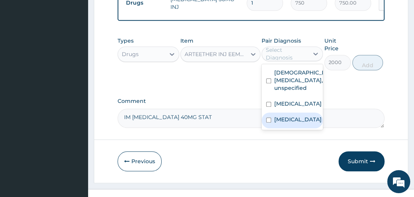
click at [274, 123] on label "Other severe and complicated Plasmodium falciparum malaria" at bounding box center [298, 119] width 48 height 8
checkbox input "true"
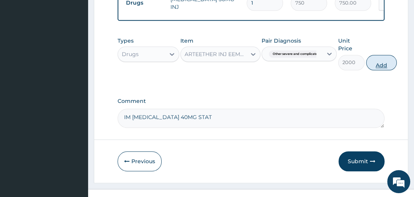
click at [377, 59] on button "Add" at bounding box center [381, 62] width 31 height 15
type input "0"
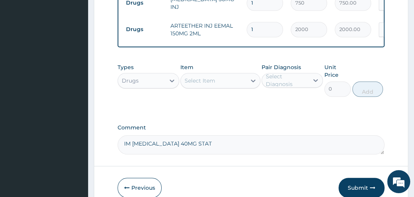
type input "0.00"
type input "3"
type input "6000.00"
type input "3"
click at [212, 80] on div "Select Item" at bounding box center [200, 81] width 31 height 8
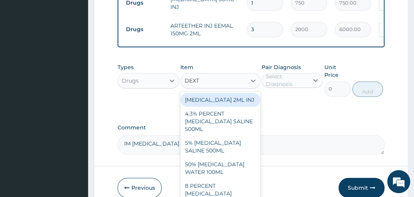
type input "DEXTR"
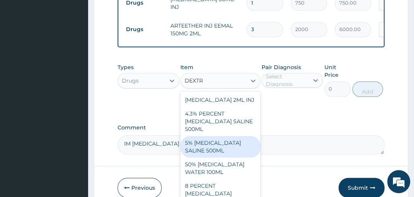
click at [220, 144] on div "5% DEXTROSE SALINE 500ML" at bounding box center [221, 146] width 80 height 21
type input "2000"
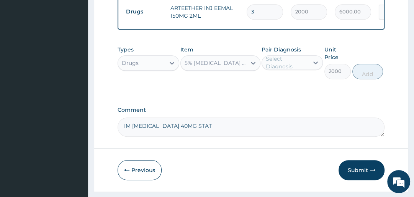
scroll to position [550, 0]
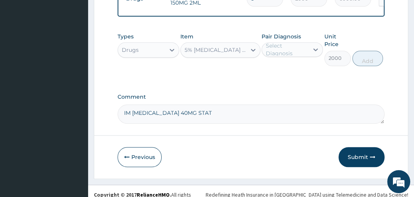
click at [299, 49] on div "Select Diagnosis" at bounding box center [287, 49] width 42 height 15
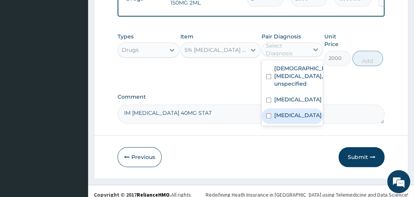
click at [289, 119] on label "Other severe and complicated Plasmodium falciparum malaria" at bounding box center [298, 115] width 48 height 8
checkbox input "true"
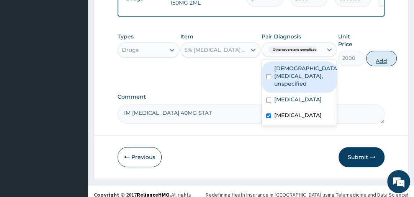
click at [378, 54] on button "Add" at bounding box center [381, 58] width 31 height 15
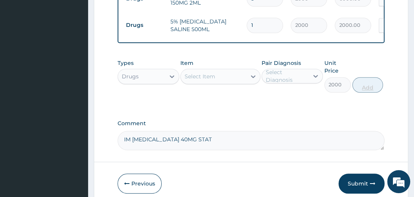
type input "0"
drag, startPoint x: 215, startPoint y: 75, endPoint x: 213, endPoint y: 83, distance: 8.6
click at [213, 83] on div "Select Item" at bounding box center [221, 76] width 80 height 15
type input "PARACETAMOL"
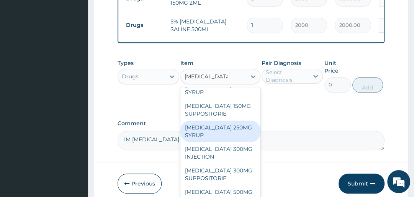
scroll to position [123, 0]
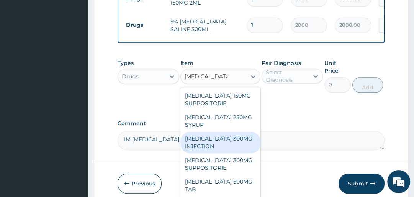
click at [241, 138] on div "PARACETAMOL 300MG INJECTION" at bounding box center [221, 141] width 80 height 21
type input "350"
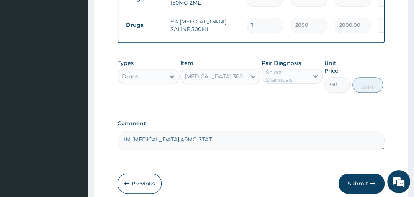
click at [291, 74] on div "Select Diagnosis" at bounding box center [287, 75] width 42 height 15
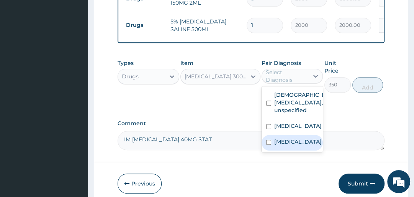
click at [280, 145] on label "Other severe and complicated Plasmodium falciparum malaria" at bounding box center [298, 142] width 48 height 8
checkbox input "true"
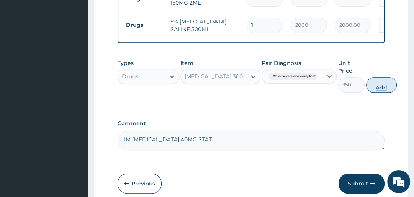
click at [384, 81] on button "Add" at bounding box center [381, 84] width 31 height 15
type input "0"
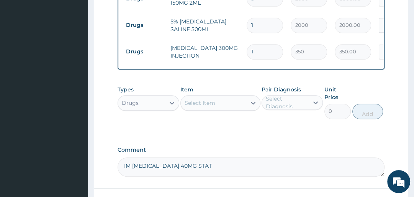
type input "0.00"
type input "2"
type input "700.00"
type input "3"
type input "1050.00"
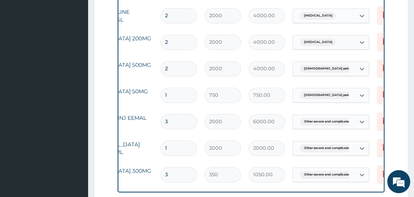
scroll to position [0, 89]
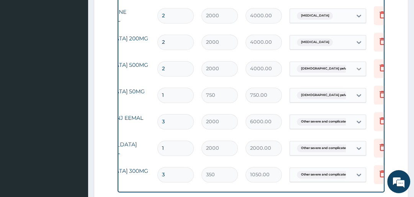
type input "3"
click at [360, 65] on icon at bounding box center [359, 69] width 8 height 8
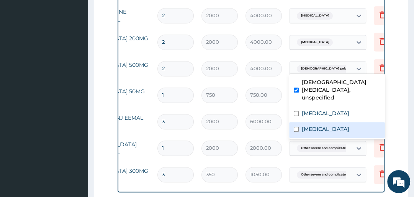
click at [317, 129] on label "Other severe and complicated Plasmodium falciparum malaria" at bounding box center [326, 129] width 48 height 8
checkbox input "true"
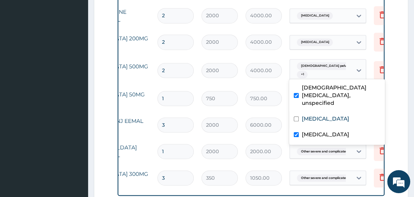
click at [296, 93] on input "checkbox" at bounding box center [296, 95] width 5 height 5
checkbox input "false"
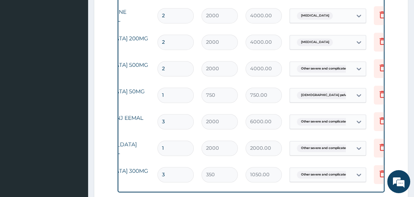
click at [312, 58] on td "Other severe and complicated P..." at bounding box center [328, 69] width 84 height 22
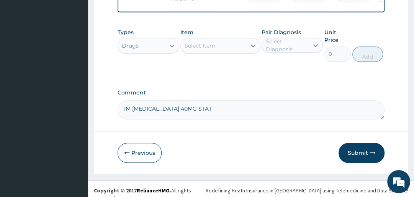
scroll to position [609, 0]
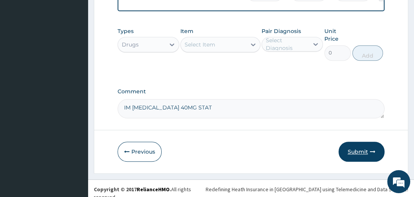
click at [359, 146] on button "Submit" at bounding box center [362, 151] width 46 height 20
click at [362, 150] on button "Submit" at bounding box center [362, 151] width 46 height 20
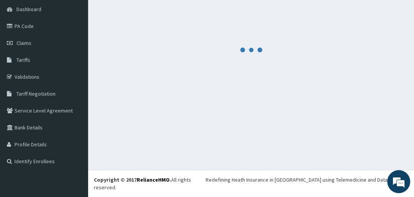
scroll to position [67, 0]
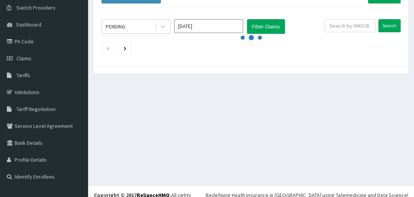
scroll to position [67, 0]
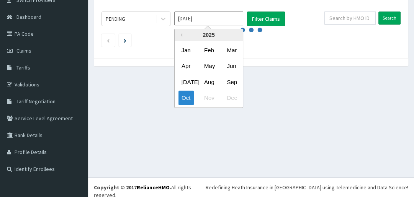
click at [209, 20] on input "[DATE]" at bounding box center [208, 19] width 69 height 14
click at [231, 84] on div "Sep" at bounding box center [231, 82] width 15 height 14
type input "[DATE]"
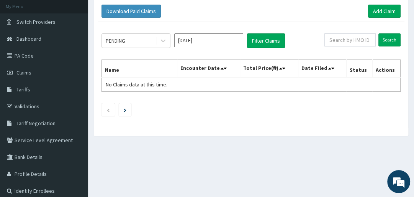
scroll to position [36, 0]
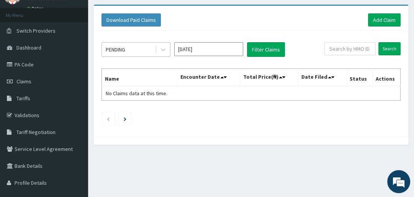
click at [130, 46] on div "PENDING" at bounding box center [128, 49] width 53 height 12
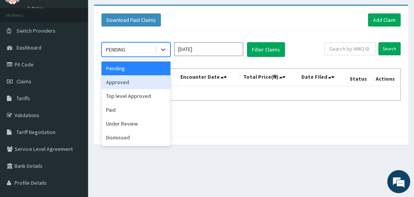
click at [136, 81] on div "Approved" at bounding box center [136, 82] width 69 height 14
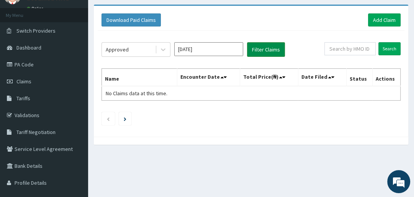
click at [256, 51] on button "Filter Claims" at bounding box center [266, 49] width 38 height 15
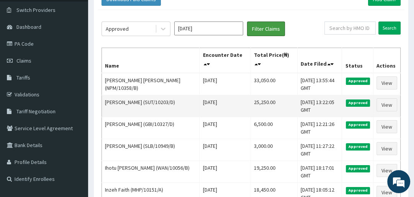
scroll to position [67, 0]
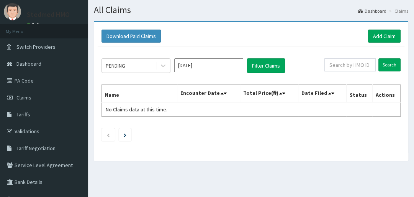
scroll to position [31, 0]
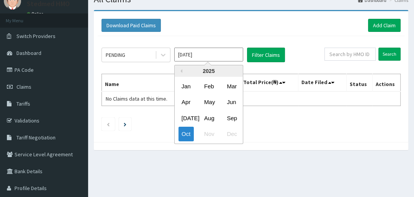
click at [210, 55] on input "[DATE]" at bounding box center [208, 55] width 69 height 14
click at [235, 117] on div "Sep" at bounding box center [231, 118] width 15 height 14
type input "[DATE]"
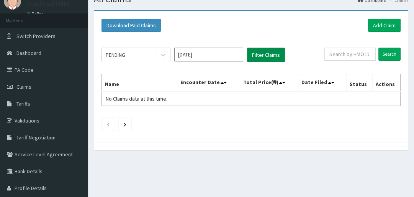
click at [251, 54] on button "Filter Claims" at bounding box center [266, 55] width 38 height 15
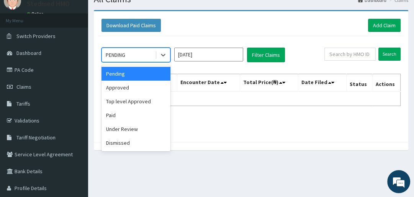
click at [135, 56] on div "PENDING" at bounding box center [128, 55] width 53 height 12
click at [136, 89] on div "Approved" at bounding box center [136, 88] width 69 height 14
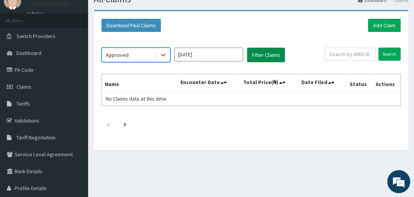
click at [253, 54] on button "Filter Claims" at bounding box center [266, 55] width 38 height 15
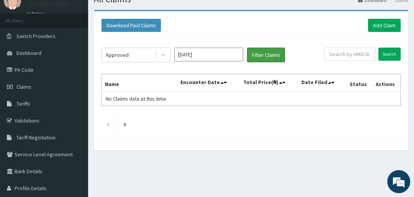
scroll to position [0, 0]
click at [266, 55] on button "Filter Claims" at bounding box center [266, 55] width 38 height 15
click at [265, 55] on button "Filter Claims" at bounding box center [266, 55] width 38 height 15
click at [266, 54] on button "Filter Claims" at bounding box center [266, 55] width 38 height 15
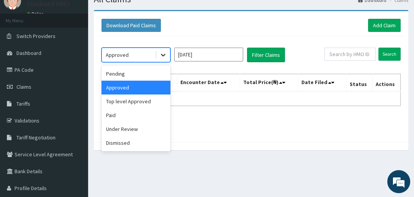
click at [164, 52] on icon at bounding box center [163, 55] width 8 height 8
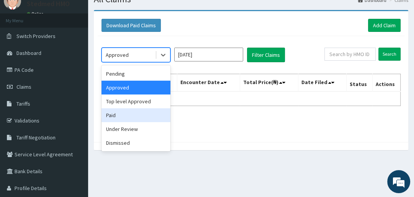
click at [135, 115] on div "Paid" at bounding box center [136, 115] width 69 height 14
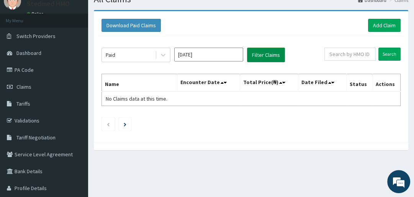
click at [276, 58] on button "Filter Claims" at bounding box center [266, 55] width 38 height 15
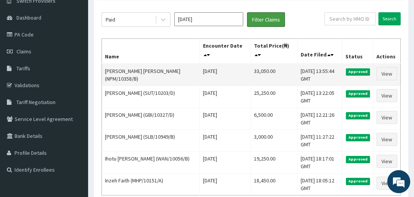
scroll to position [31, 0]
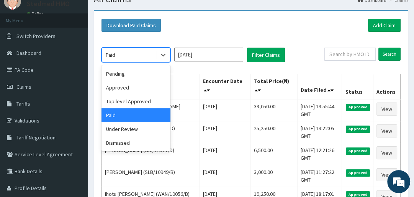
click at [140, 57] on div "Paid" at bounding box center [128, 55] width 53 height 12
click at [125, 130] on div "Under Review" at bounding box center [136, 129] width 69 height 14
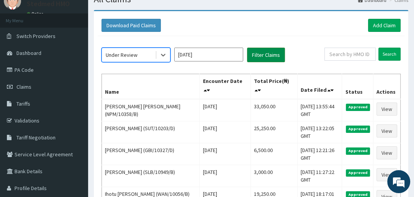
click at [254, 53] on button "Filter Claims" at bounding box center [266, 55] width 38 height 15
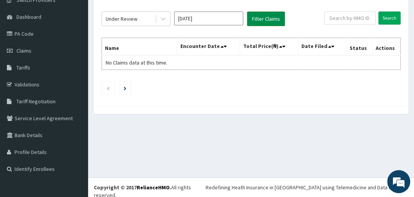
click at [269, 17] on button "Filter Claims" at bounding box center [266, 19] width 38 height 15
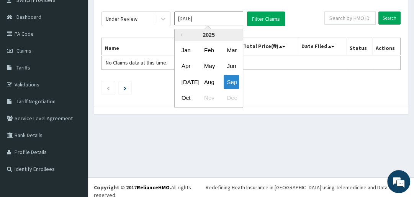
click at [194, 17] on input "[DATE]" at bounding box center [208, 19] width 69 height 14
click at [226, 84] on div "Sep" at bounding box center [231, 82] width 15 height 14
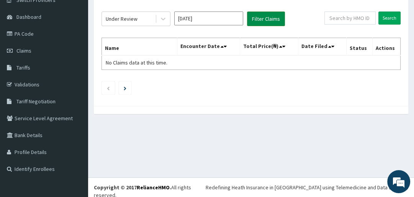
click at [265, 18] on button "Filter Claims" at bounding box center [266, 19] width 38 height 15
click at [266, 17] on button "Filter Claims" at bounding box center [266, 19] width 38 height 15
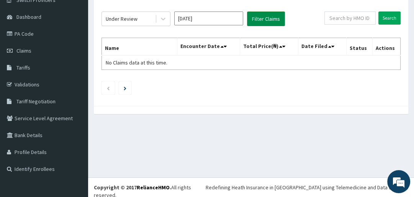
click at [266, 17] on button "Filter Claims" at bounding box center [266, 19] width 38 height 15
